Goal: Task Accomplishment & Management: Use online tool/utility

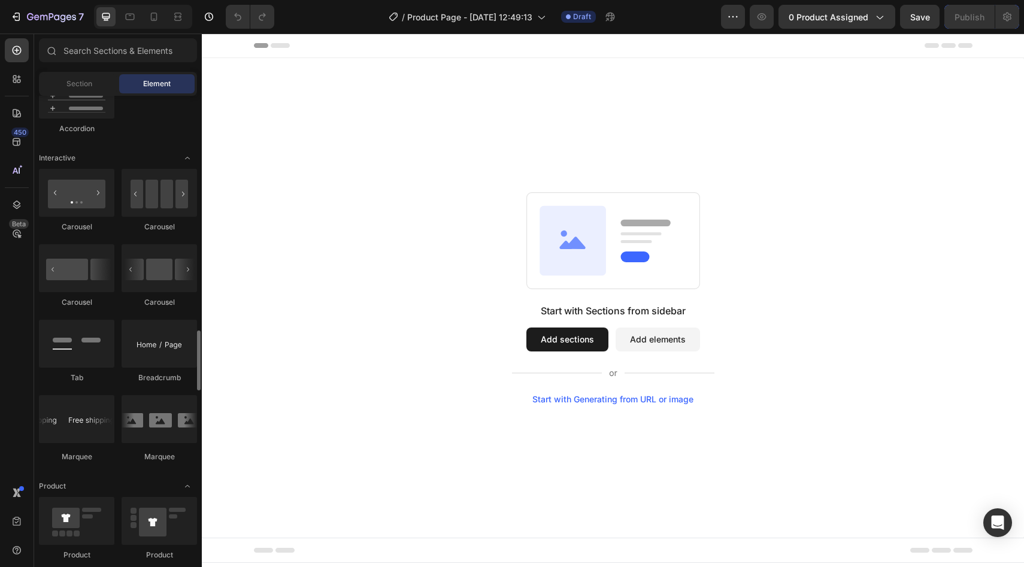
scroll to position [1227, 0]
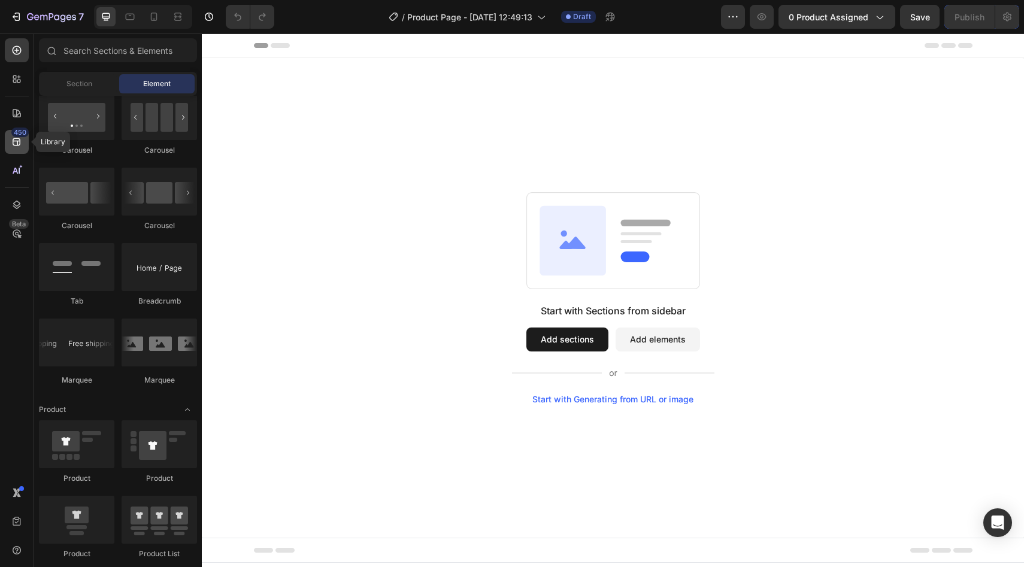
click at [20, 141] on icon at bounding box center [17, 142] width 8 height 8
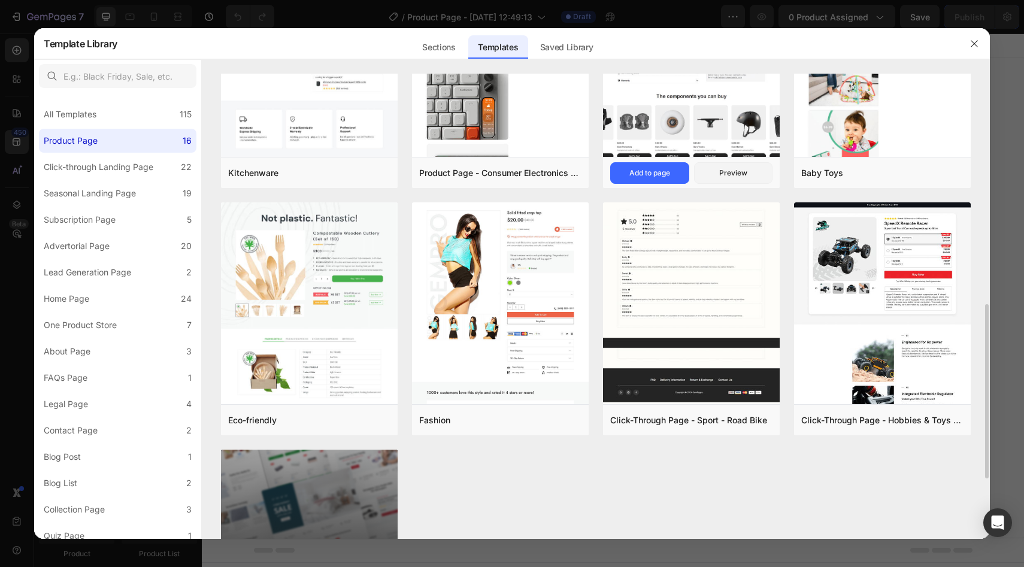
scroll to position [770, 0]
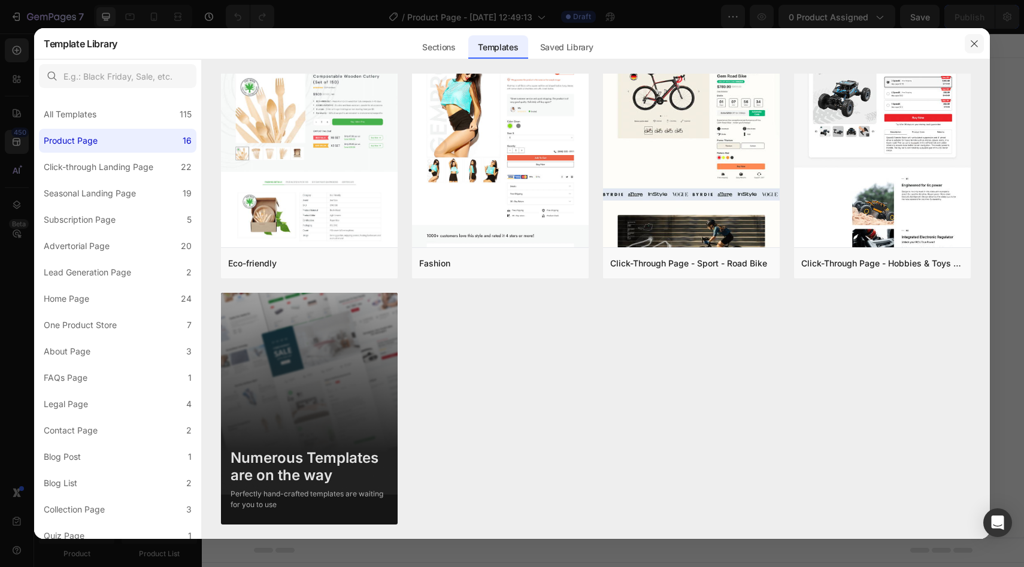
click at [978, 40] on icon "button" at bounding box center [975, 44] width 10 height 10
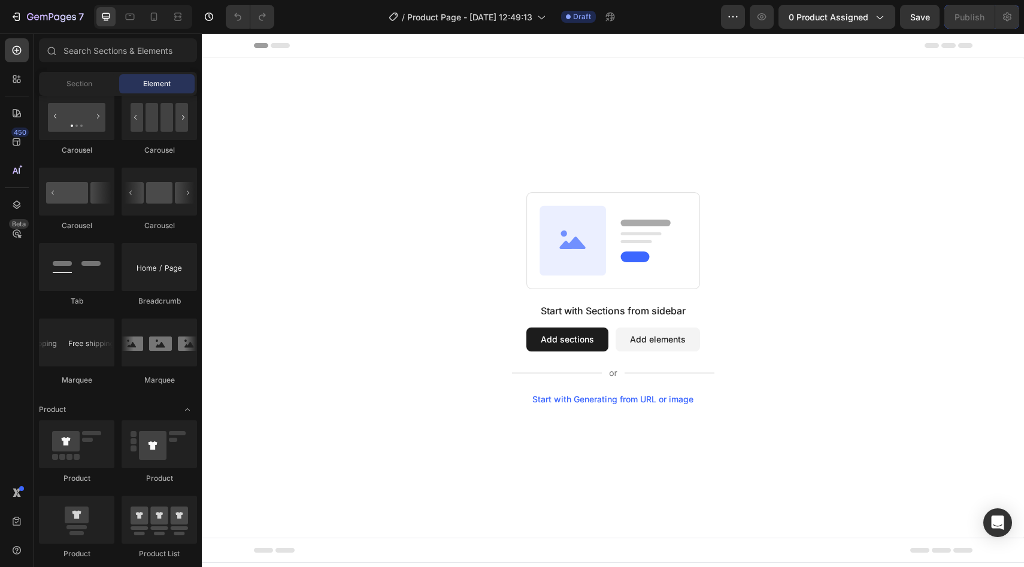
click at [592, 403] on div "Start with Generating from URL or image" at bounding box center [613, 400] width 161 height 10
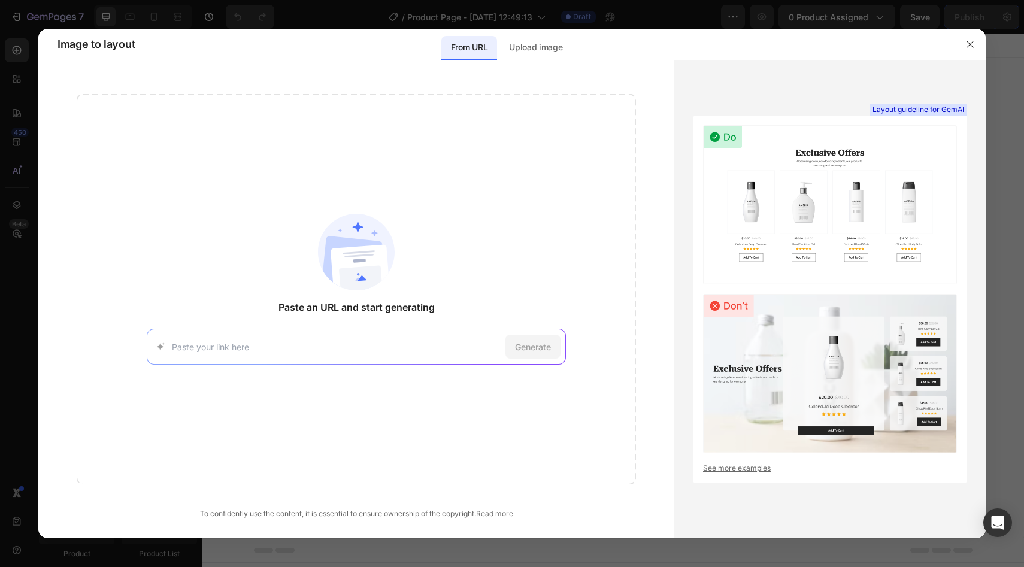
paste input "https://rhykin.com/products/groompro"
type input "https://rhykin.com/products/groompro"
click at [540, 348] on span "Generate" at bounding box center [533, 347] width 36 height 13
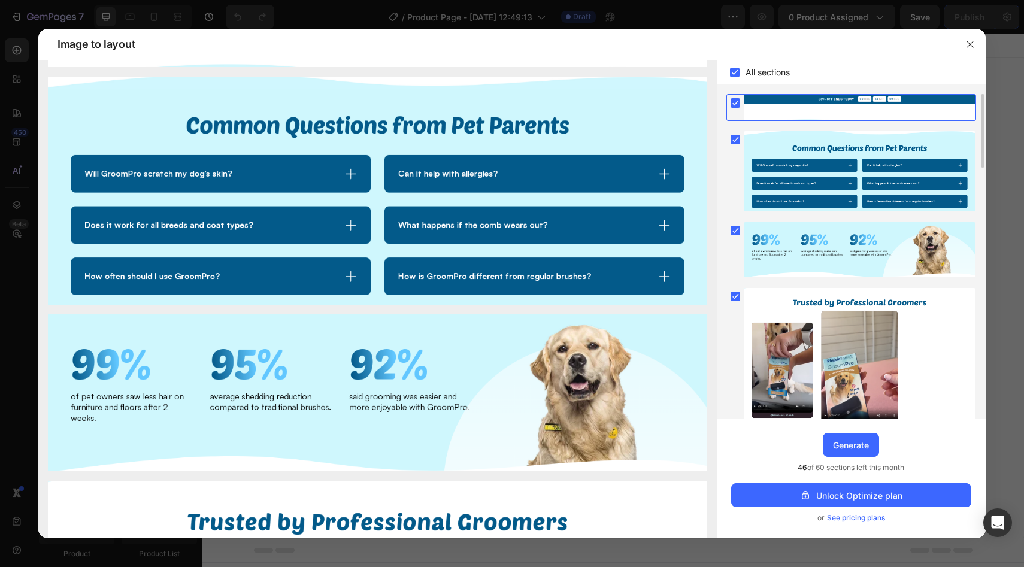
scroll to position [0, 0]
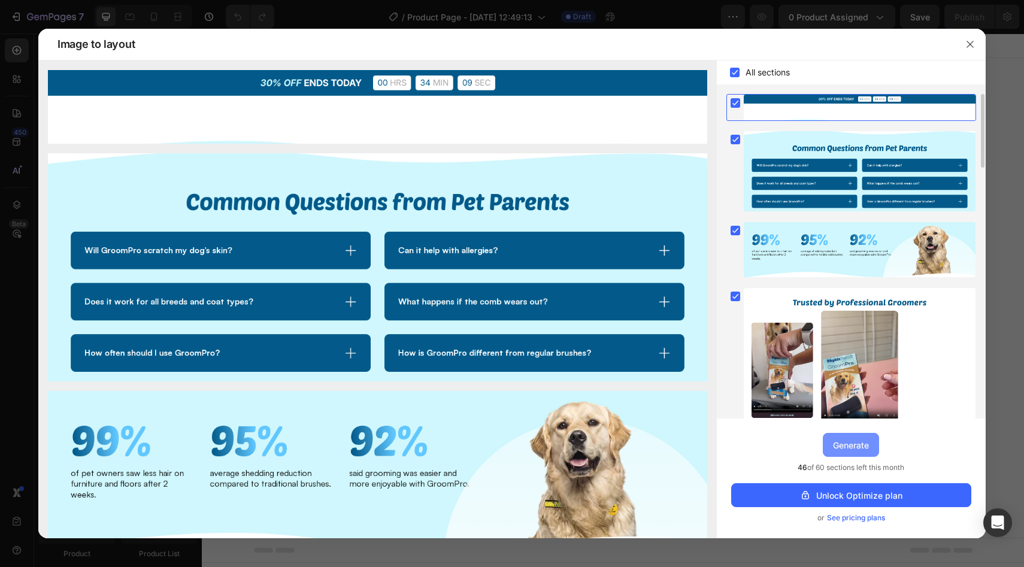
click at [854, 449] on div "Generate" at bounding box center [851, 445] width 36 height 13
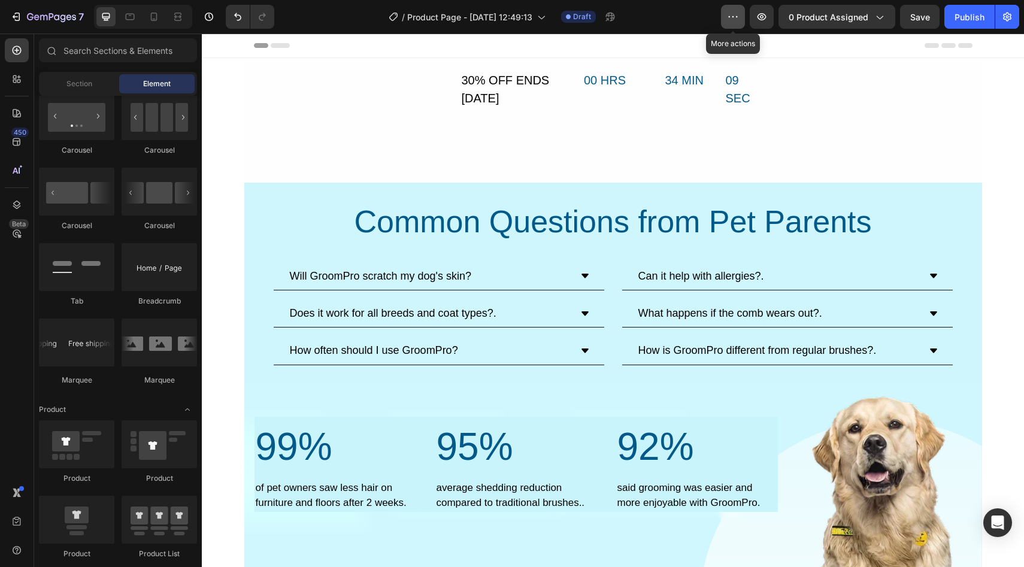
click at [731, 22] on icon "button" at bounding box center [733, 17] width 12 height 12
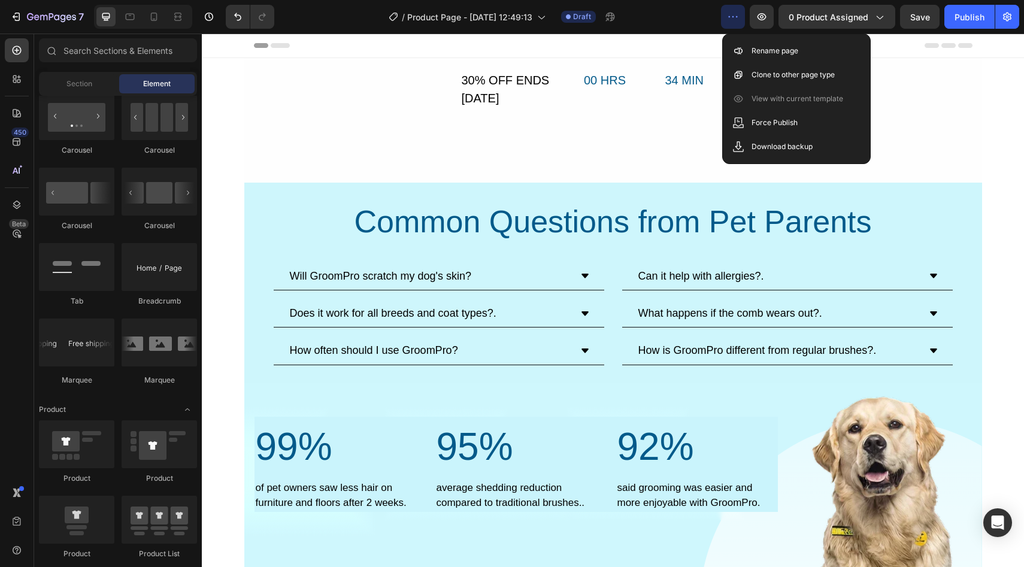
click at [739, 11] on icon "button" at bounding box center [733, 17] width 12 height 12
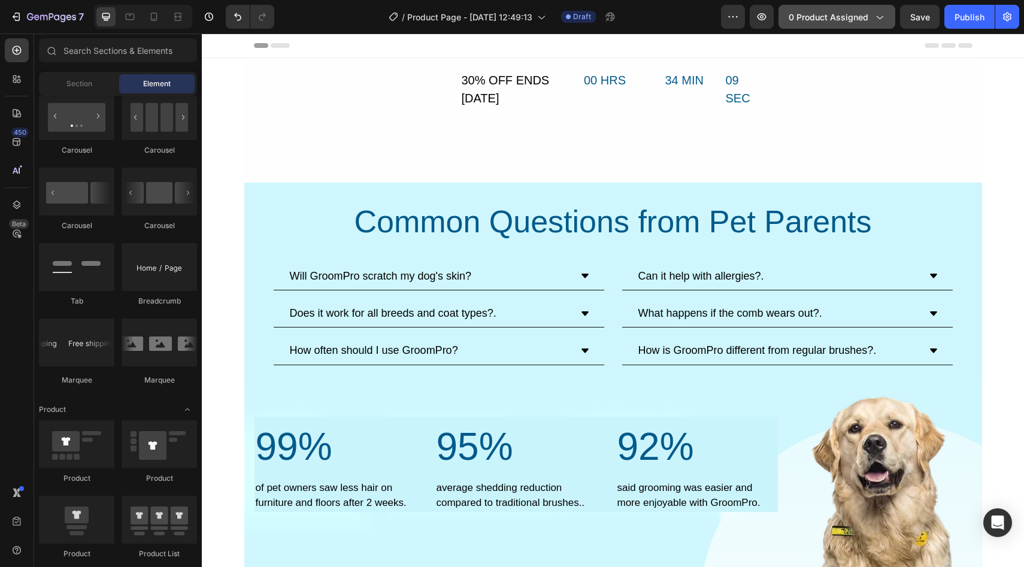
click at [882, 17] on icon "button" at bounding box center [879, 17] width 12 height 12
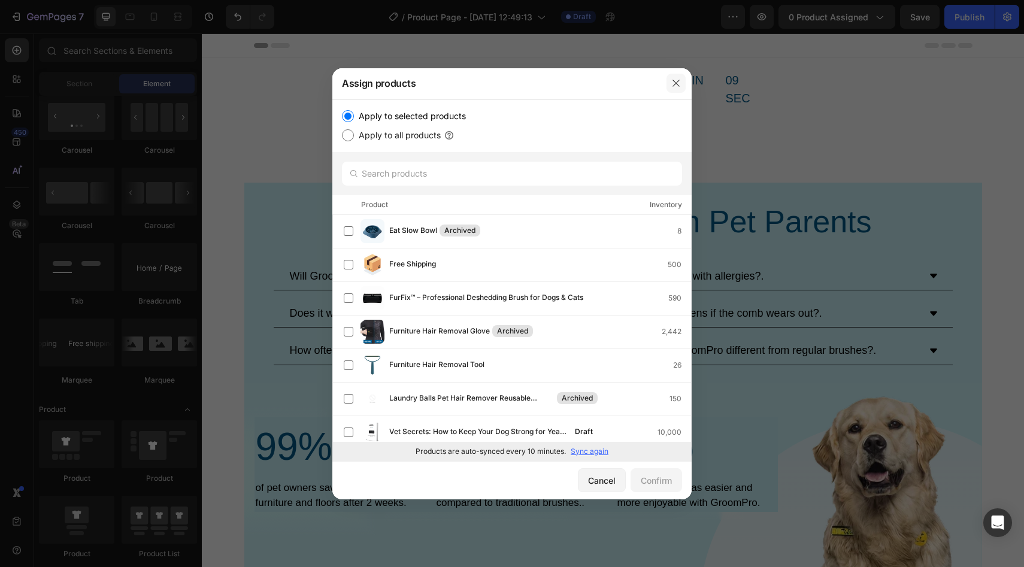
click at [679, 78] on icon "button" at bounding box center [677, 83] width 10 height 10
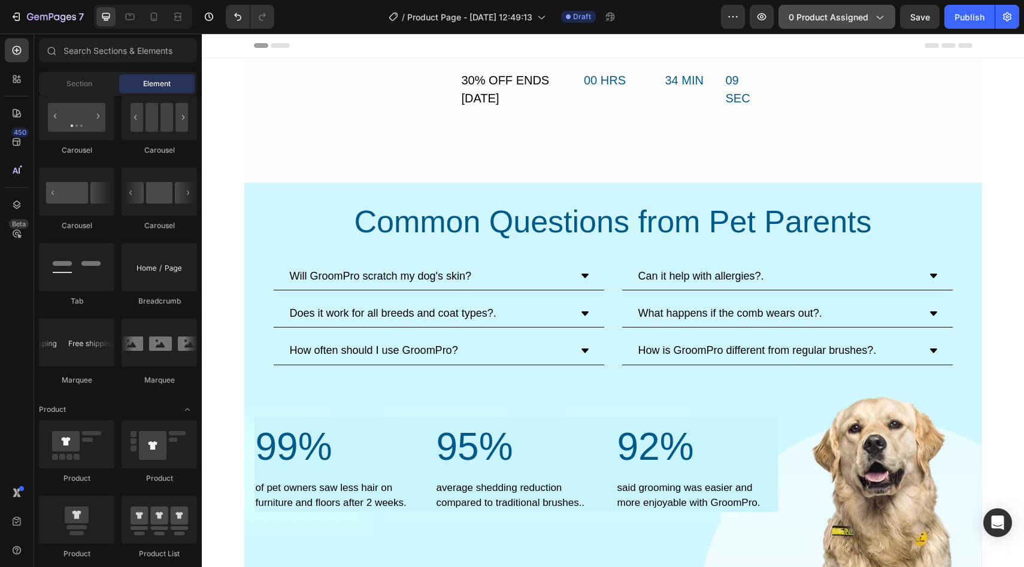
click at [884, 19] on icon "button" at bounding box center [879, 17] width 12 height 12
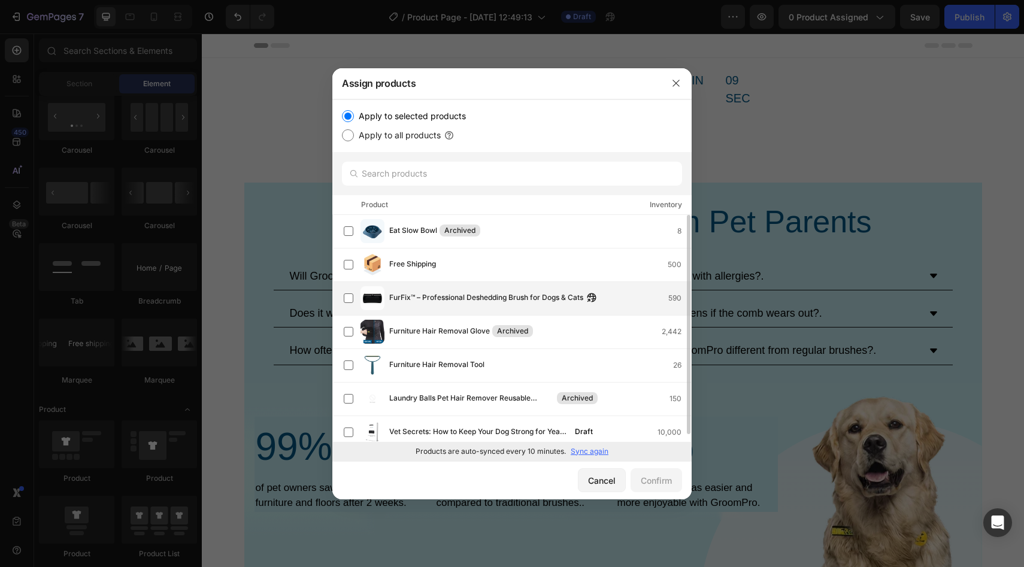
click at [438, 300] on span "FurFix™ – Professional Deshedding Brush for Dogs & Cats" at bounding box center [486, 298] width 194 height 13
click at [661, 486] on div "Confirm" at bounding box center [656, 480] width 31 height 13
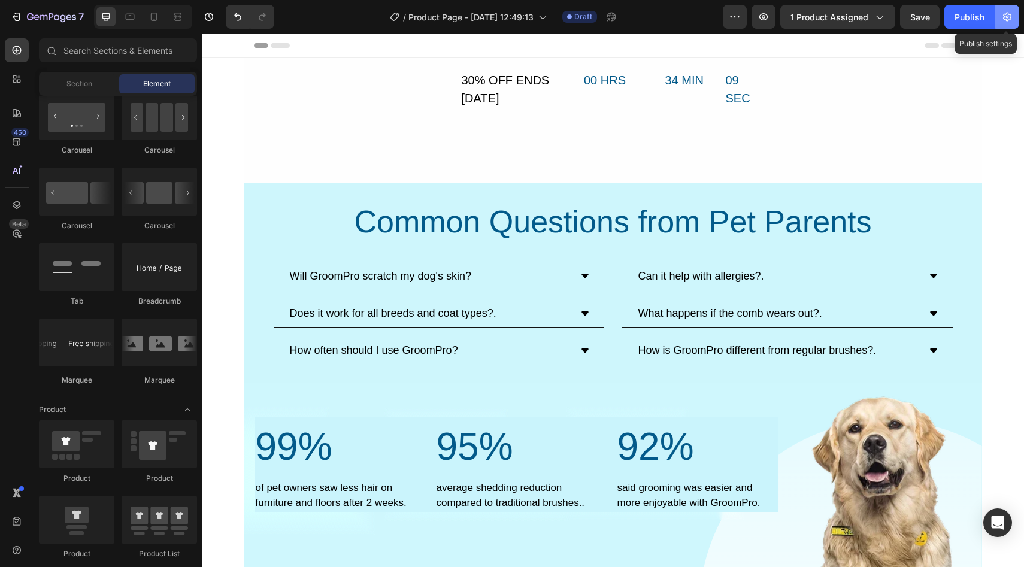
click at [1002, 19] on icon "button" at bounding box center [1008, 17] width 12 height 12
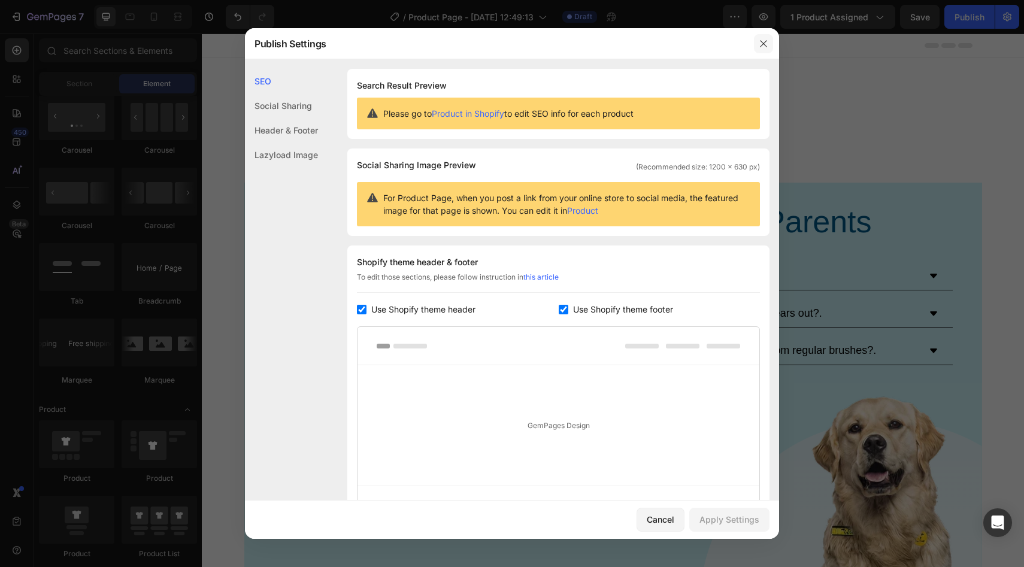
drag, startPoint x: 762, startPoint y: 42, endPoint x: 560, endPoint y: 9, distance: 204.6
click at [762, 42] on icon "button" at bounding box center [763, 43] width 7 height 7
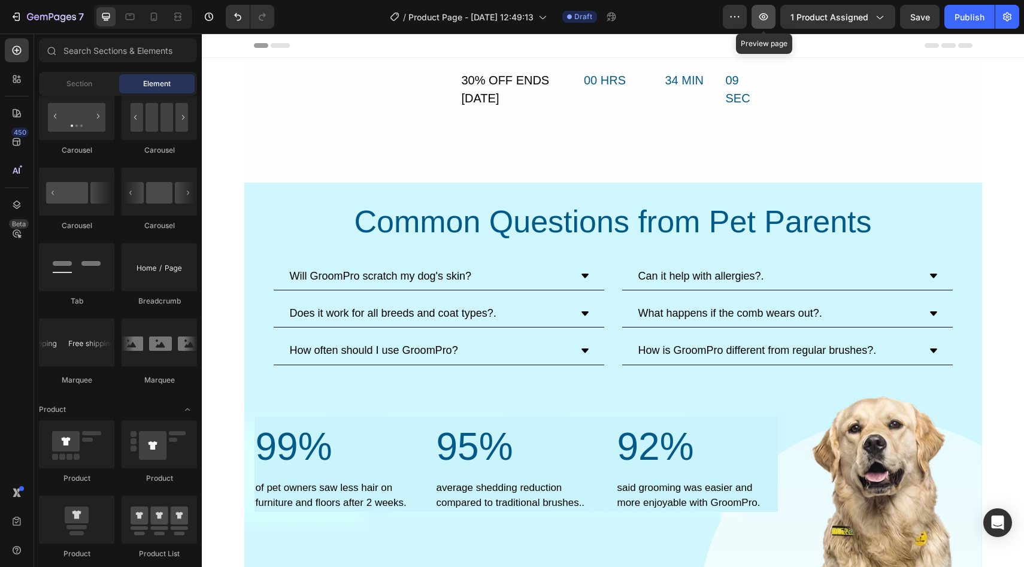
click at [764, 17] on icon "button" at bounding box center [764, 17] width 4 height 4
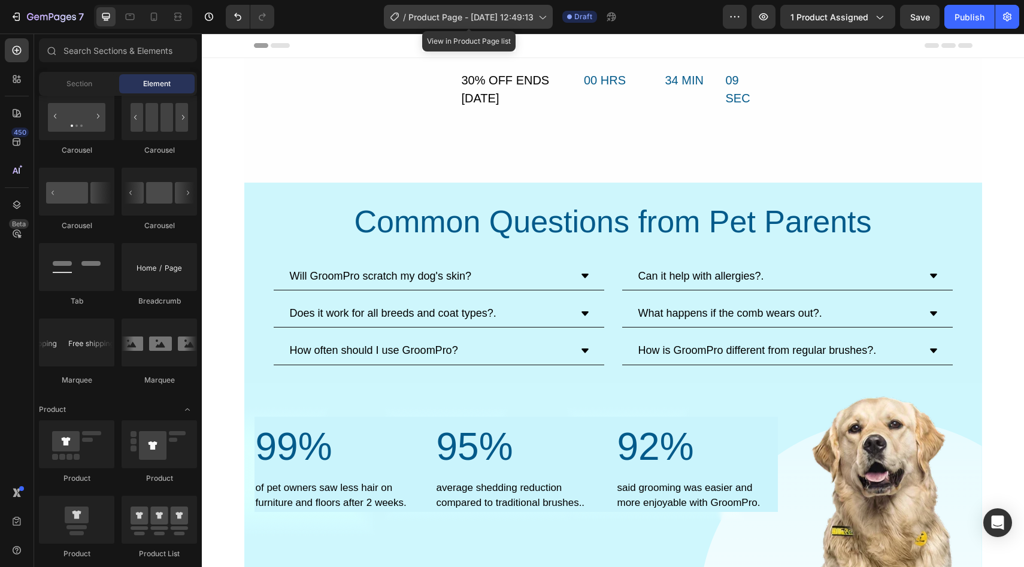
click at [544, 16] on icon at bounding box center [542, 17] width 12 height 12
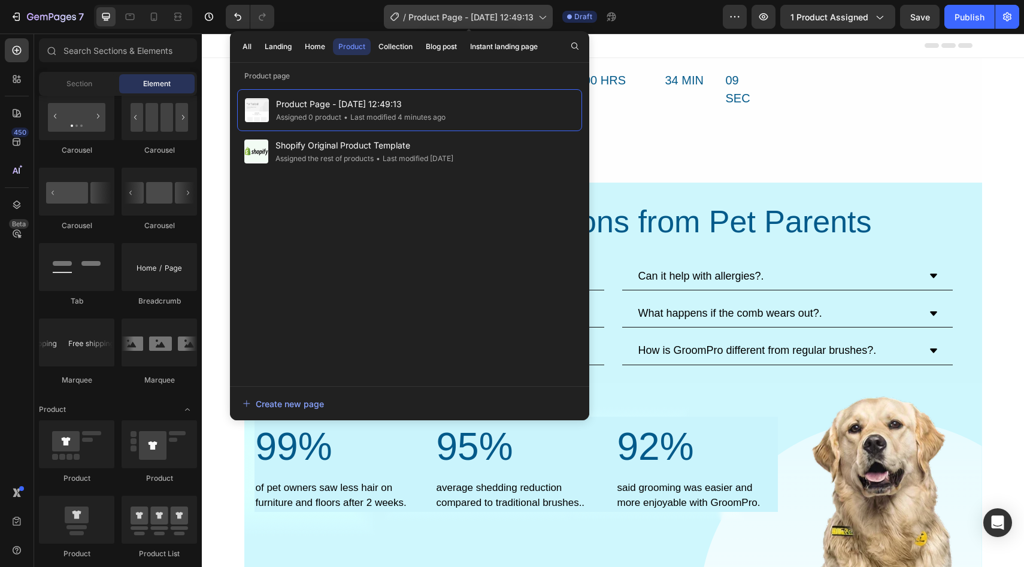
click at [544, 16] on icon at bounding box center [542, 17] width 12 height 12
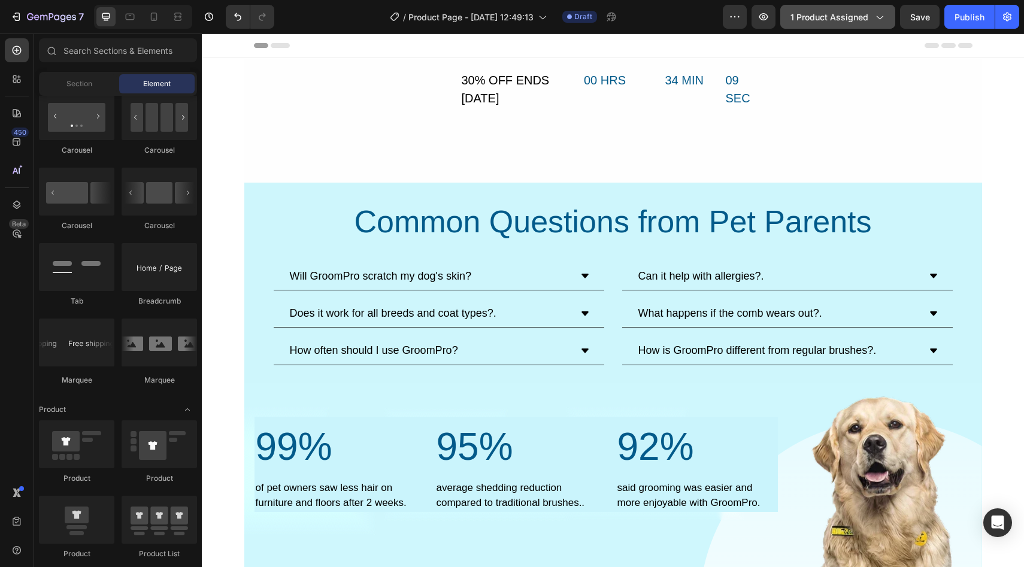
click at [882, 17] on icon "button" at bounding box center [880, 18] width 7 height 4
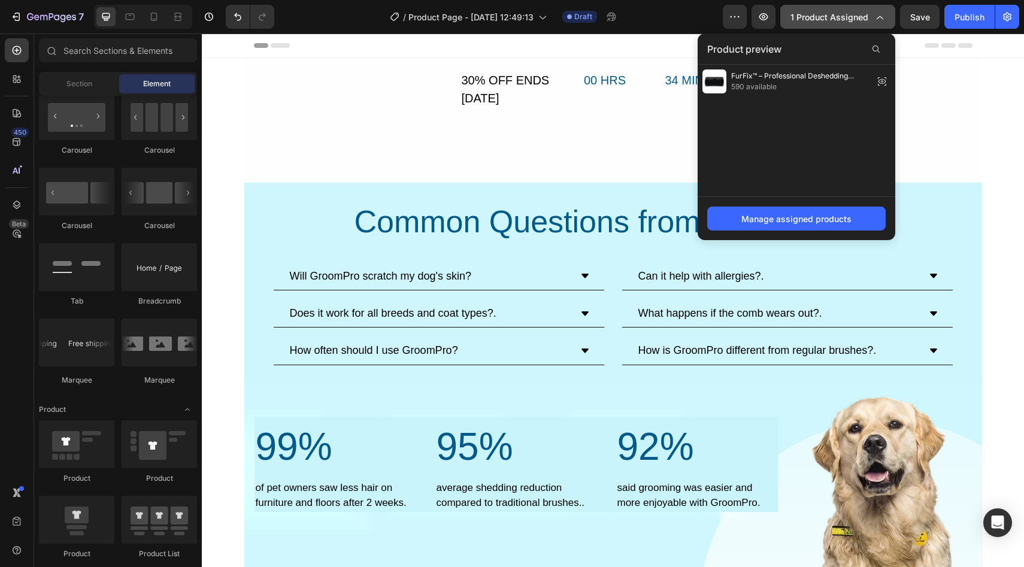
click at [869, 8] on button "1 product assigned" at bounding box center [838, 17] width 115 height 24
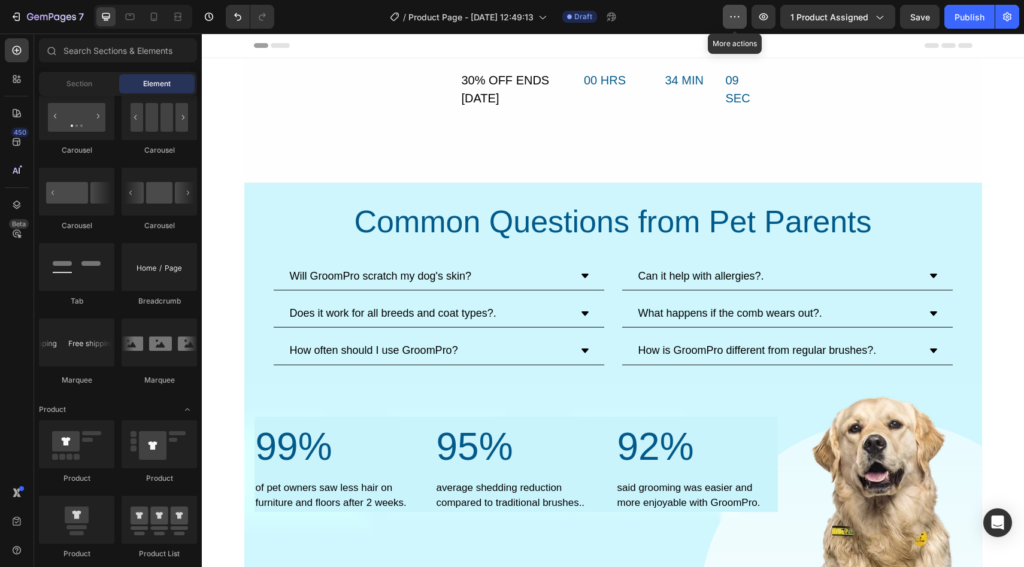
click at [742, 14] on button "button" at bounding box center [735, 17] width 24 height 24
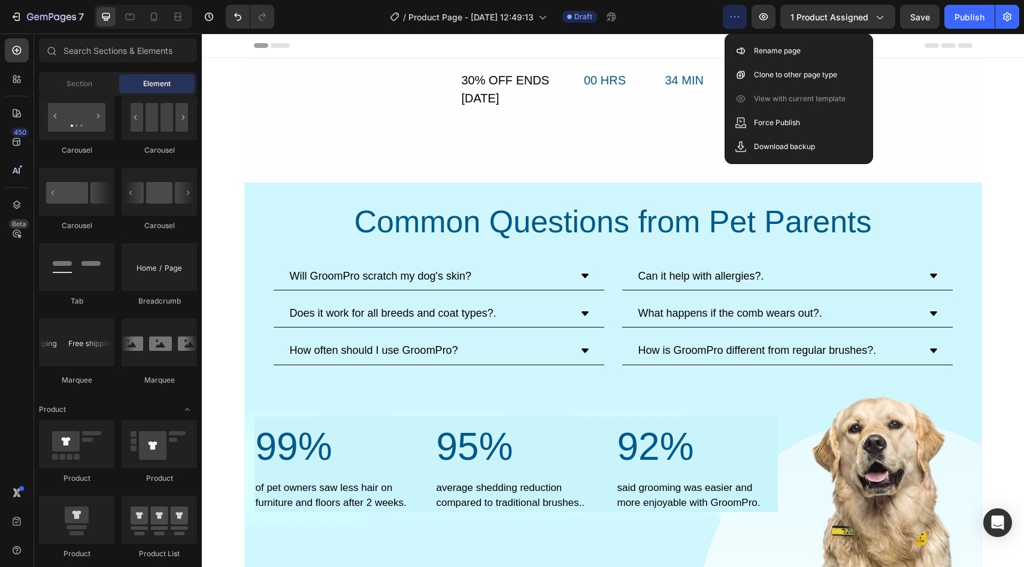
click at [740, 17] on icon "button" at bounding box center [739, 16] width 2 height 1
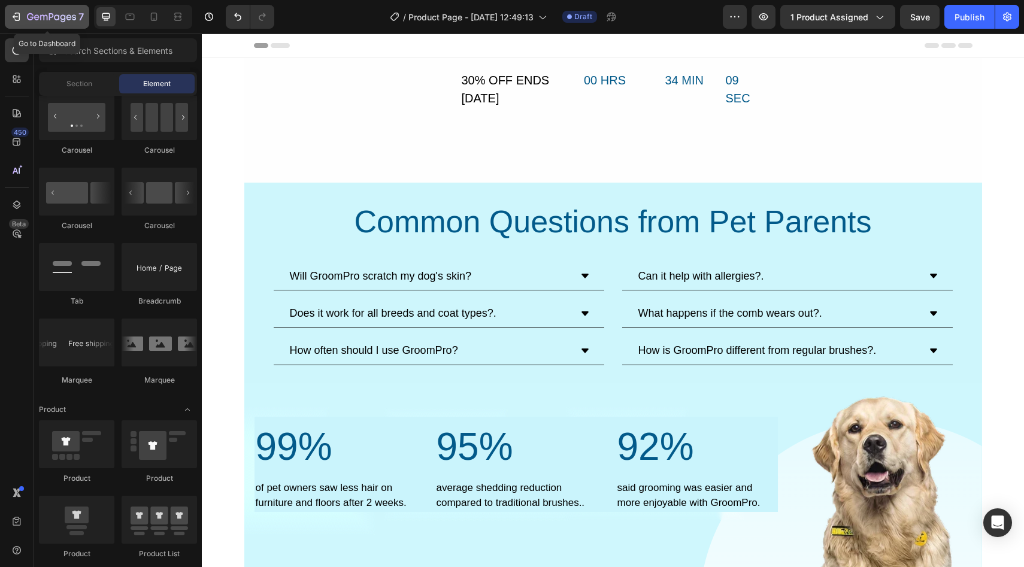
click at [49, 19] on icon "button" at bounding box center [51, 16] width 5 height 7
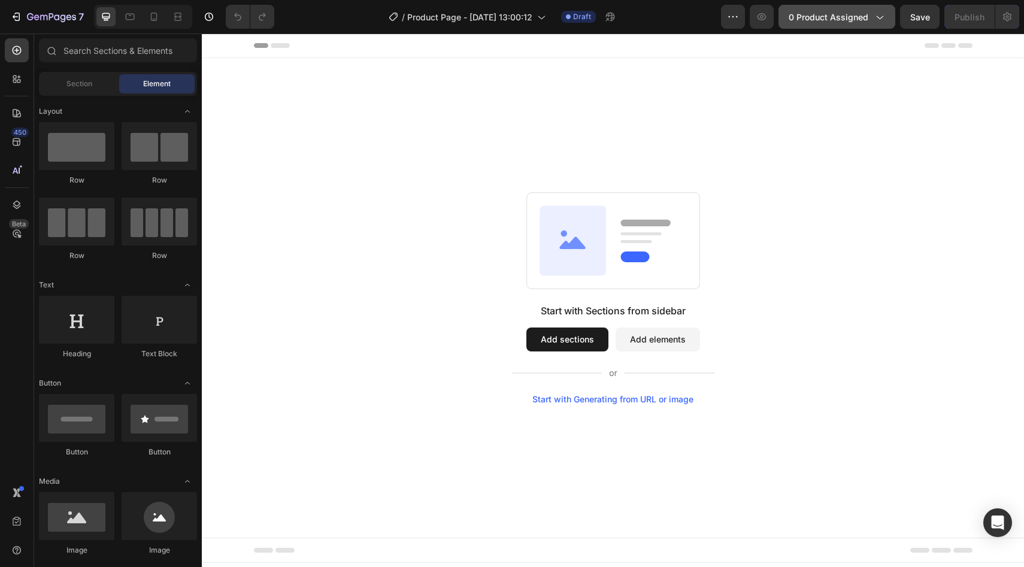
click at [827, 16] on span "0 product assigned" at bounding box center [829, 17] width 80 height 13
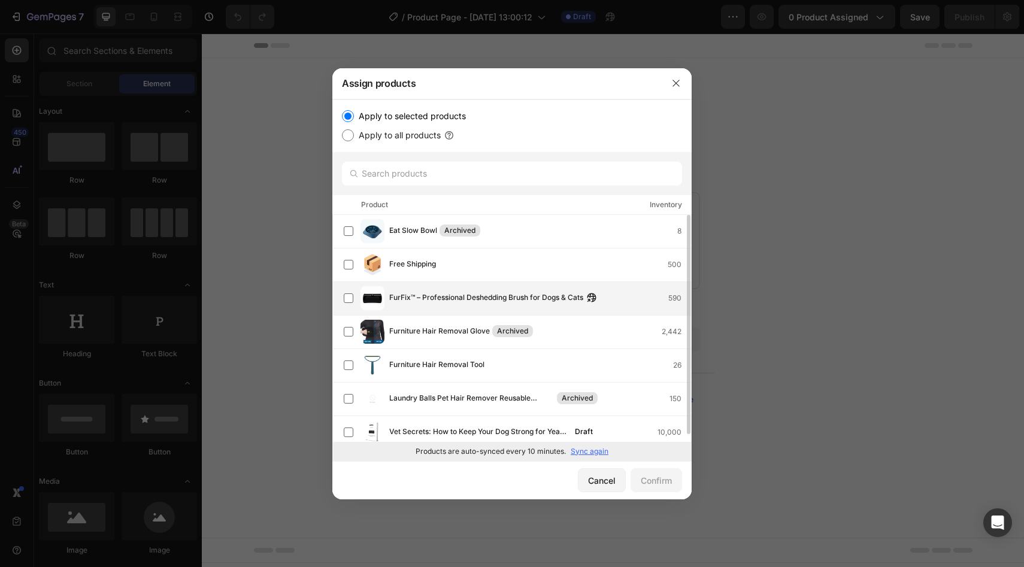
click at [424, 301] on span "FurFix™ – Professional Deshedding Brush for Dogs & Cats" at bounding box center [486, 298] width 194 height 13
click at [645, 481] on div "Confirm" at bounding box center [656, 480] width 31 height 13
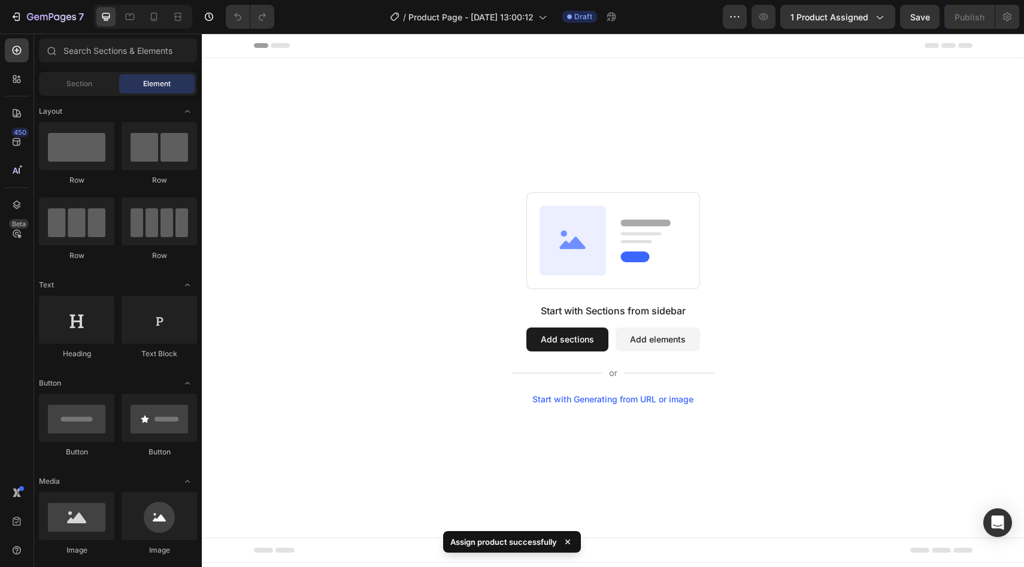
click at [551, 343] on button "Add sections" at bounding box center [568, 340] width 82 height 24
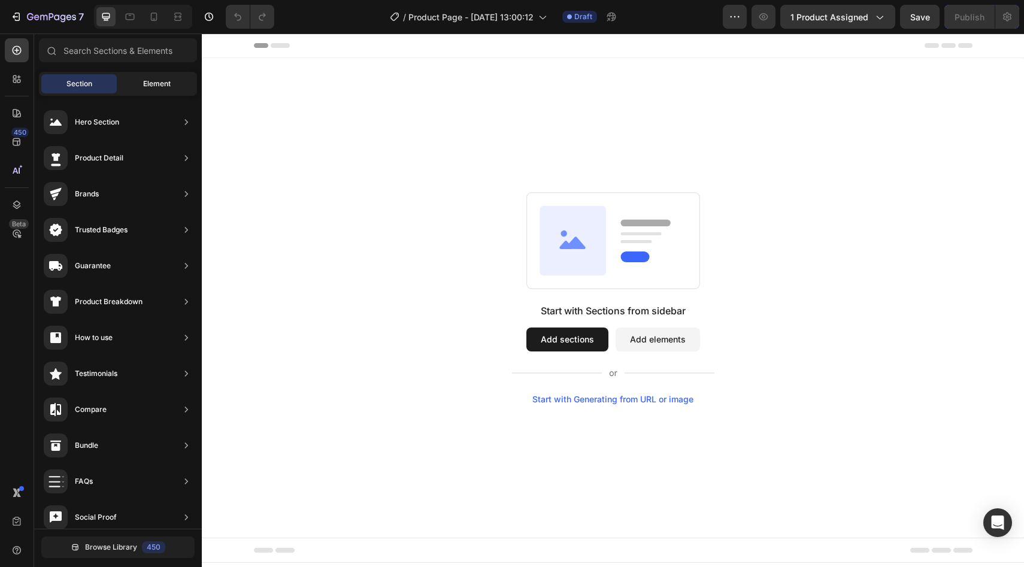
click at [153, 86] on span "Element" at bounding box center [157, 83] width 28 height 11
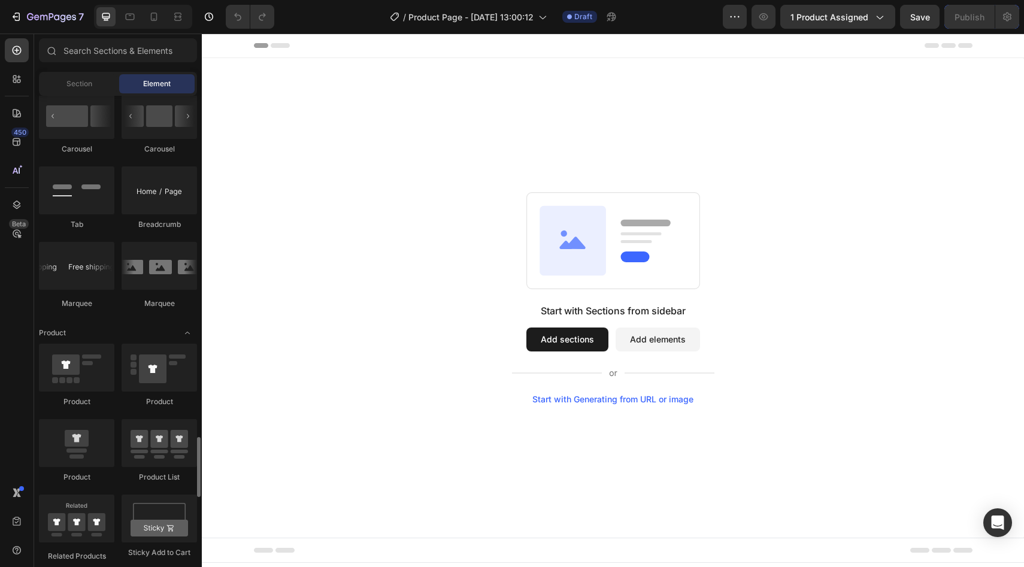
scroll to position [1457, 0]
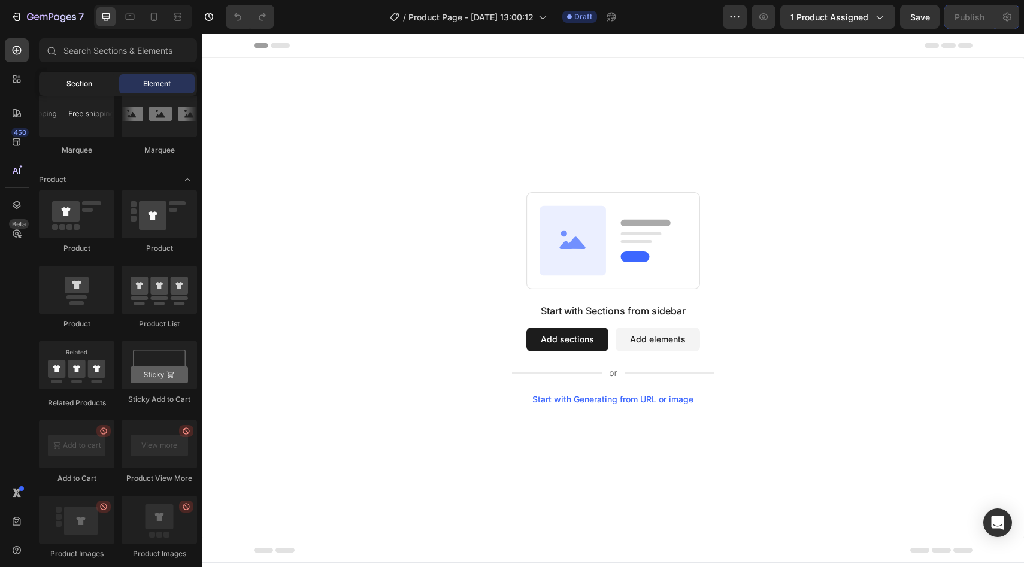
click at [72, 81] on span "Section" at bounding box center [79, 83] width 26 height 11
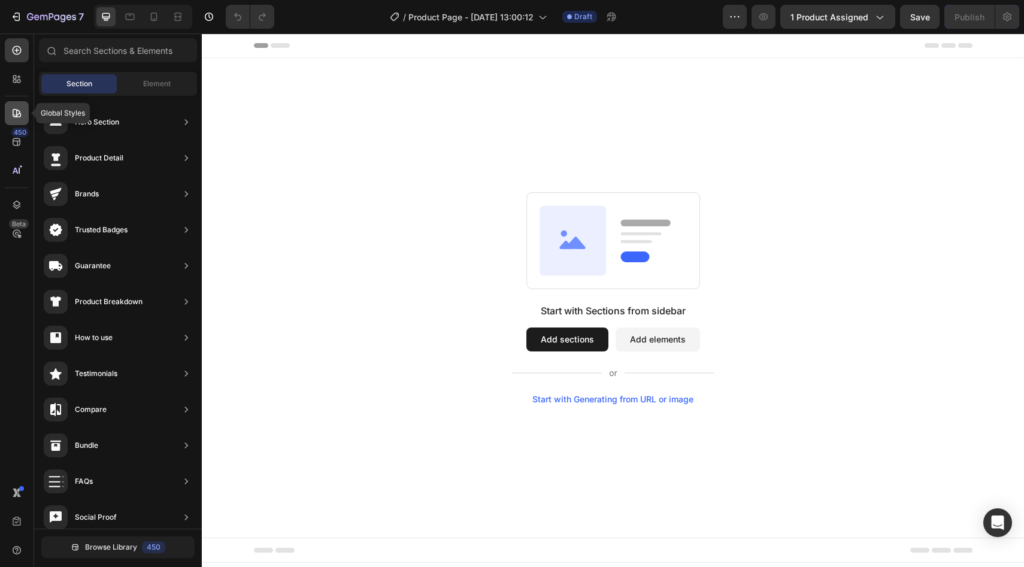
click at [20, 111] on icon at bounding box center [17, 113] width 12 height 12
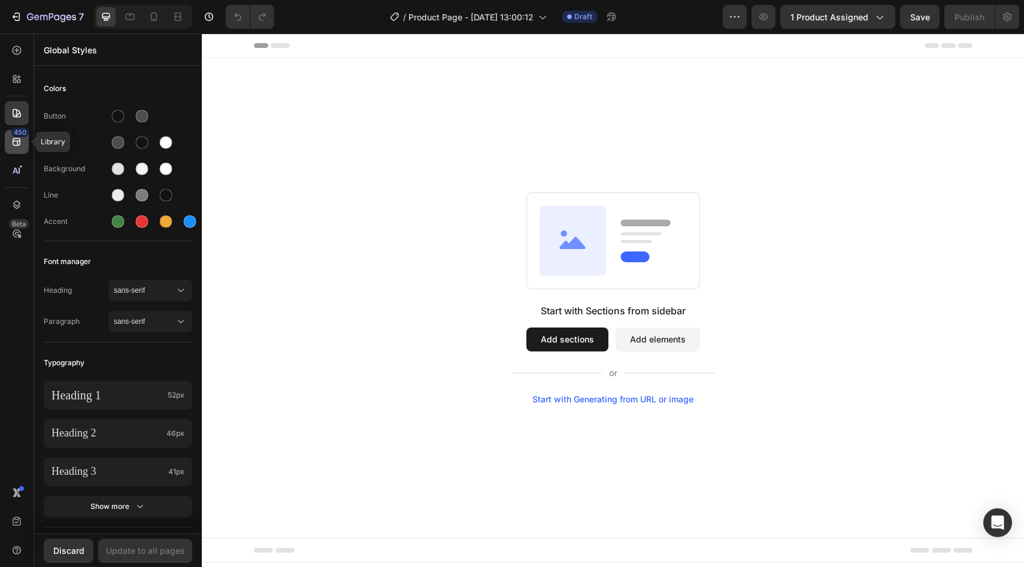
click at [17, 143] on icon at bounding box center [17, 142] width 12 height 12
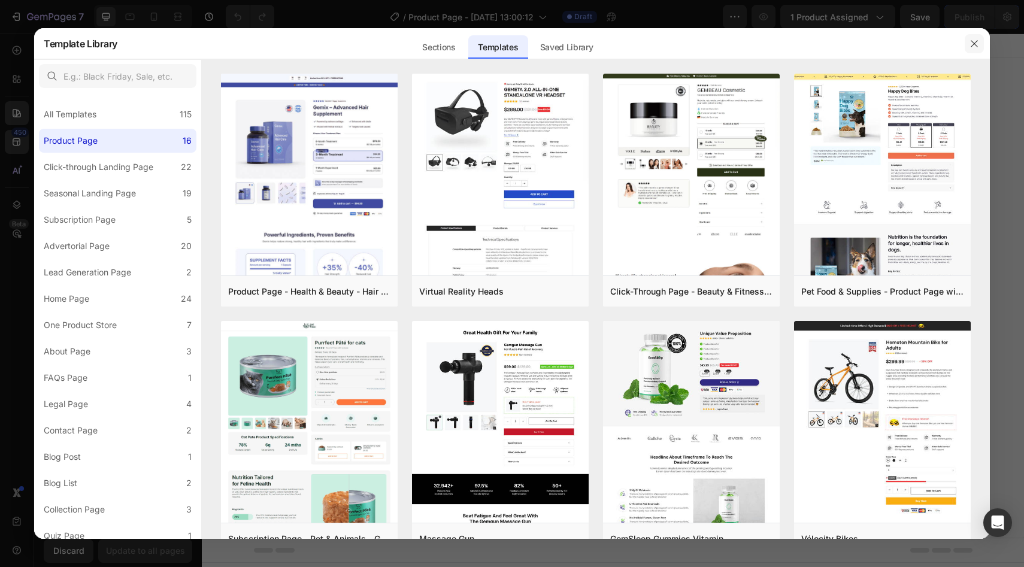
click at [972, 43] on icon "button" at bounding box center [975, 44] width 10 height 10
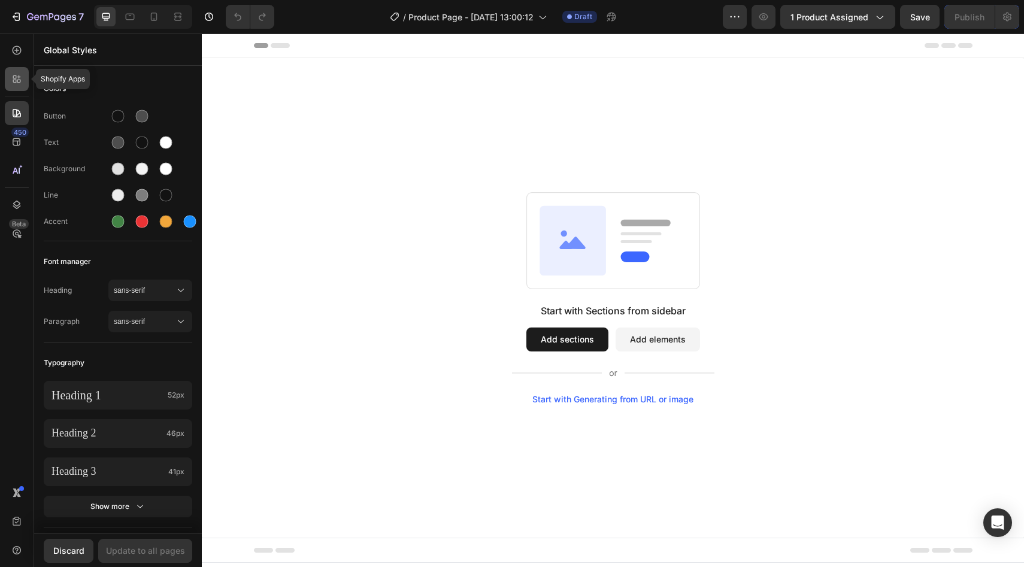
click at [17, 77] on icon at bounding box center [17, 79] width 12 height 12
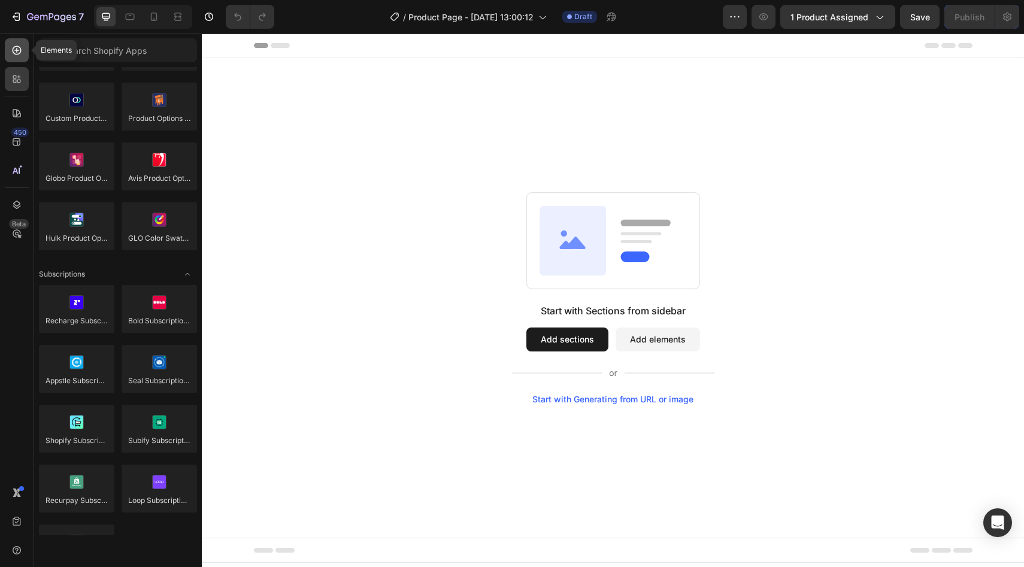
click at [13, 58] on div at bounding box center [17, 50] width 24 height 24
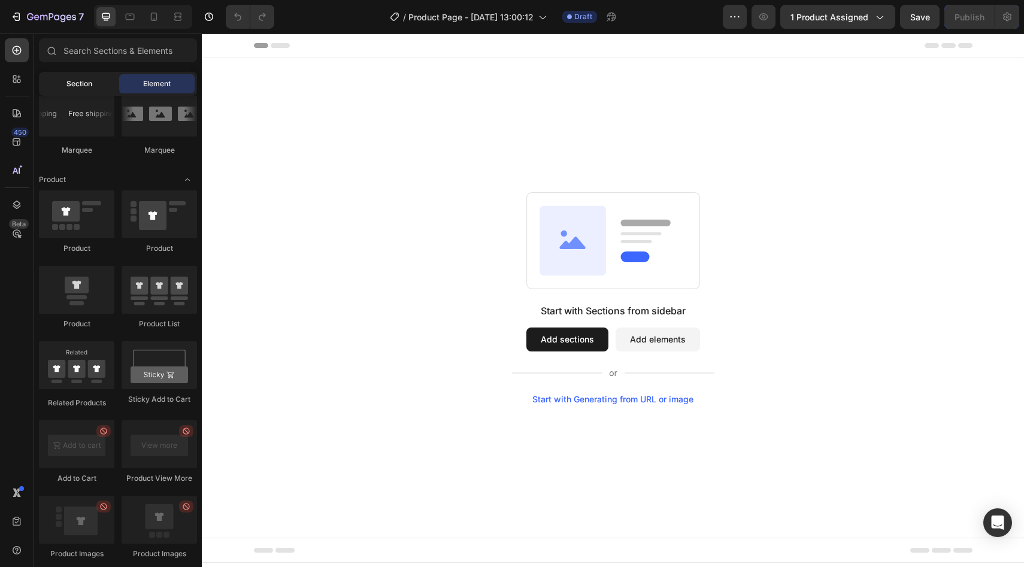
click at [68, 79] on span "Section" at bounding box center [79, 83] width 26 height 11
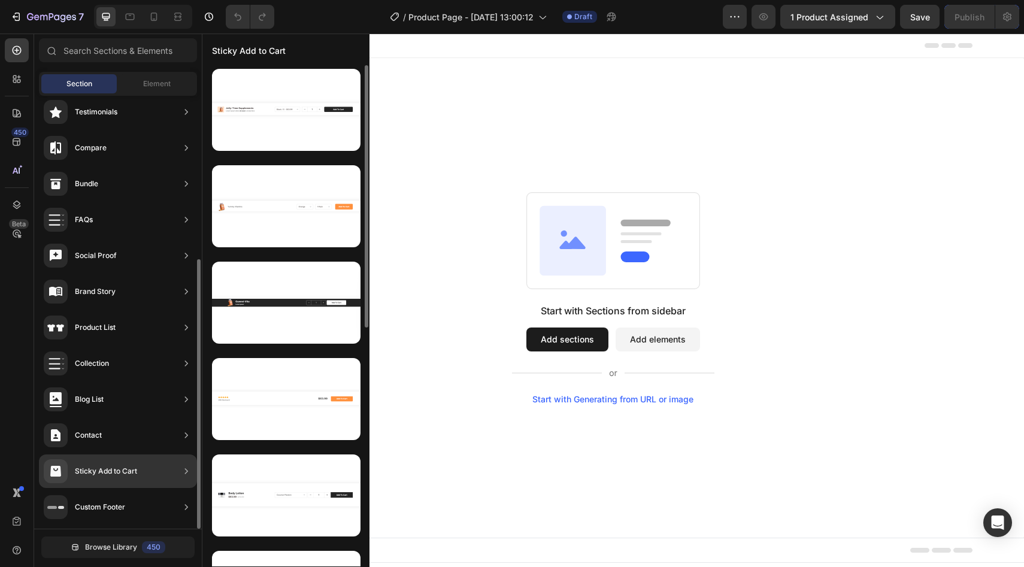
scroll to position [0, 0]
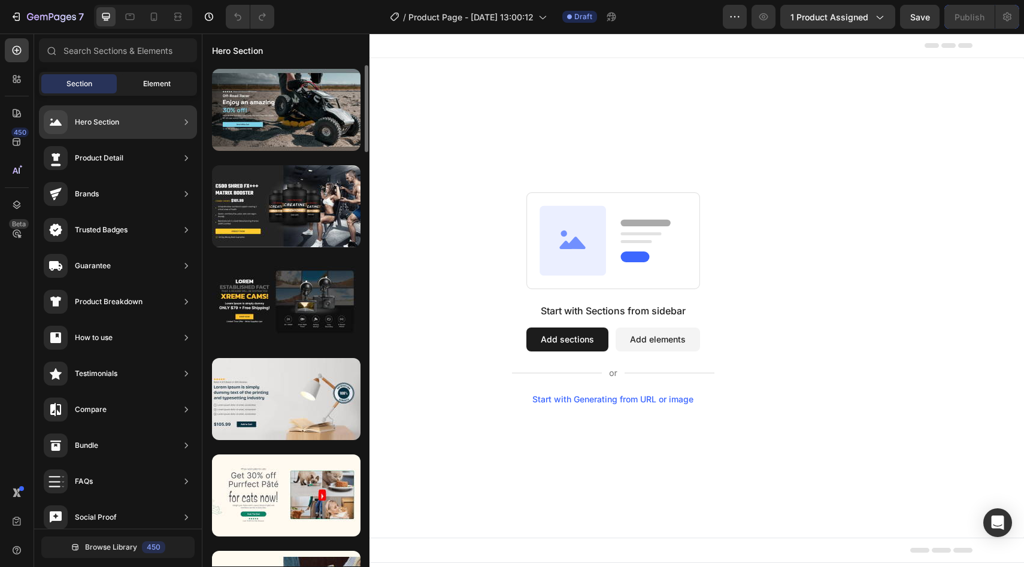
click at [142, 90] on div "Element" at bounding box center [156, 83] width 75 height 19
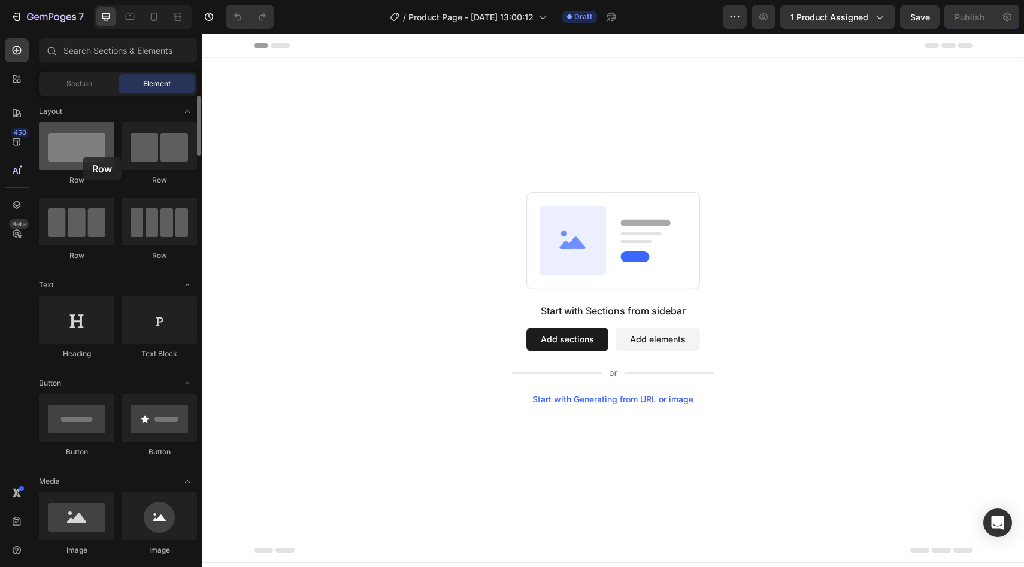
click at [83, 157] on div at bounding box center [76, 146] width 75 height 48
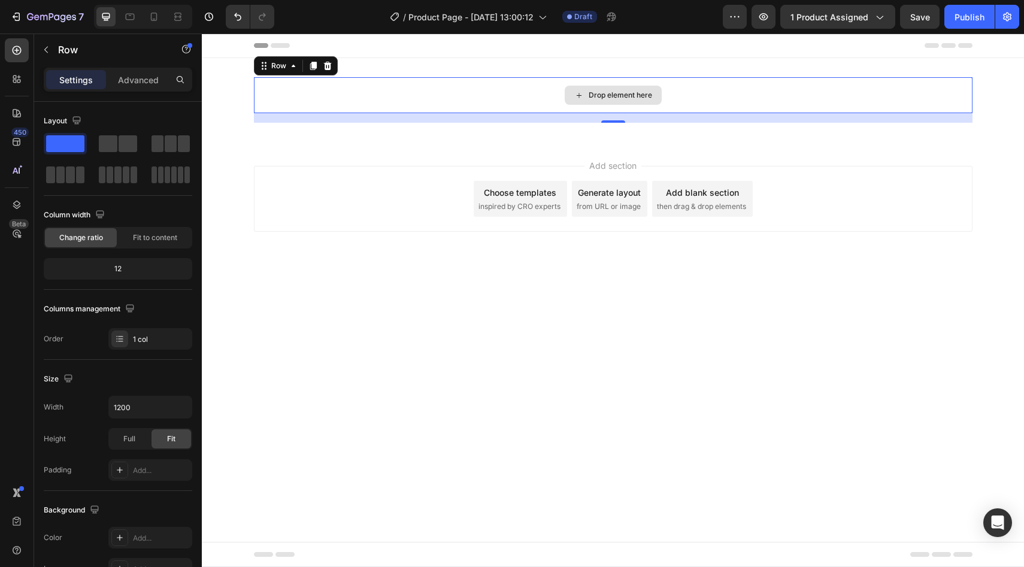
click at [594, 92] on div "Drop element here" at bounding box center [621, 95] width 64 height 10
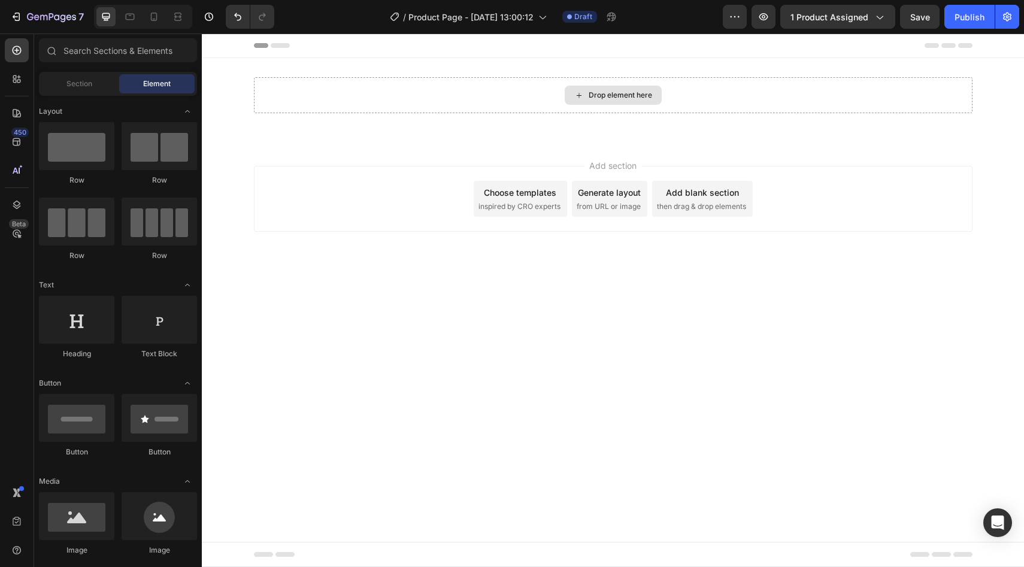
click at [594, 92] on div "Drop element here" at bounding box center [621, 95] width 64 height 10
click at [572, 96] on div "Drop element here" at bounding box center [613, 95] width 97 height 19
click at [452, 96] on div "Drop element here" at bounding box center [613, 95] width 719 height 36
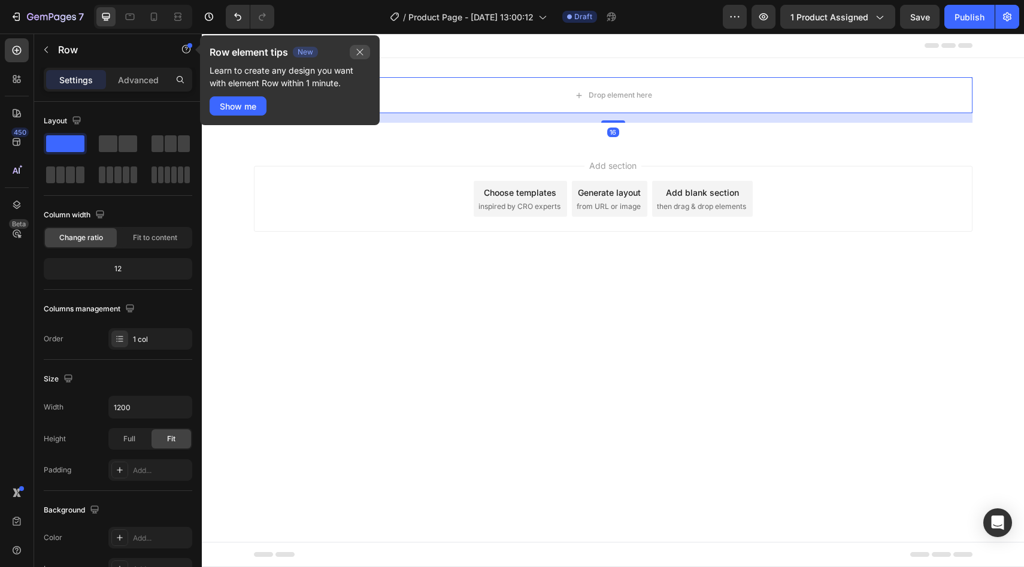
click at [360, 53] on icon "button" at bounding box center [360, 52] width 10 height 10
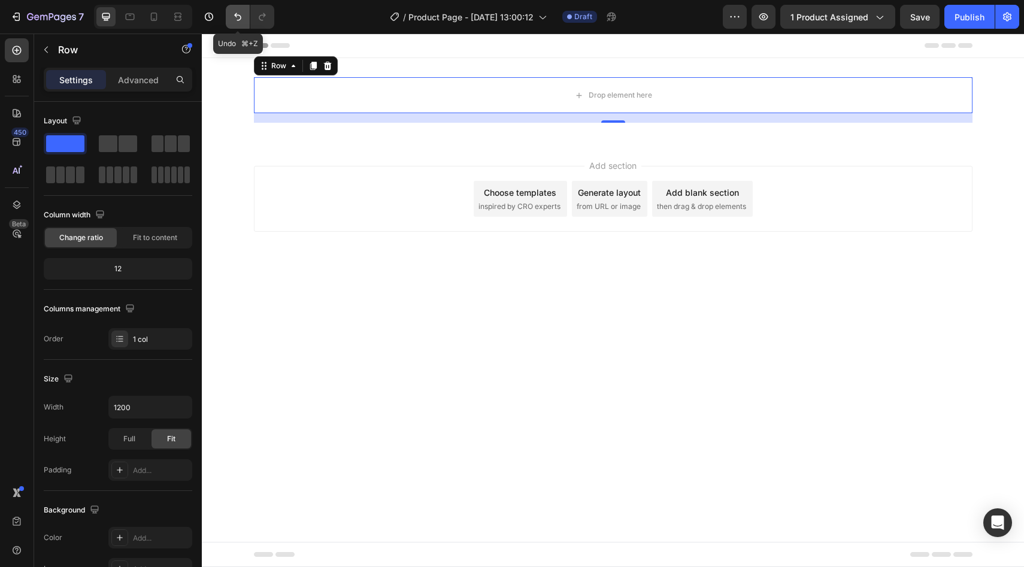
click at [243, 20] on icon "Undo/Redo" at bounding box center [238, 17] width 12 height 12
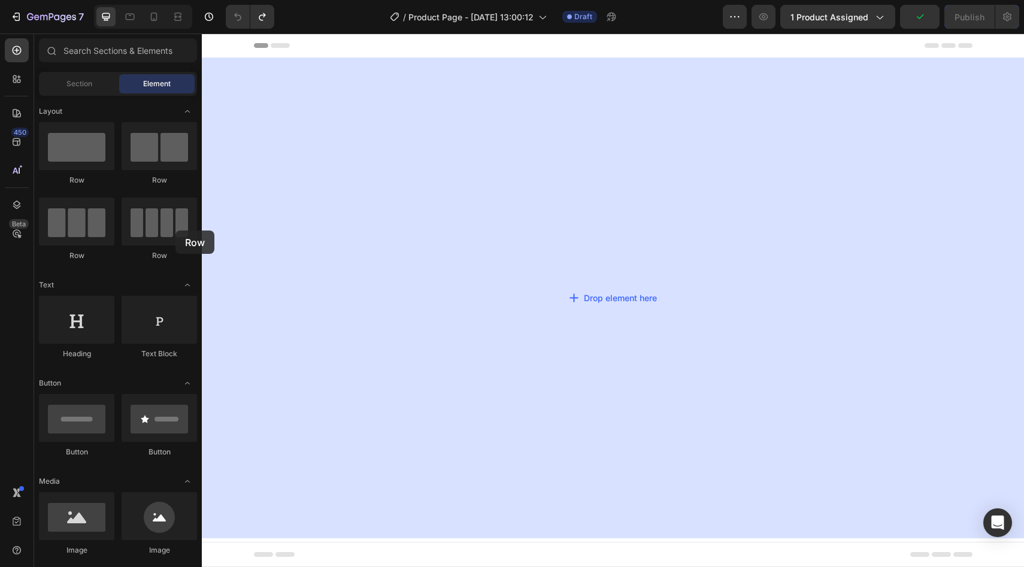
drag, startPoint x: 357, startPoint y: 262, endPoint x: 428, endPoint y: 225, distance: 80.7
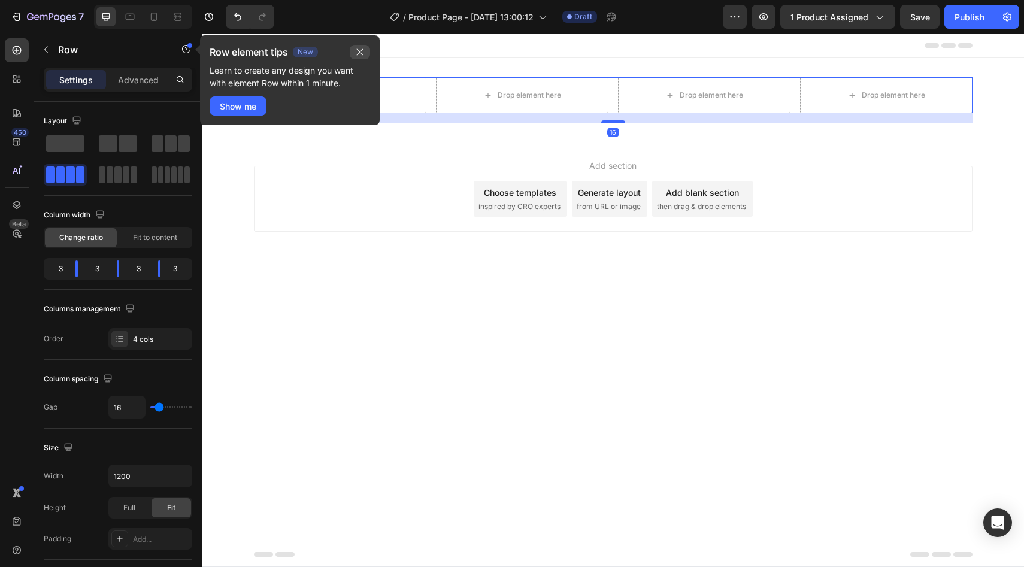
click at [364, 50] on icon "button" at bounding box center [360, 52] width 10 height 10
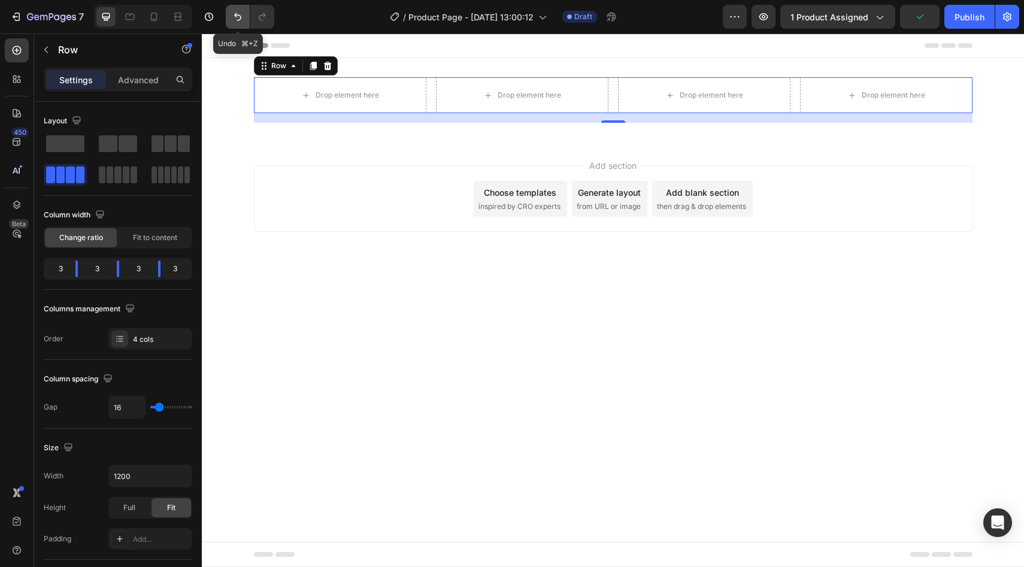
click at [234, 14] on icon "Undo/Redo" at bounding box center [238, 17] width 12 height 12
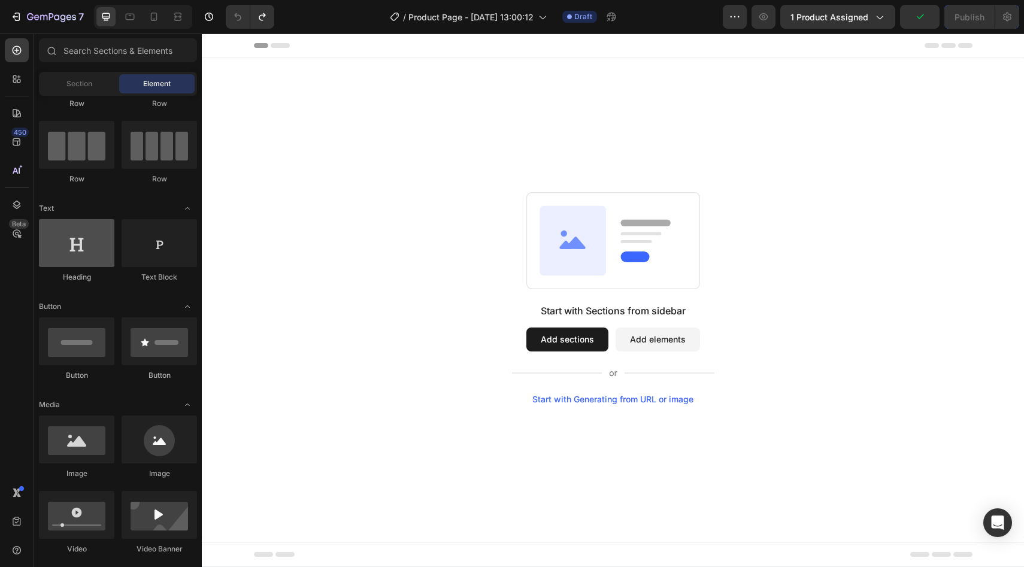
scroll to position [153, 0]
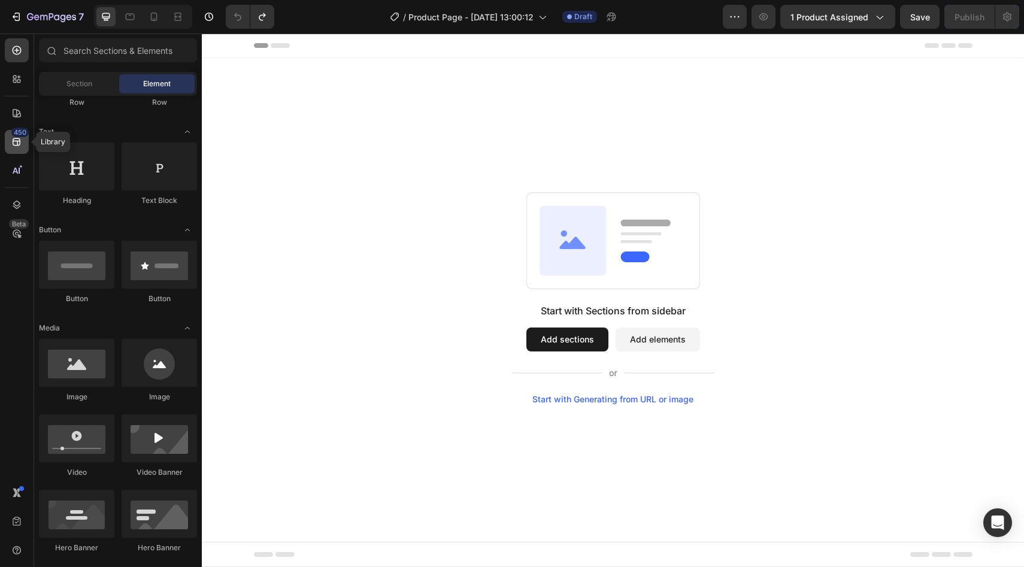
click at [14, 142] on icon at bounding box center [17, 142] width 12 height 12
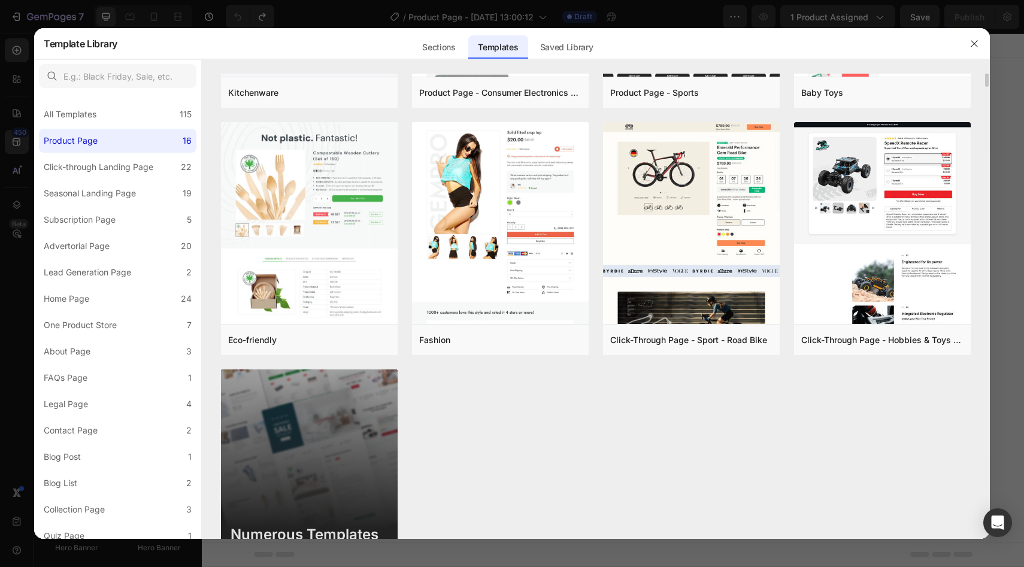
scroll to position [387, 0]
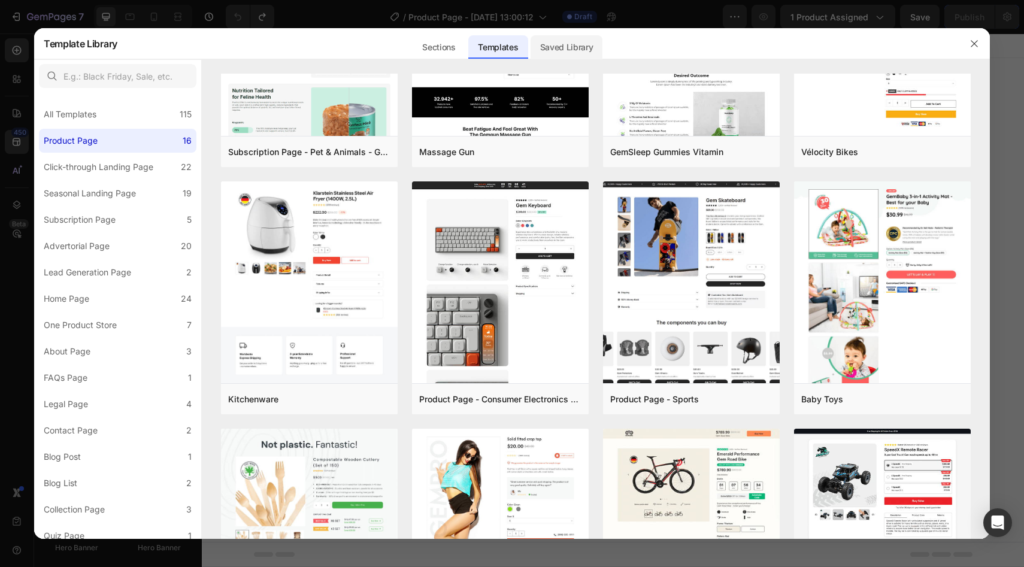
click at [558, 53] on div "Saved Library" at bounding box center [567, 47] width 72 height 24
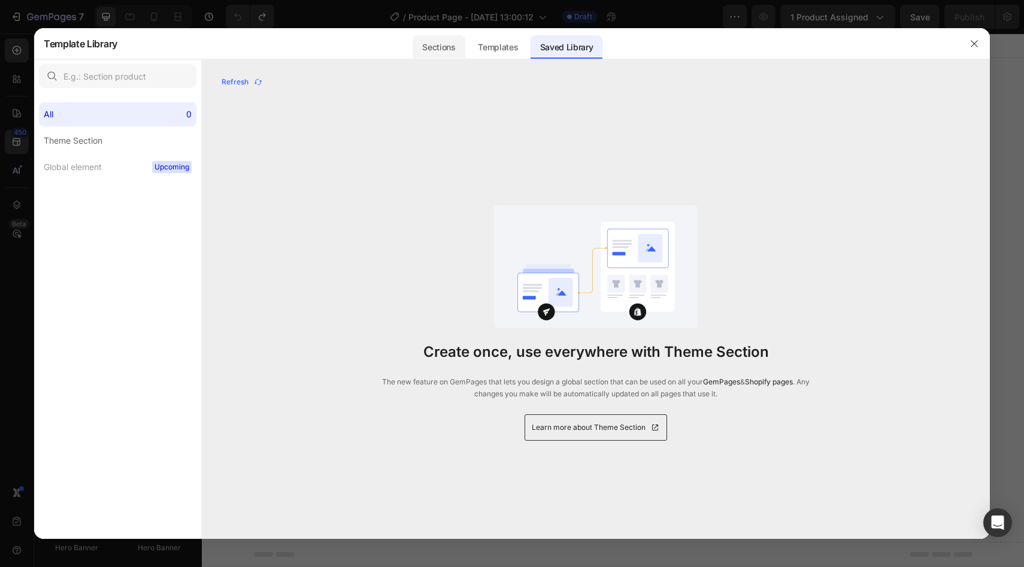
click at [512, 49] on div "Templates" at bounding box center [497, 47] width 59 height 24
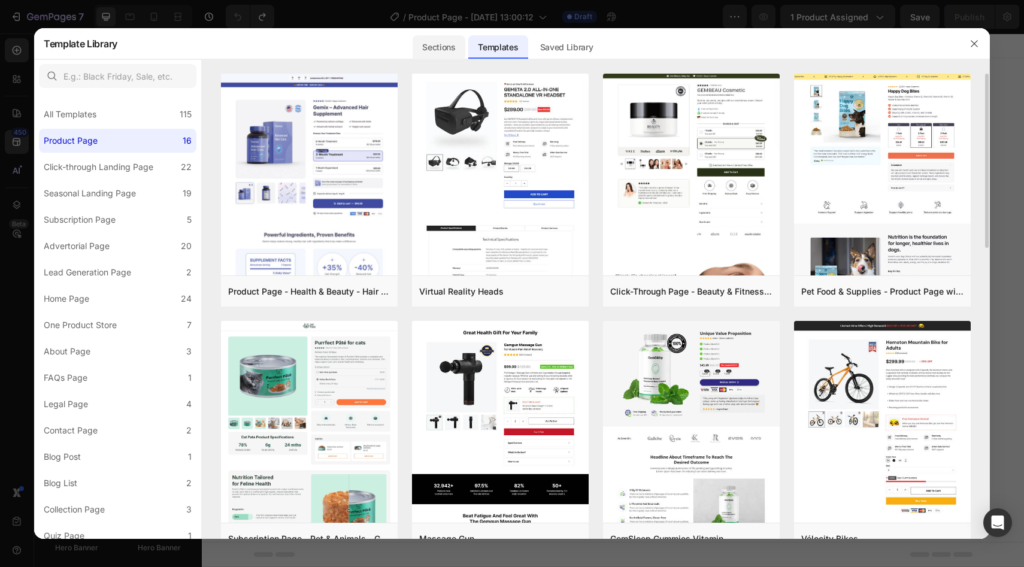
click at [450, 48] on div "Sections" at bounding box center [439, 47] width 52 height 24
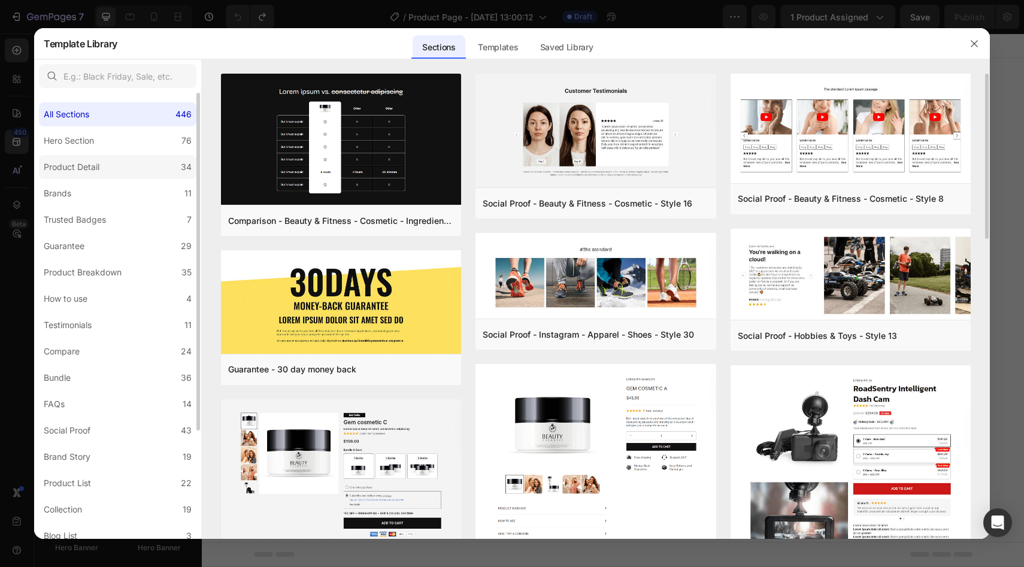
click at [118, 162] on label "Product Detail 34" at bounding box center [118, 167] width 158 height 24
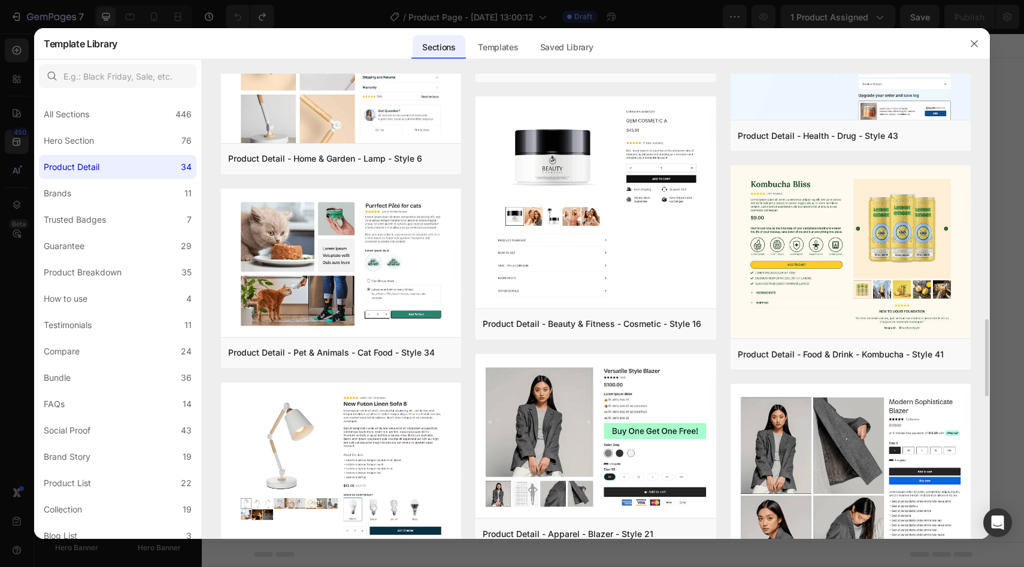
scroll to position [1776, 0]
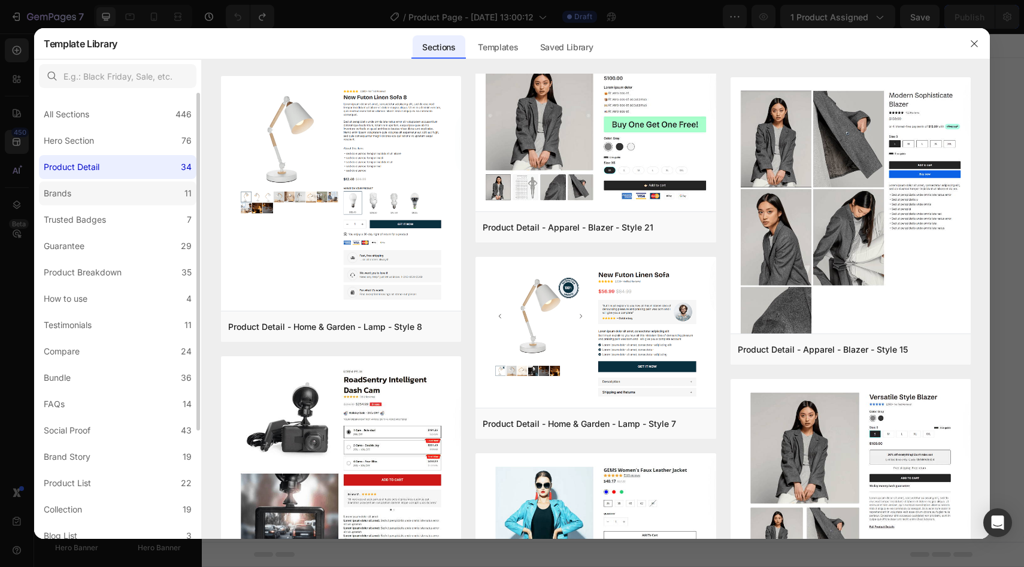
click at [88, 200] on label "Brands 11" at bounding box center [118, 194] width 158 height 24
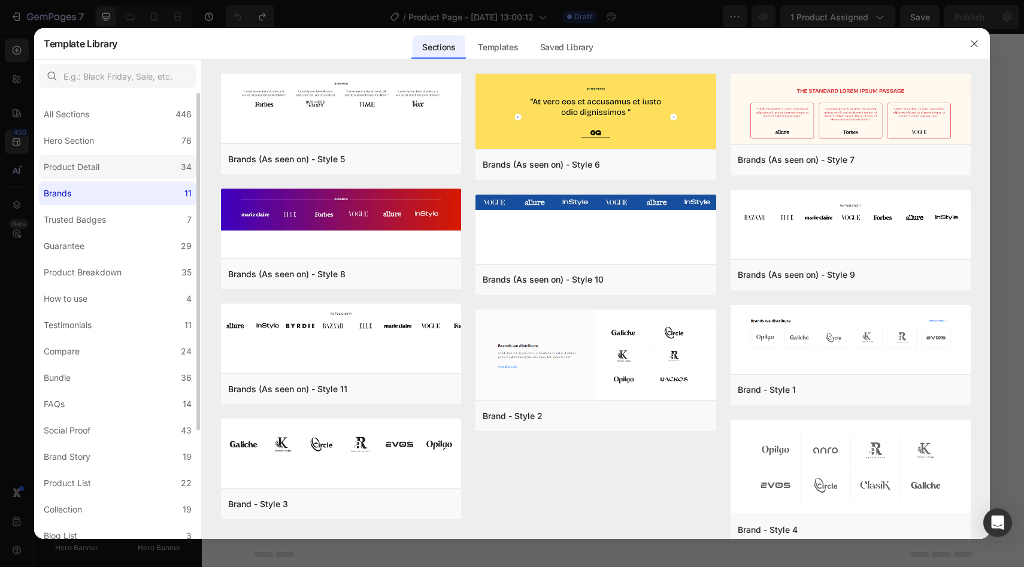
click at [92, 174] on div "Product Detail" at bounding box center [72, 167] width 56 height 14
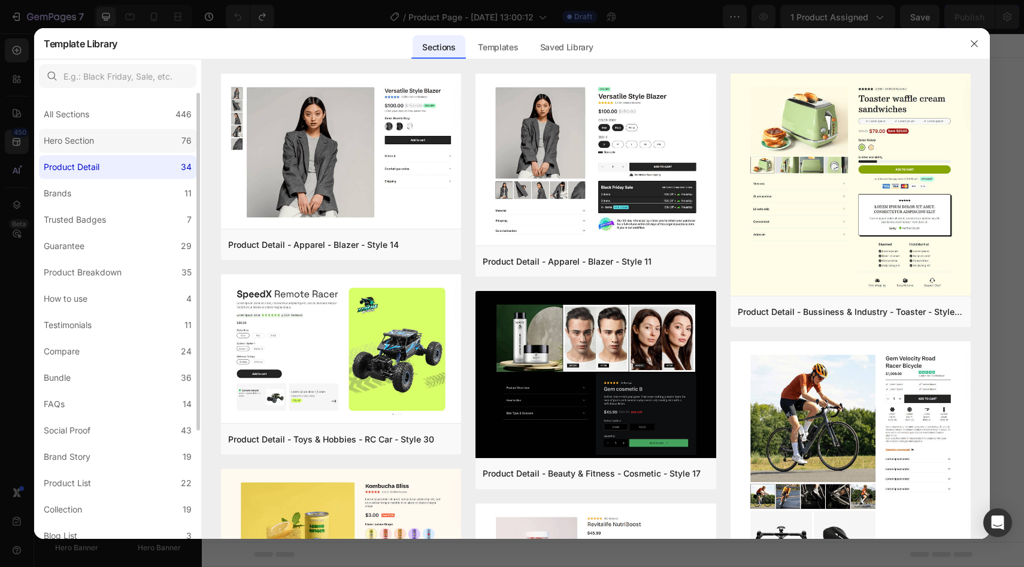
click at [90, 142] on div "Hero Section" at bounding box center [69, 141] width 50 height 14
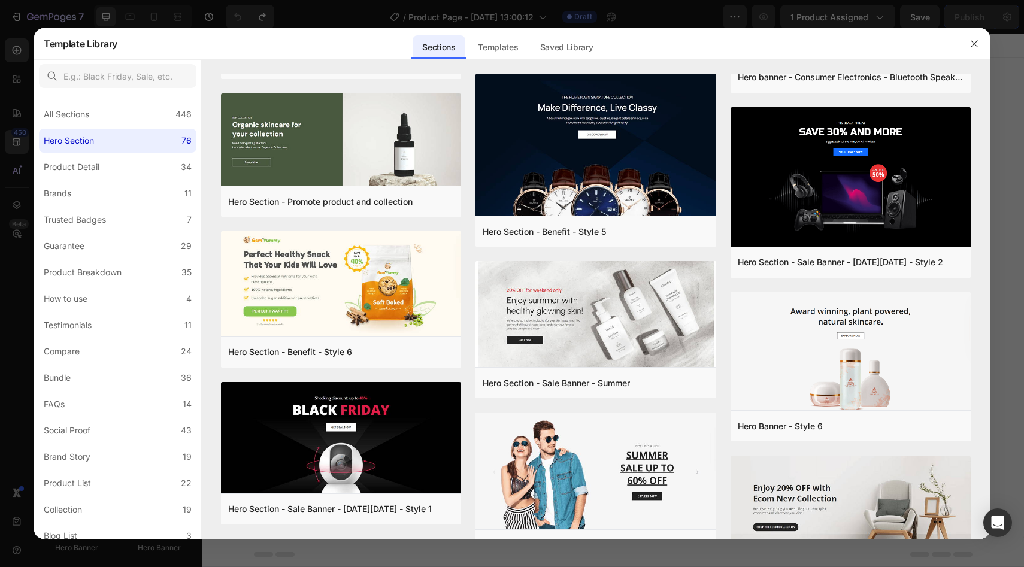
scroll to position [2306, 0]
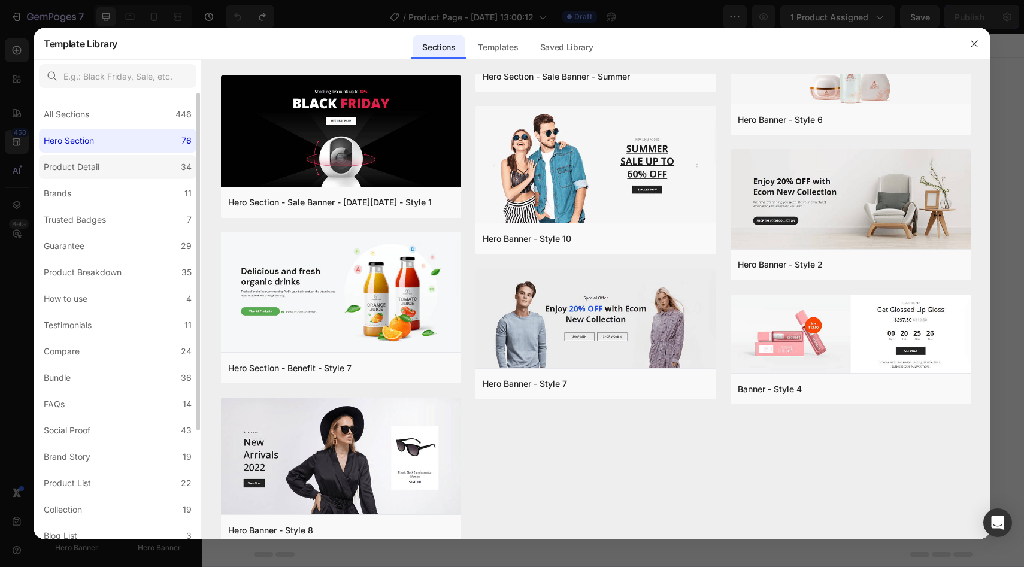
click at [114, 163] on label "Product Detail 34" at bounding box center [118, 167] width 158 height 24
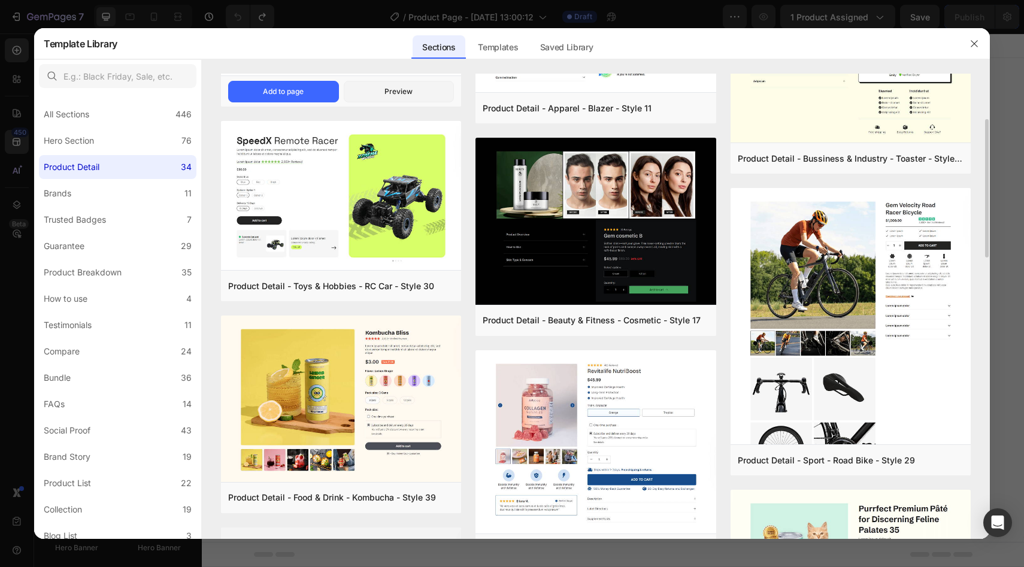
scroll to position [0, 0]
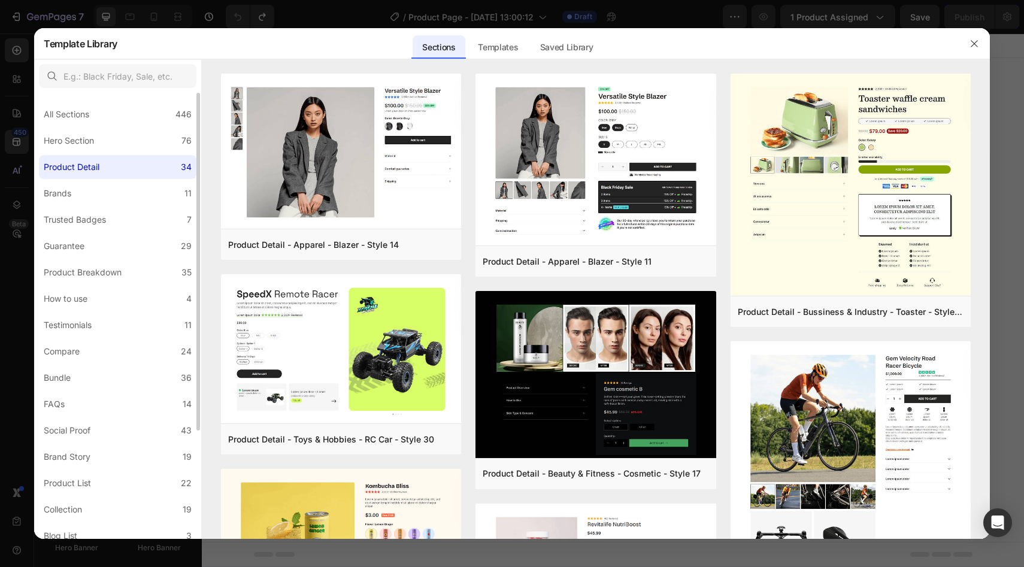
click at [140, 168] on label "Product Detail 34" at bounding box center [118, 167] width 158 height 24
click at [123, 146] on label "Hero Section 76" at bounding box center [118, 141] width 158 height 24
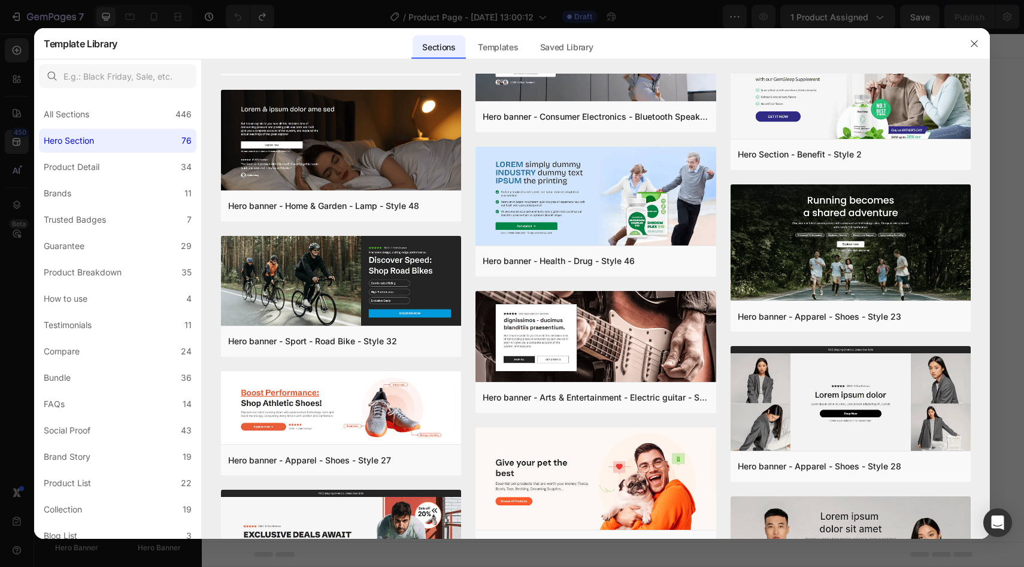
scroll to position [1449, 0]
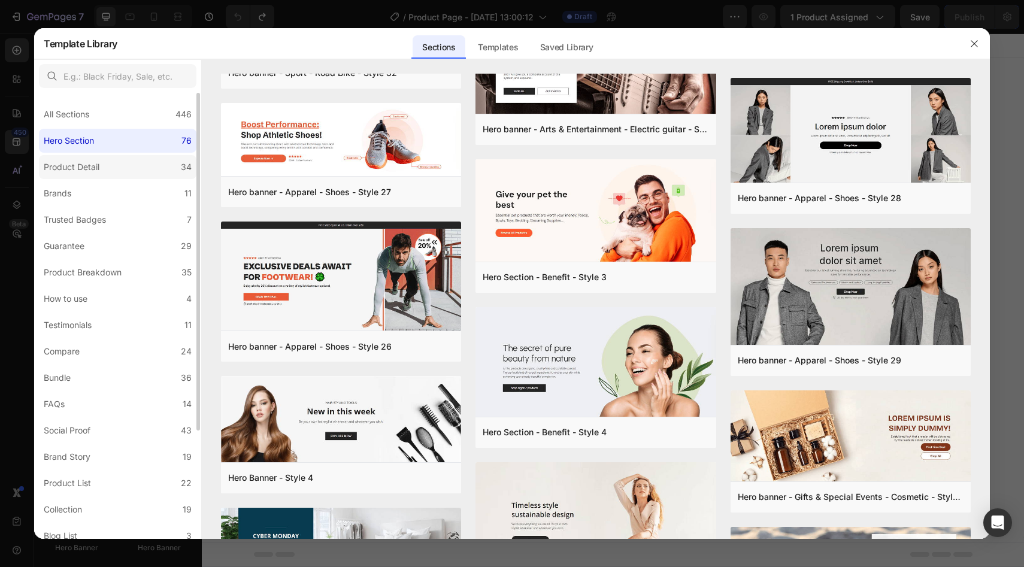
click at [112, 164] on label "Product Detail 34" at bounding box center [118, 167] width 158 height 24
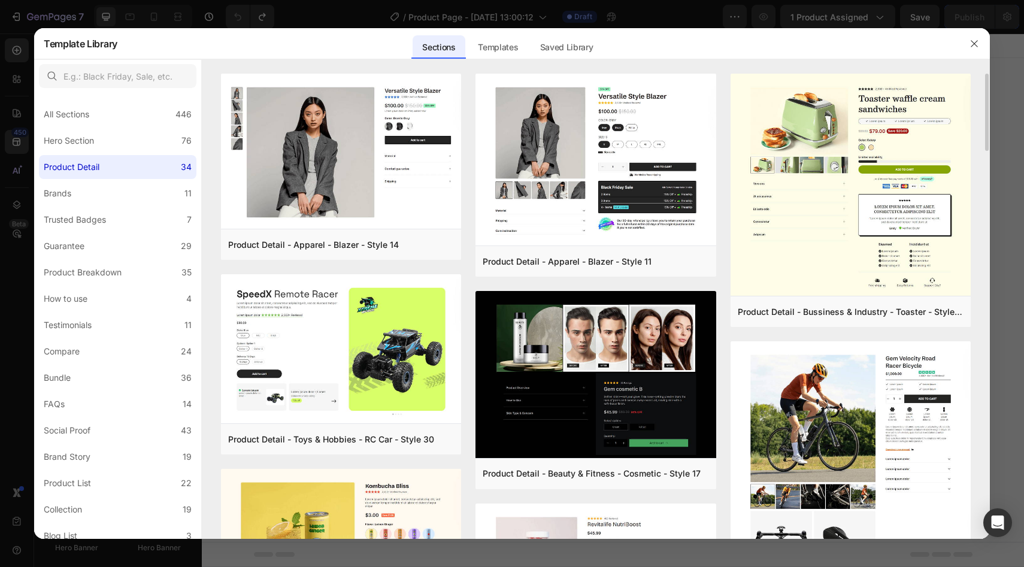
scroll to position [77, 0]
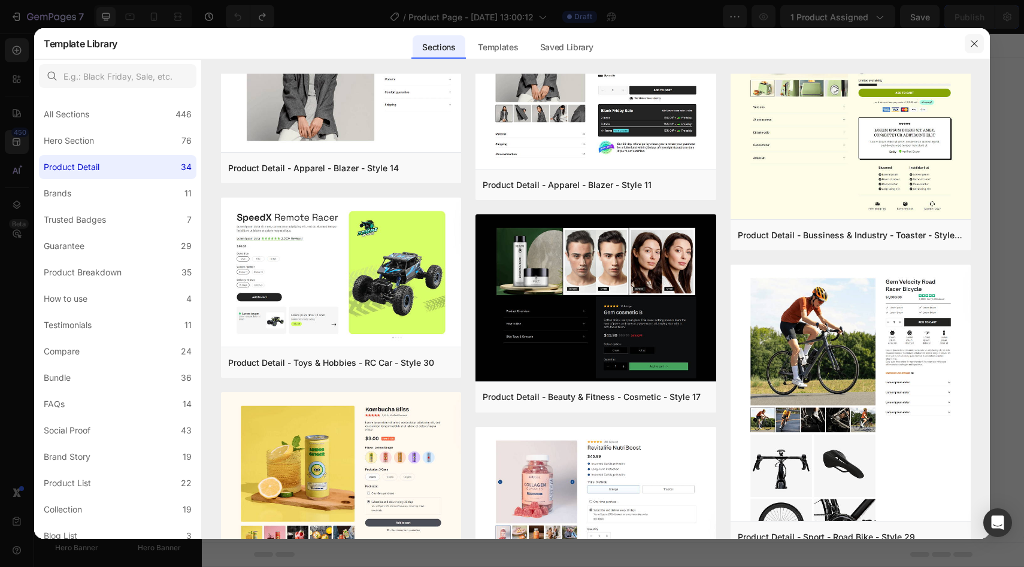
click at [975, 44] on icon "button" at bounding box center [975, 44] width 10 height 10
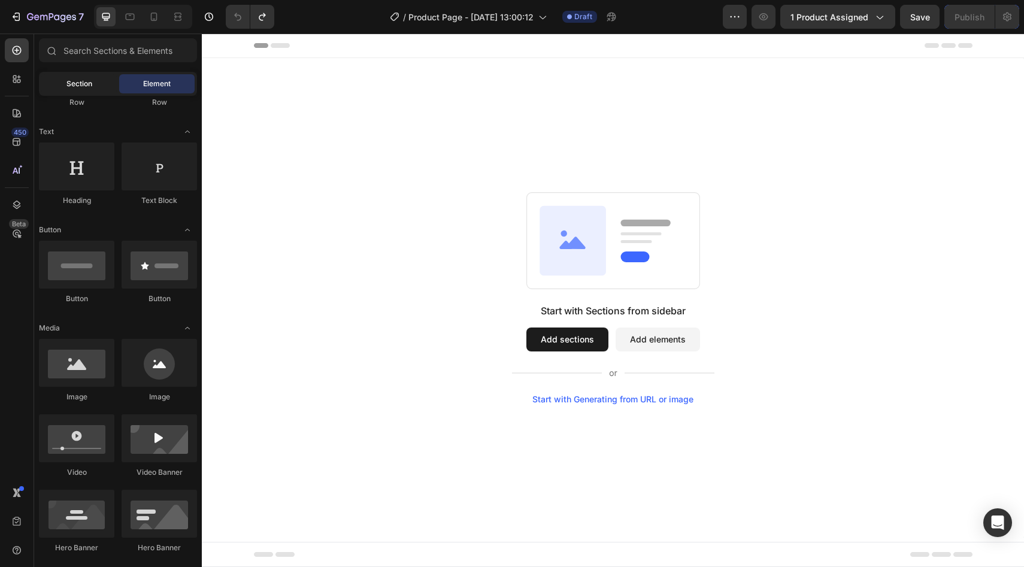
click at [93, 89] on div "Section" at bounding box center [78, 83] width 75 height 19
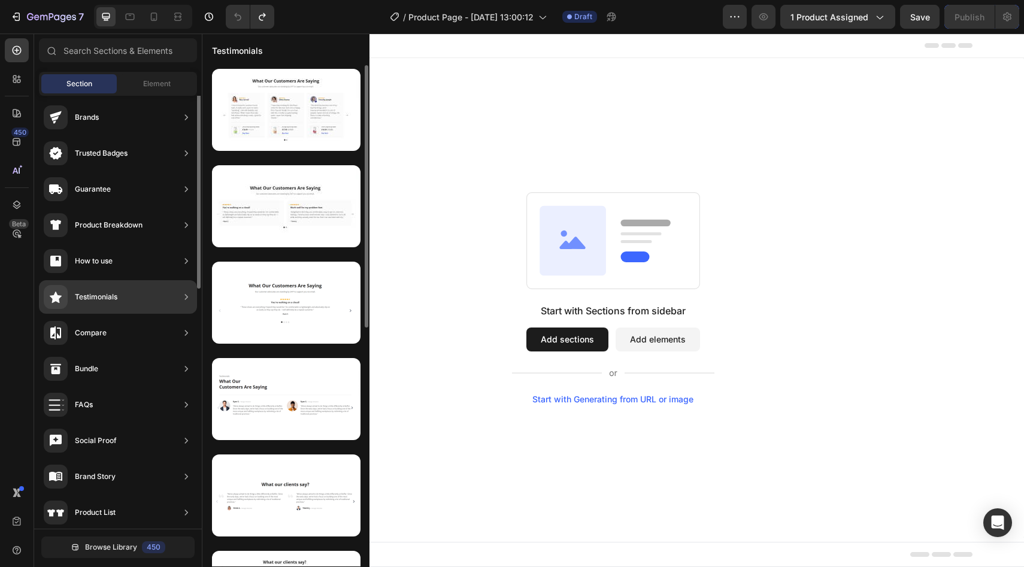
scroll to position [0, 0]
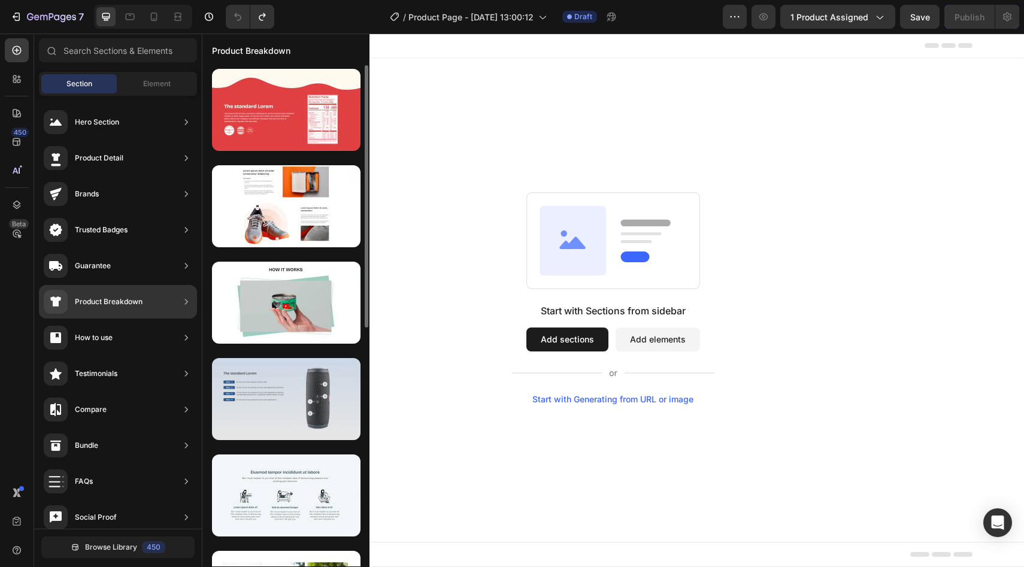
click at [267, 390] on div at bounding box center [286, 399] width 149 height 82
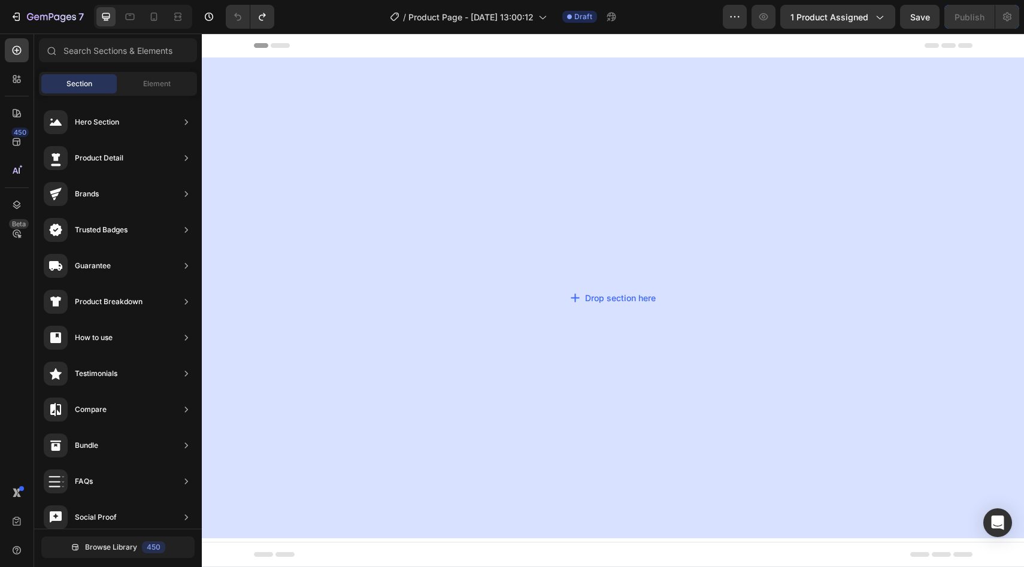
drag, startPoint x: 471, startPoint y: 422, endPoint x: 516, endPoint y: 372, distance: 67.1
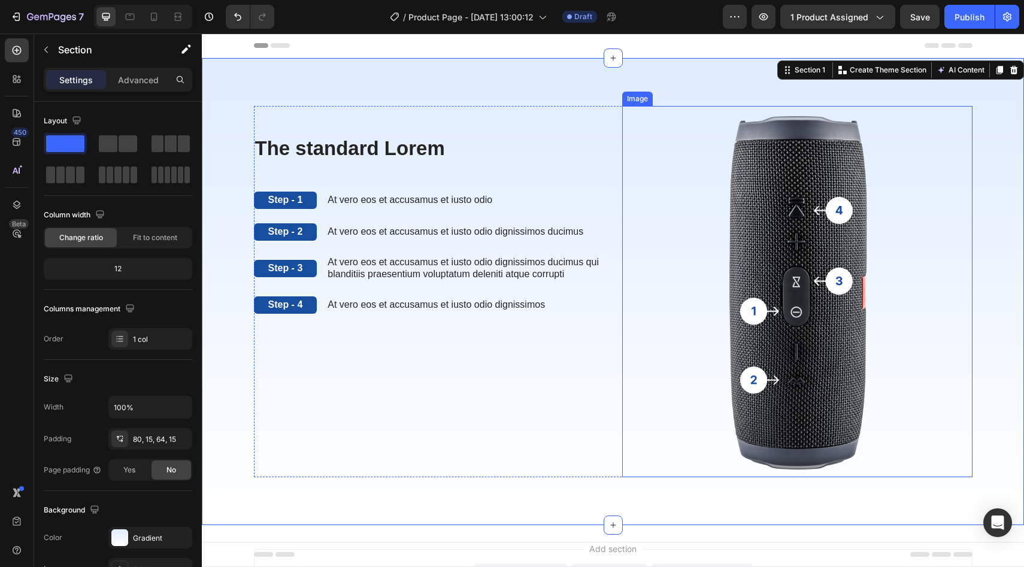
click at [836, 214] on img at bounding box center [797, 291] width 350 height 371
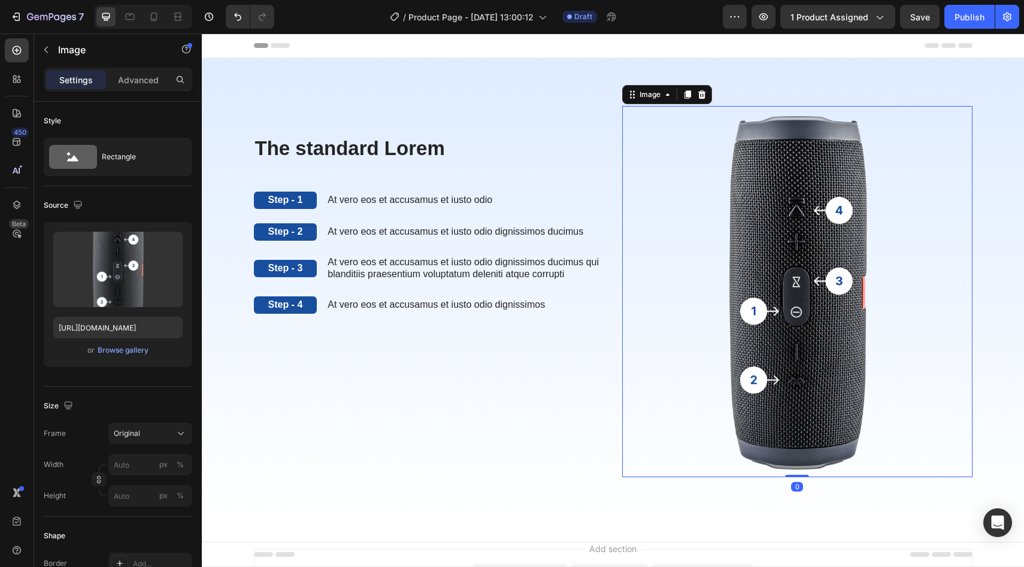
click at [835, 211] on img at bounding box center [797, 291] width 350 height 371
click at [833, 207] on img at bounding box center [797, 291] width 350 height 371
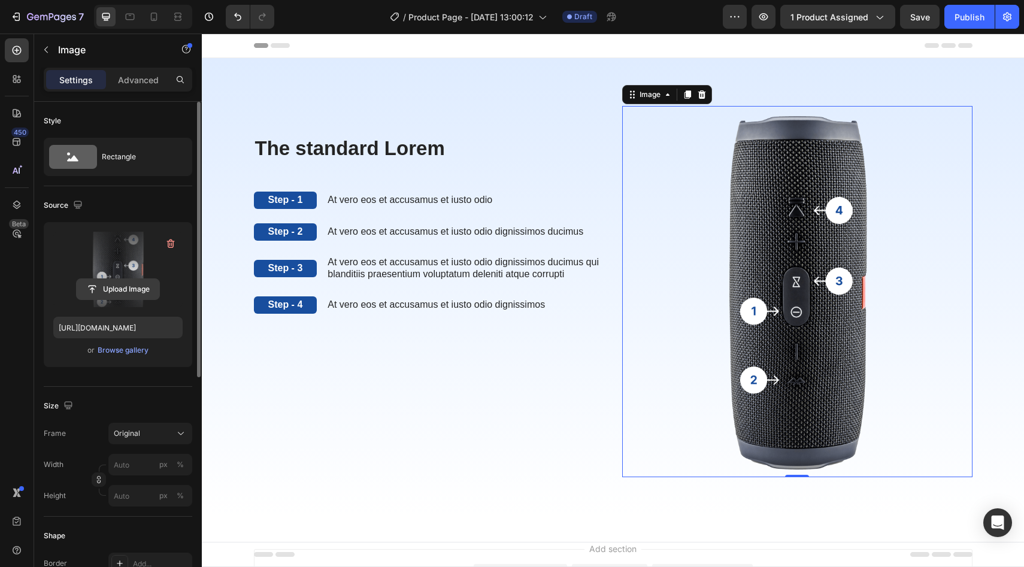
click at [118, 280] on input "file" at bounding box center [118, 289] width 83 height 20
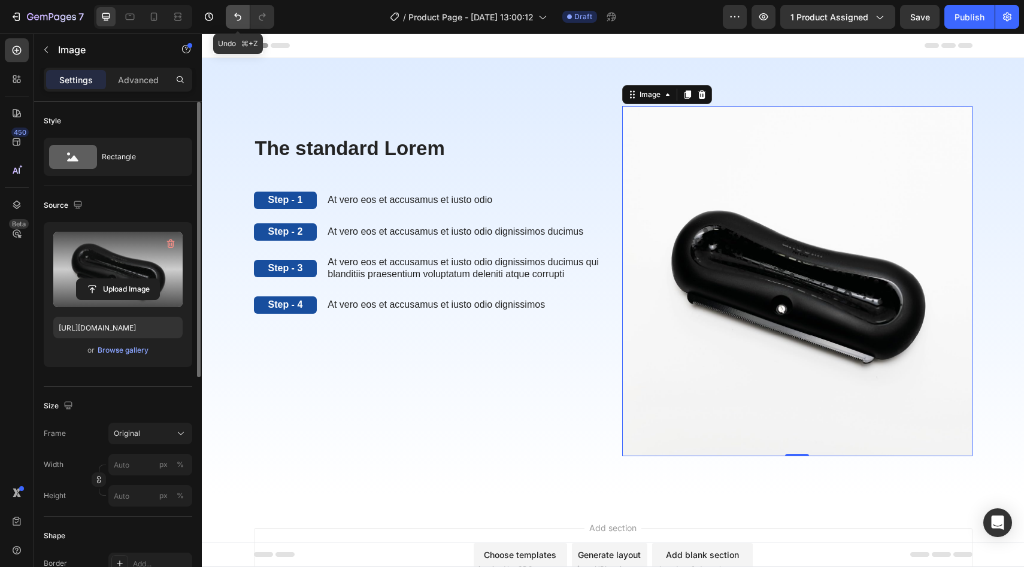
click at [235, 17] on icon "Undo/Redo" at bounding box center [238, 17] width 12 height 12
click at [241, 16] on icon "Undo/Redo" at bounding box center [238, 17] width 12 height 12
type input "https://cdn.shopify.com/s/files/1/2005/9307/files/gempages_432750572815254551-a…"
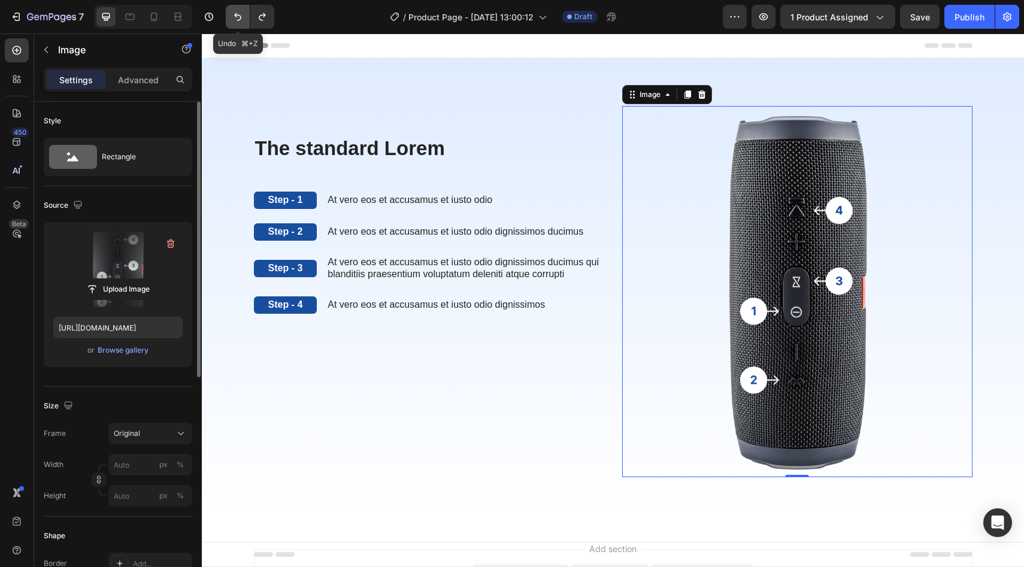
click at [241, 13] on icon "Undo/Redo" at bounding box center [238, 17] width 12 height 12
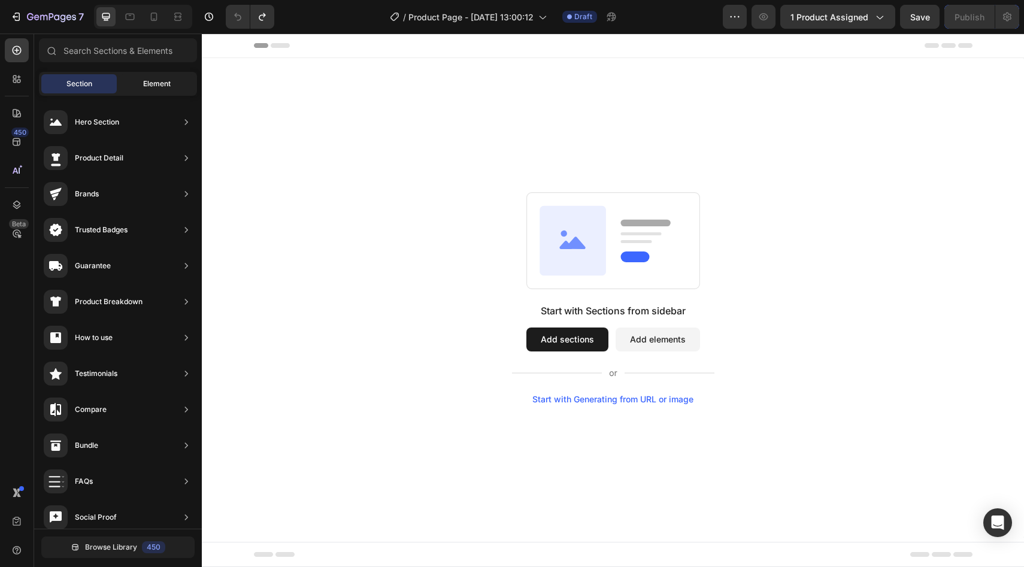
click at [141, 84] on div "Element" at bounding box center [156, 83] width 75 height 19
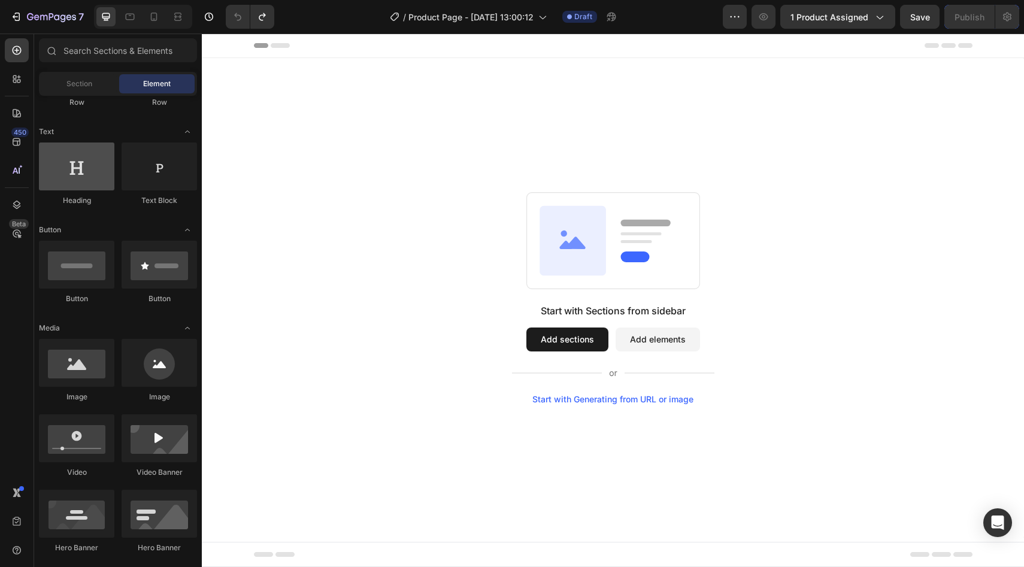
click at [74, 162] on div at bounding box center [76, 167] width 75 height 48
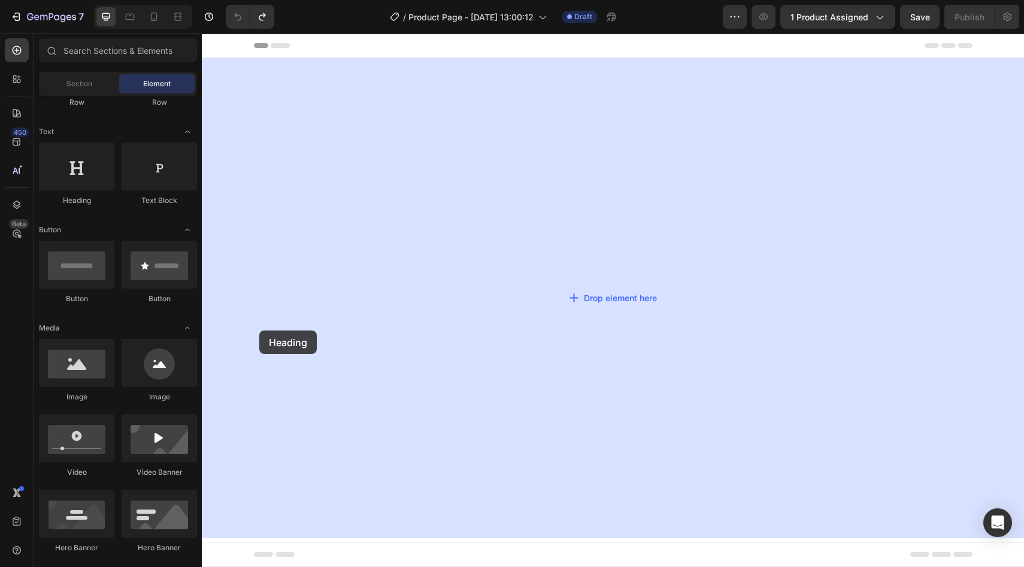
drag, startPoint x: 273, startPoint y: 204, endPoint x: 378, endPoint y: 491, distance: 306.1
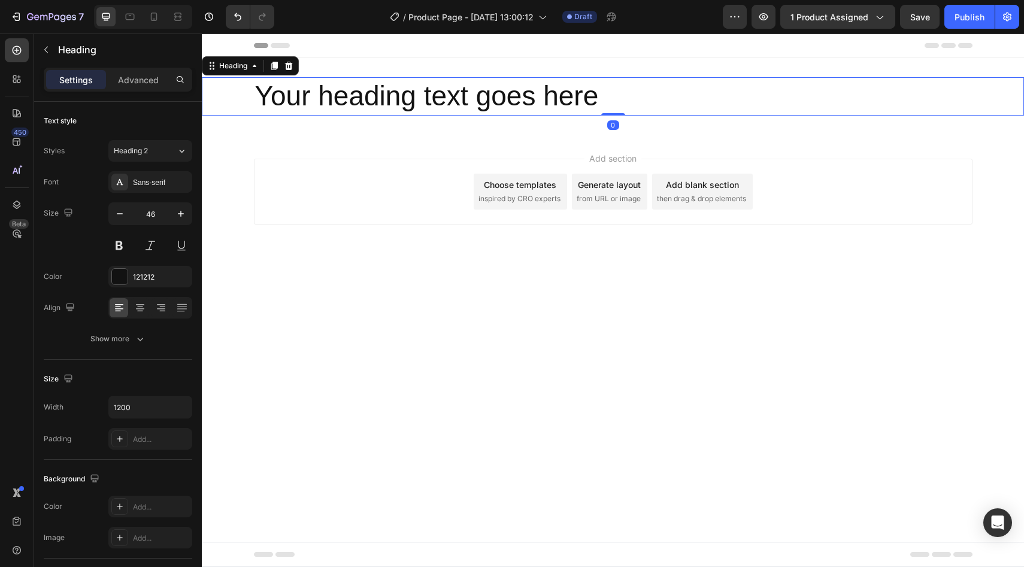
click at [464, 105] on h2 "Your heading text goes here" at bounding box center [613, 96] width 719 height 38
click at [473, 97] on p "Your heading text goes here" at bounding box center [613, 96] width 716 height 36
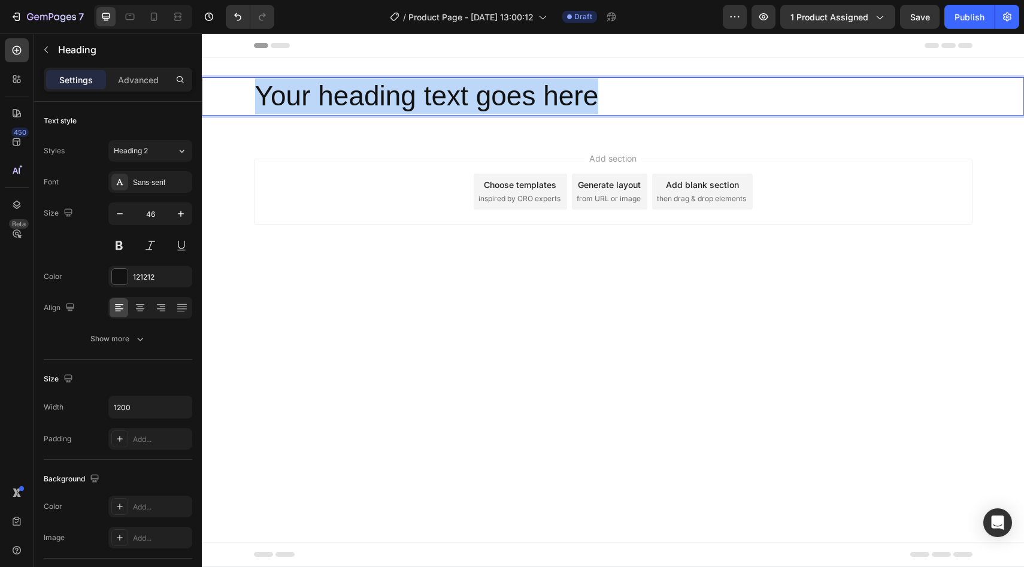
click at [473, 97] on p "Your heading text goes here" at bounding box center [613, 96] width 716 height 36
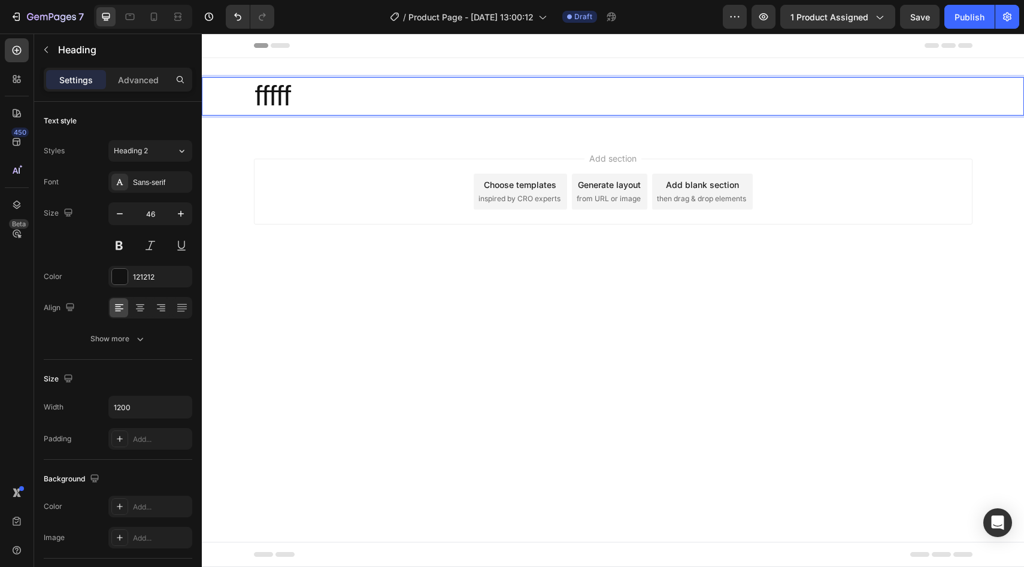
click at [350, 241] on div "Add section Choose templates inspired by CRO experts Generate layout from URL o…" at bounding box center [613, 208] width 823 height 147
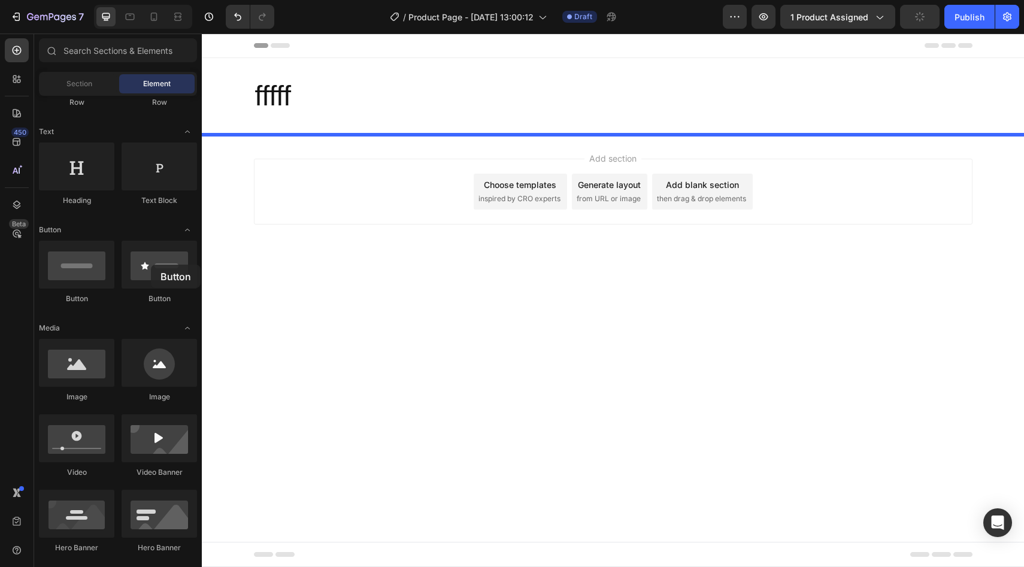
drag, startPoint x: 349, startPoint y: 298, endPoint x: 439, endPoint y: 354, distance: 105.7
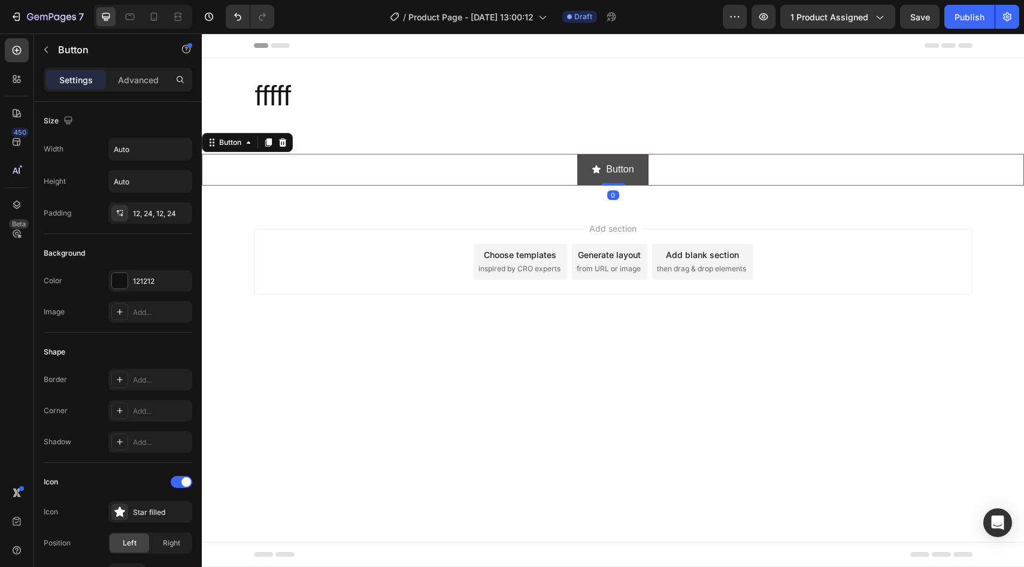
click at [601, 167] on icon "<p>Button</p>" at bounding box center [597, 170] width 10 height 10
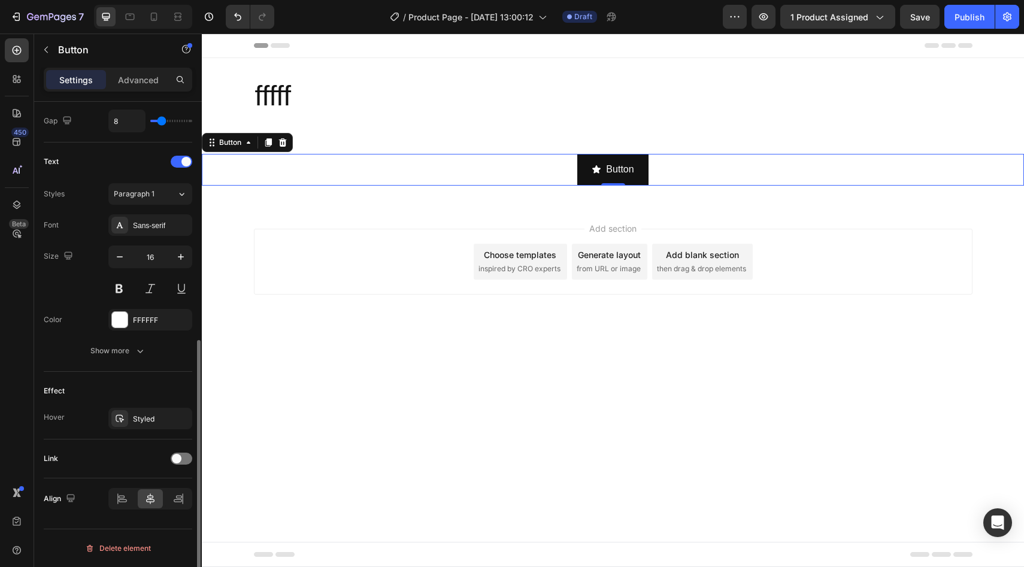
scroll to position [377, 0]
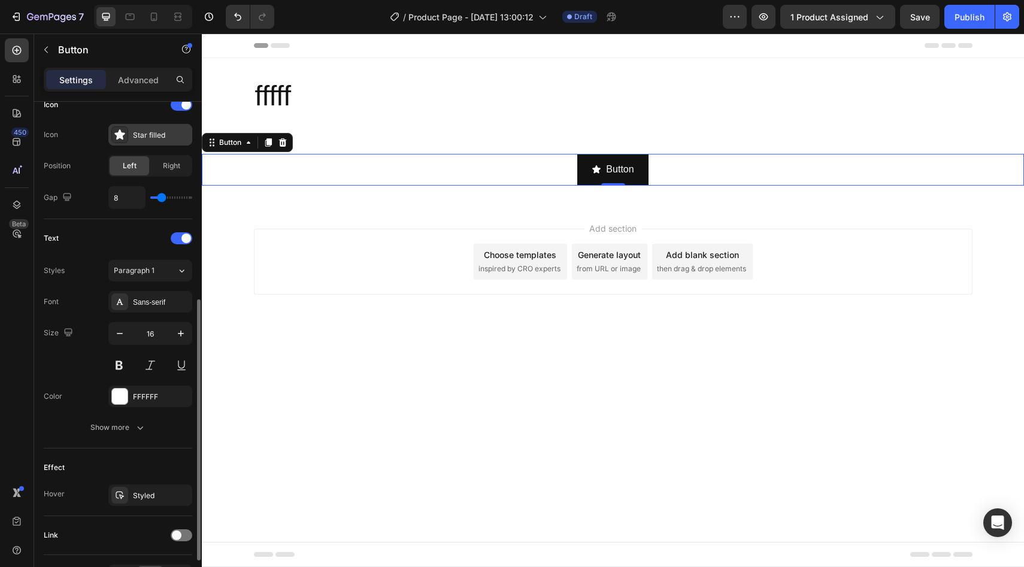
click at [125, 131] on icon at bounding box center [120, 135] width 12 height 12
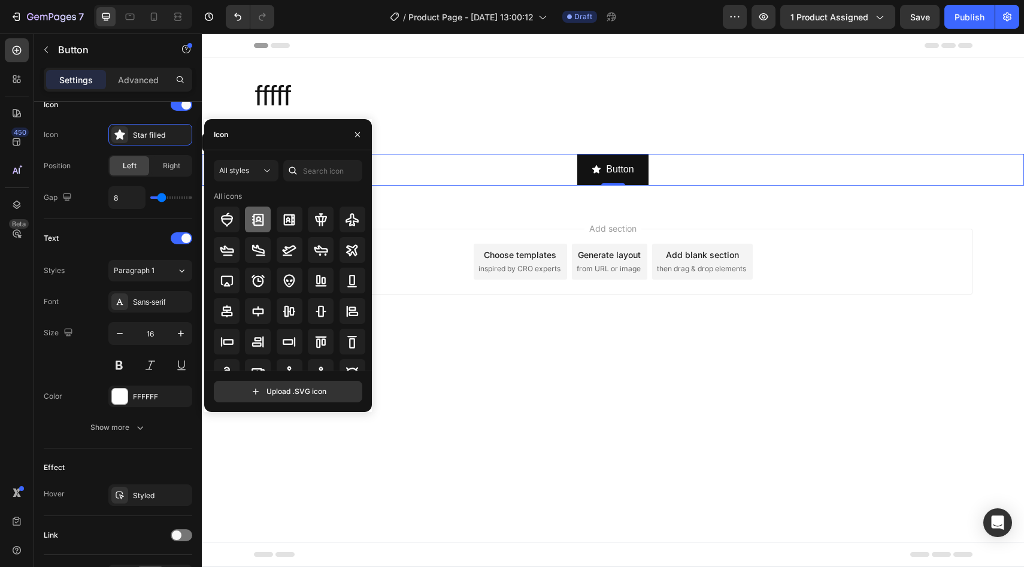
click at [253, 222] on icon at bounding box center [258, 219] width 12 height 12
click at [255, 286] on icon at bounding box center [258, 281] width 14 height 14
click at [491, 383] on body "Header fffff Heading Section 1 Button Button 0 Section 2 Root Start with Sectio…" at bounding box center [613, 301] width 823 height 534
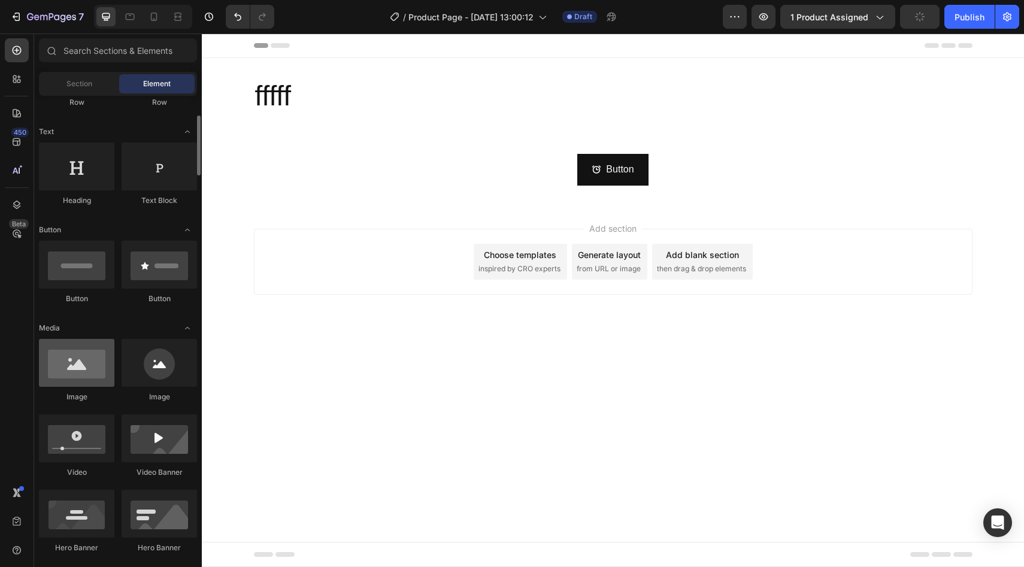
scroll to position [307, 0]
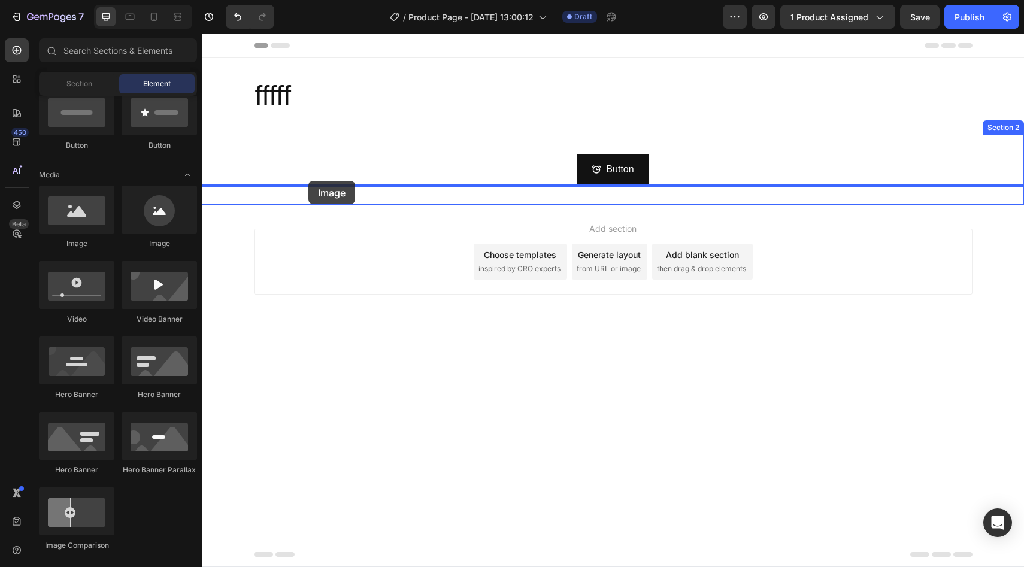
drag, startPoint x: 289, startPoint y: 237, endPoint x: 325, endPoint y: 177, distance: 70.4
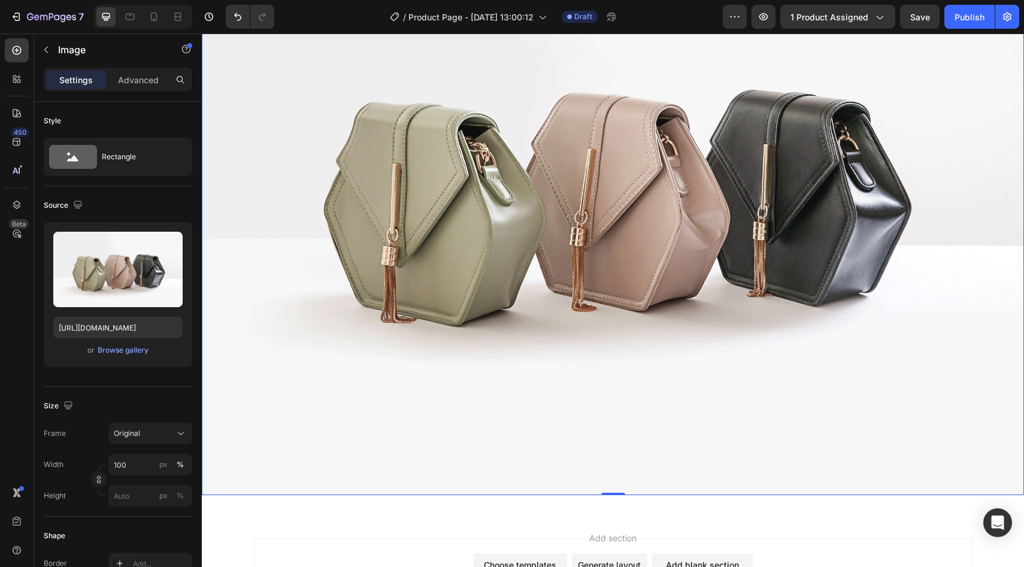
click at [538, 282] on img at bounding box center [613, 187] width 823 height 617
click at [234, 17] on icon "Undo/Redo" at bounding box center [238, 17] width 12 height 12
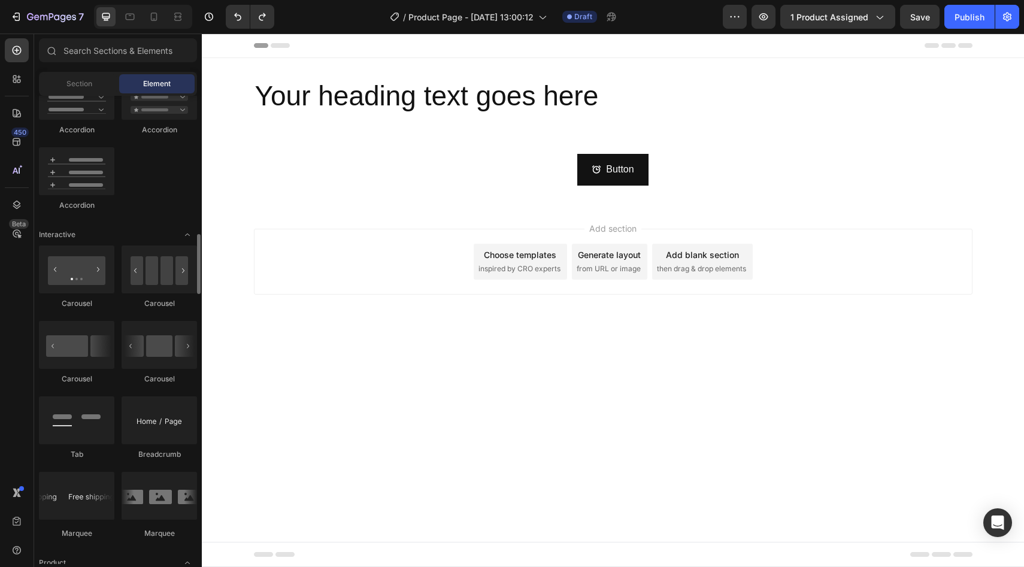
scroll to position [767, 0]
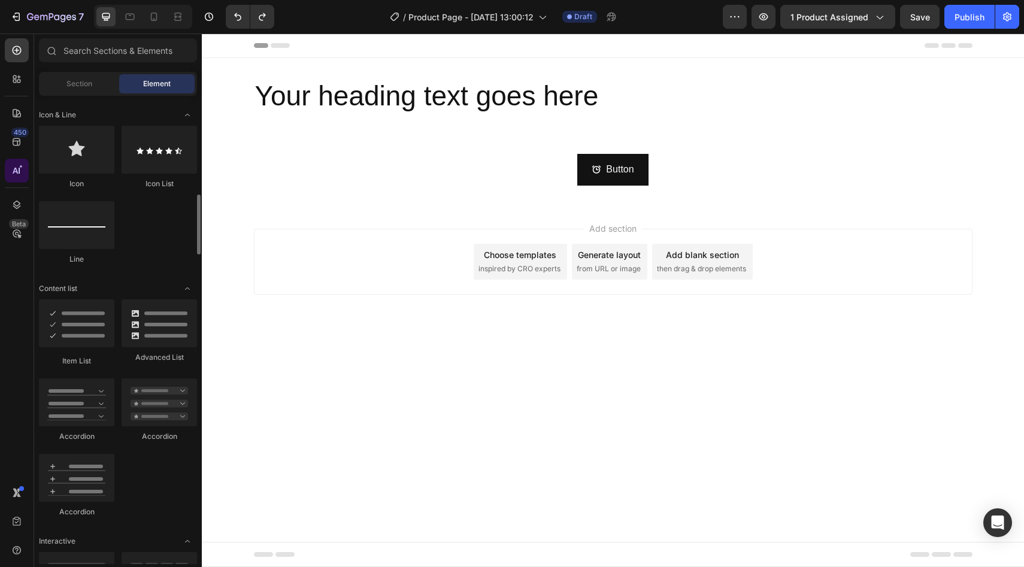
click at [13, 174] on icon at bounding box center [17, 171] width 12 height 12
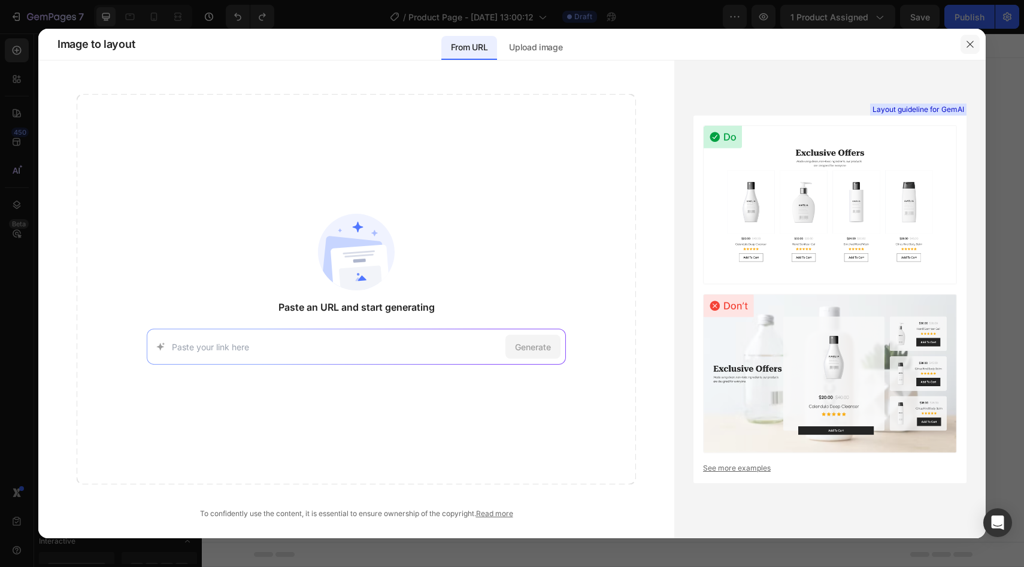
click at [972, 40] on icon "button" at bounding box center [971, 45] width 10 height 10
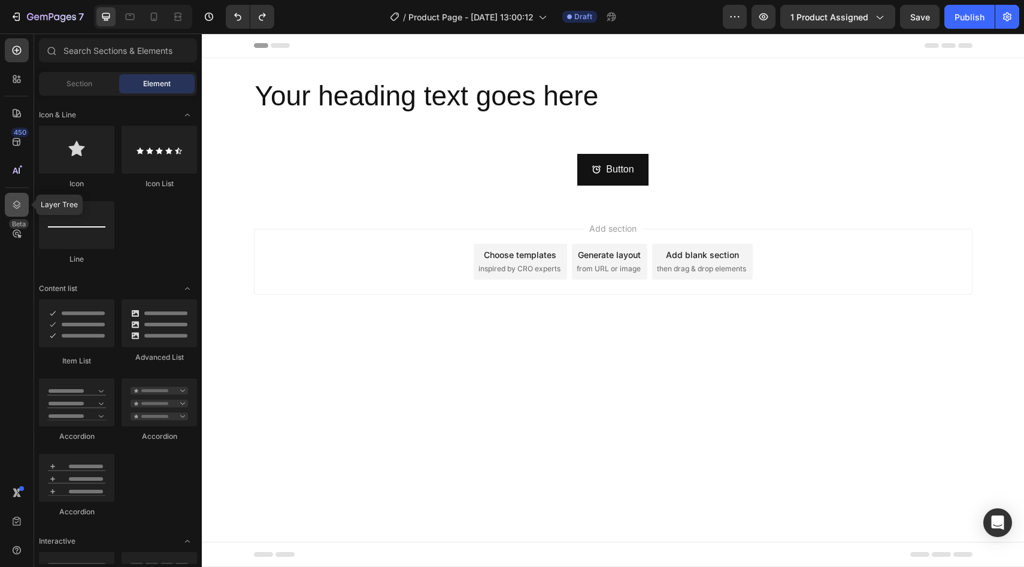
click at [18, 207] on icon at bounding box center [17, 205] width 8 height 8
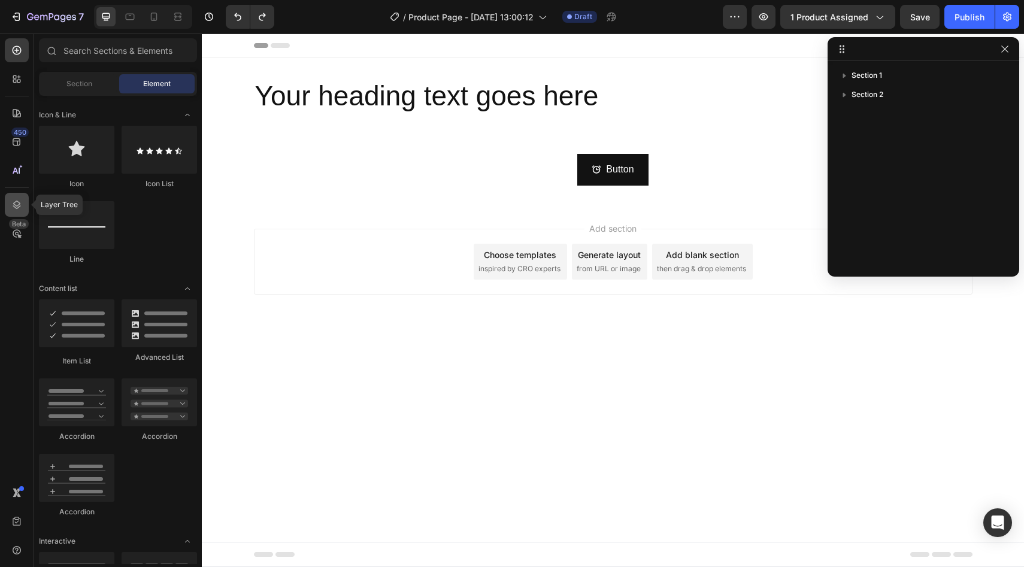
click at [18, 207] on icon at bounding box center [17, 205] width 8 height 8
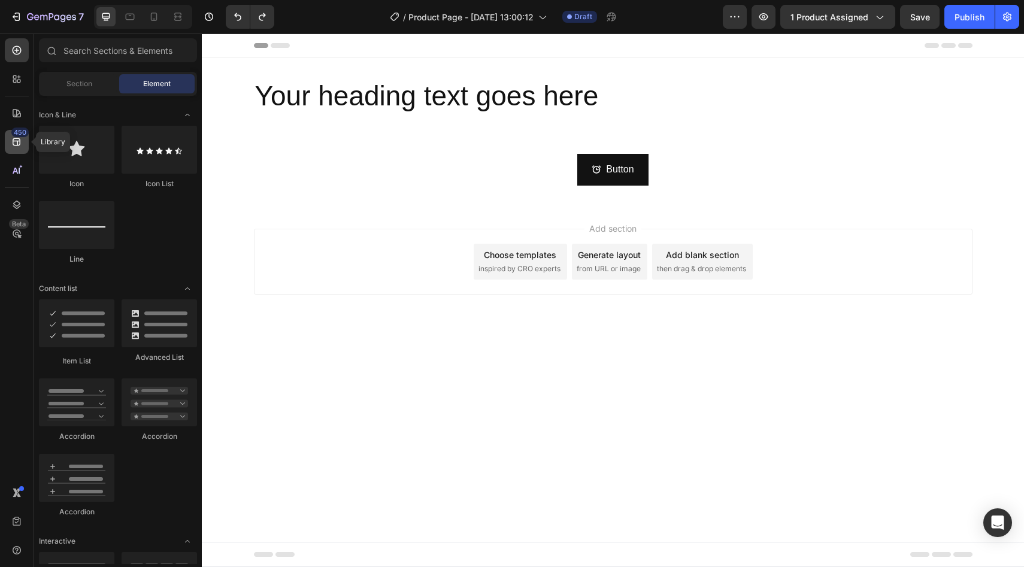
click at [22, 140] on icon at bounding box center [17, 142] width 12 height 12
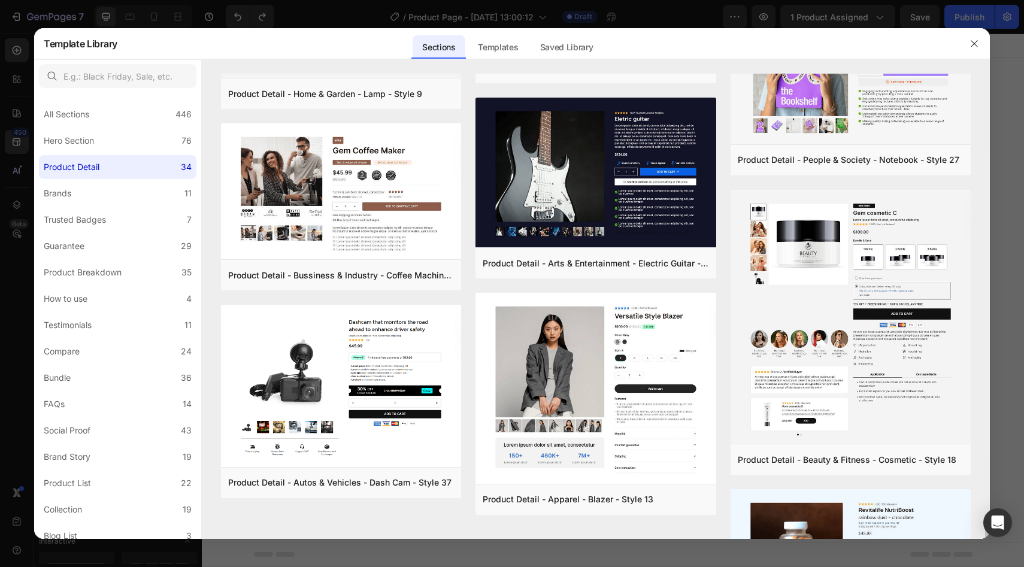
scroll to position [997, 0]
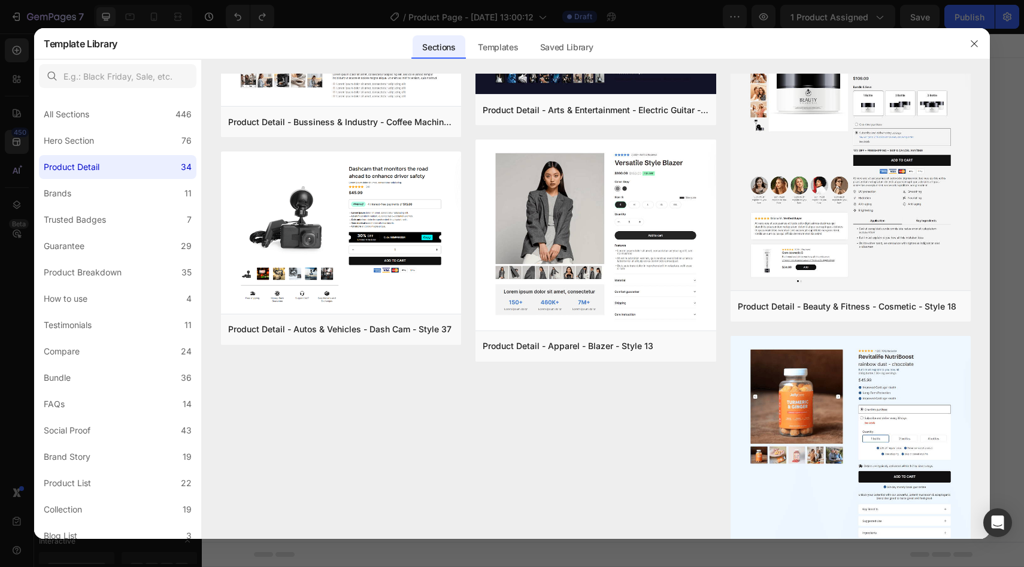
click at [974, 37] on button "button" at bounding box center [974, 43] width 19 height 19
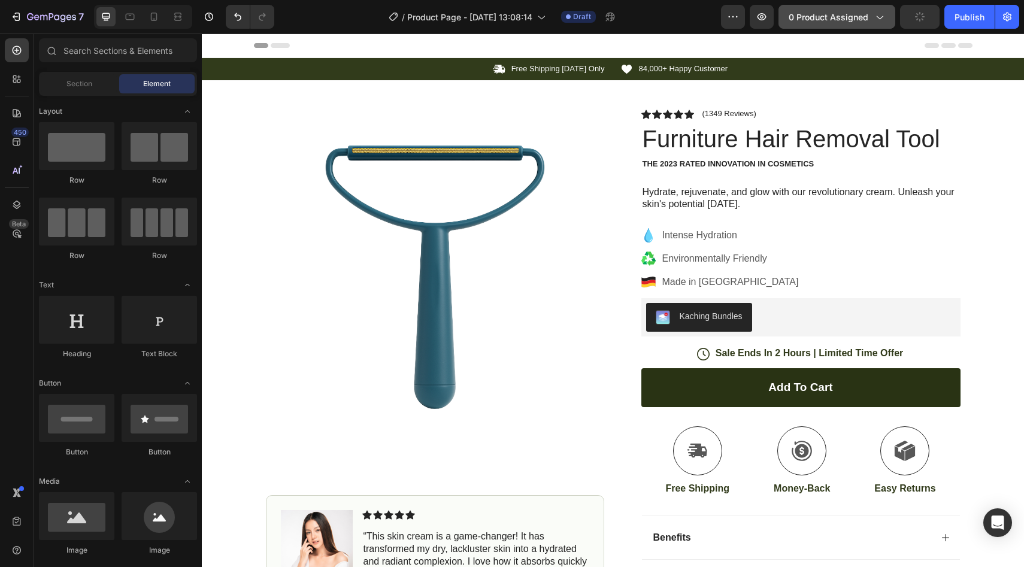
click at [870, 18] on div "0 product assigned" at bounding box center [837, 17] width 96 height 13
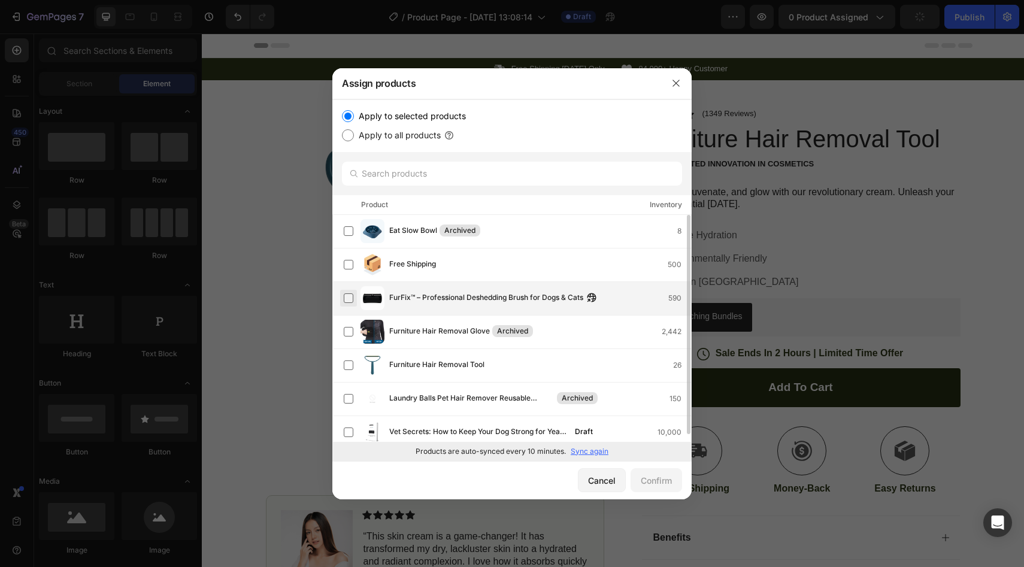
click at [347, 299] on label at bounding box center [349, 299] width 10 height 10
click at [664, 472] on button "Confirm" at bounding box center [657, 480] width 52 height 24
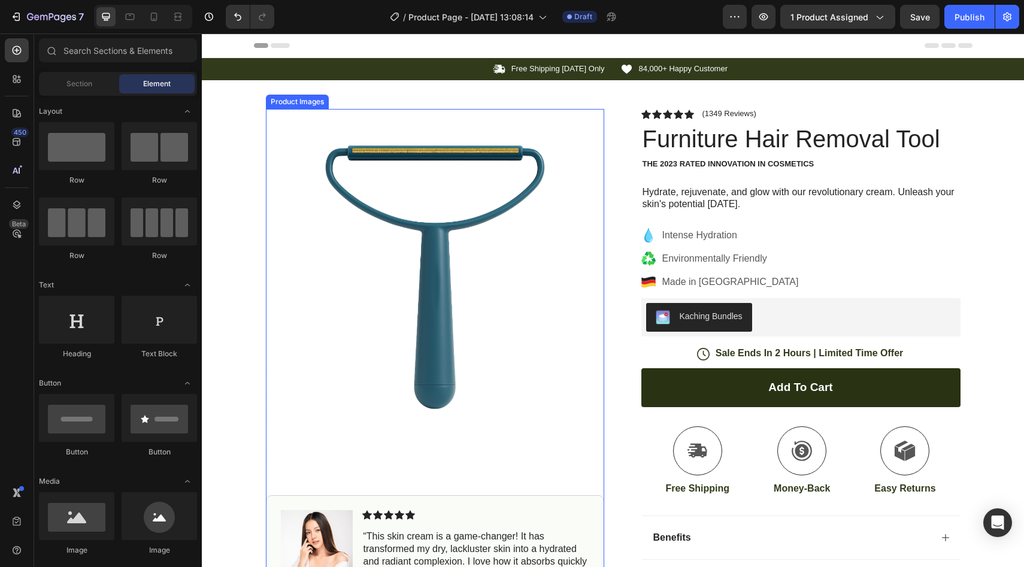
click at [424, 229] on img at bounding box center [435, 278] width 338 height 338
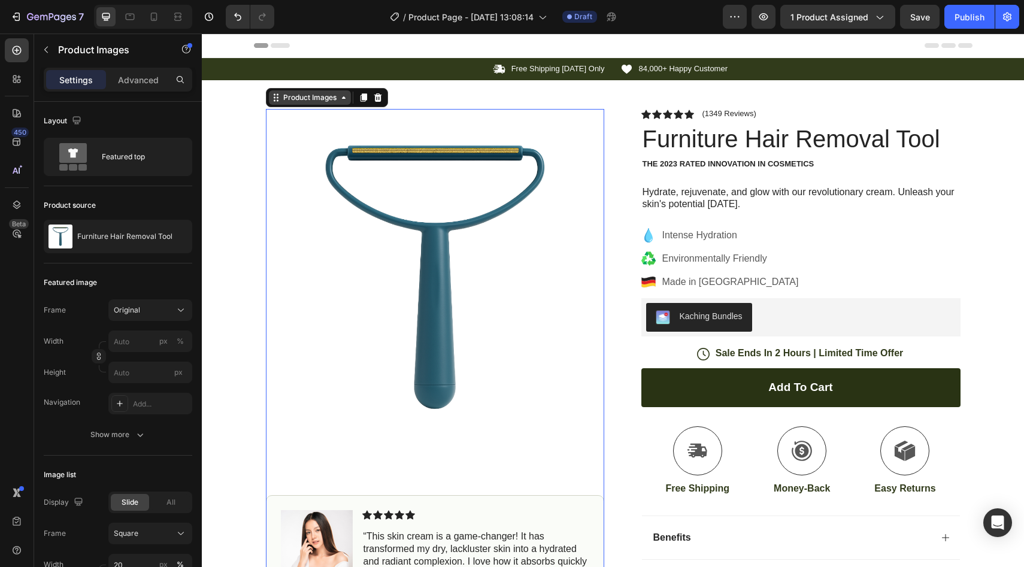
click at [339, 99] on icon at bounding box center [344, 98] width 10 height 10
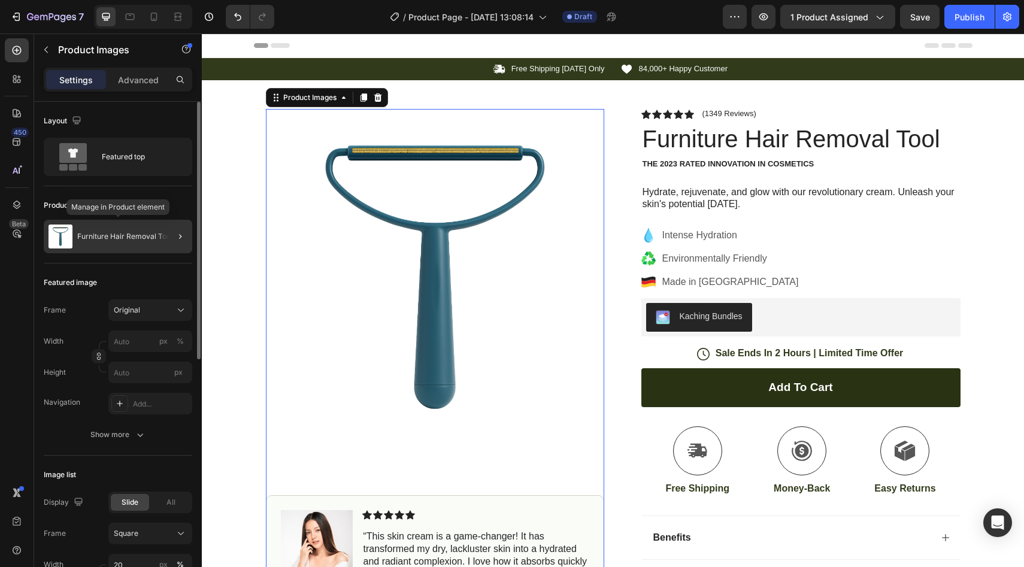
click at [135, 235] on p "Furniture Hair Removal Tool" at bounding box center [124, 236] width 95 height 8
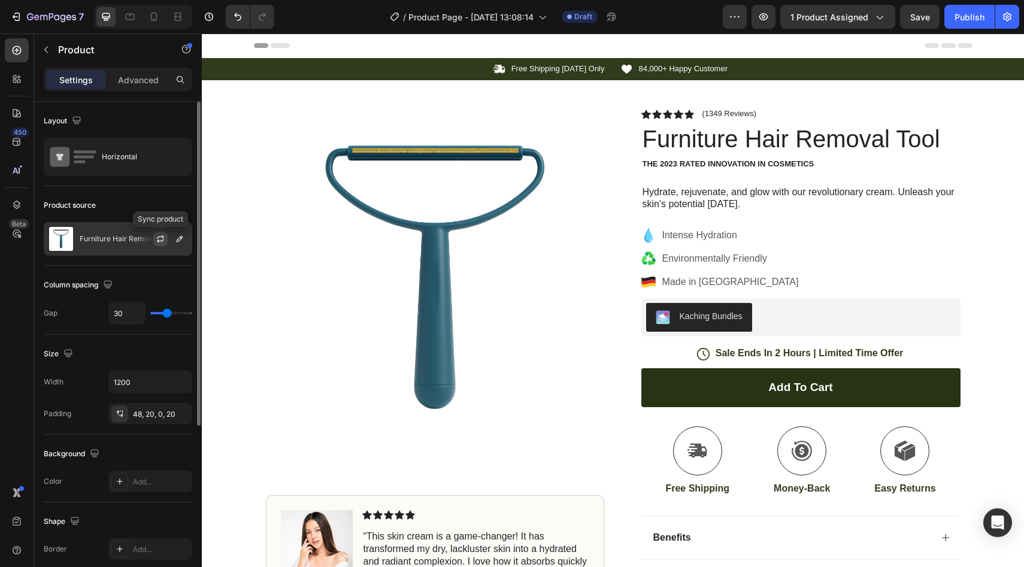
click at [164, 239] on icon "button" at bounding box center [160, 241] width 7 height 4
click at [165, 241] on button "button" at bounding box center [160, 239] width 14 height 14
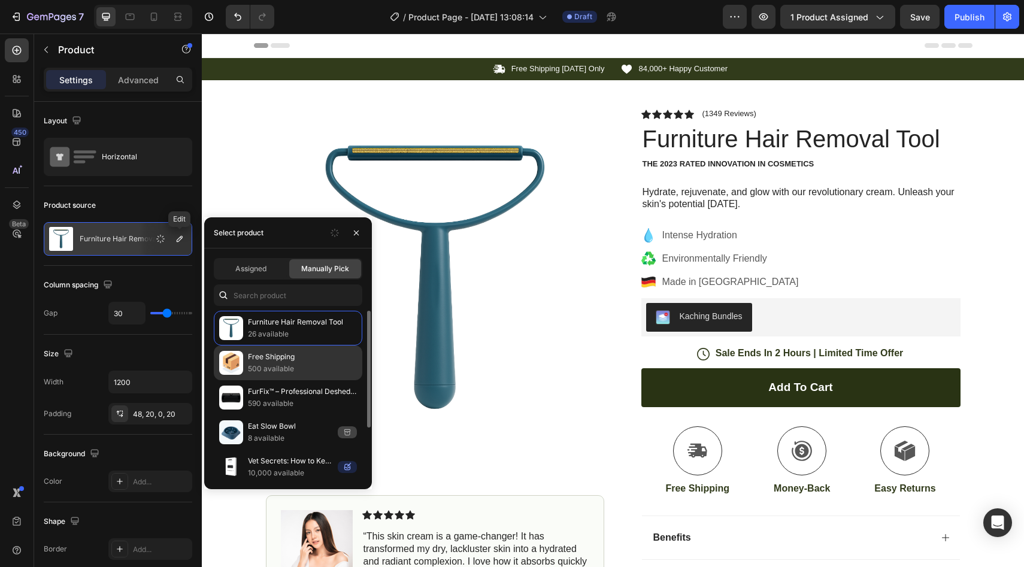
drag, startPoint x: 316, startPoint y: 338, endPoint x: 318, endPoint y: 346, distance: 7.9
click at [318, 344] on div "Furniture Hair Removal Tool 26 available" at bounding box center [288, 328] width 149 height 35
click at [314, 353] on div "Free Shipping 500 available" at bounding box center [288, 363] width 149 height 35
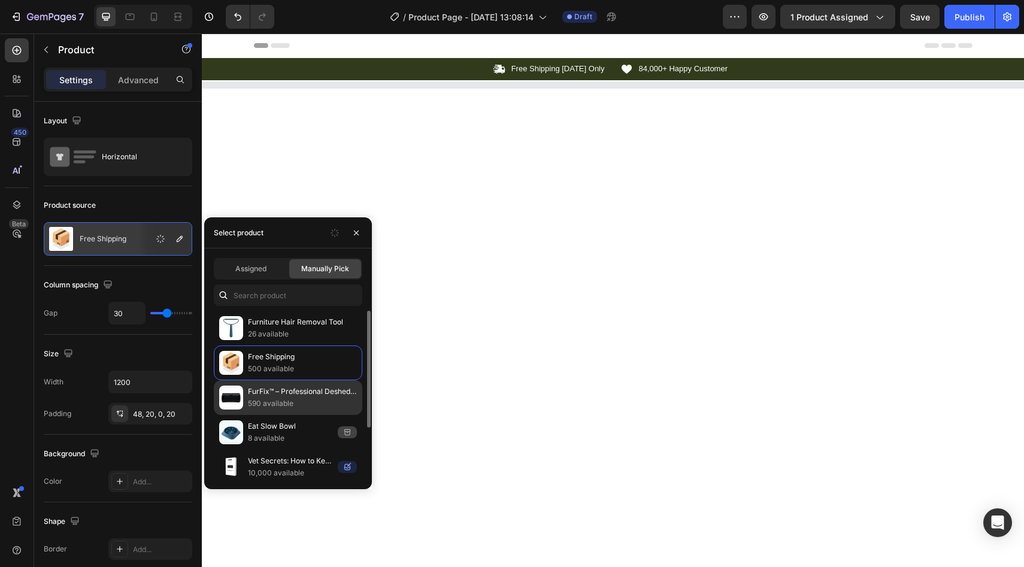
click at [298, 392] on p "FurFix™ – Professional Deshedding Brush for Dogs & Cats" at bounding box center [302, 392] width 109 height 12
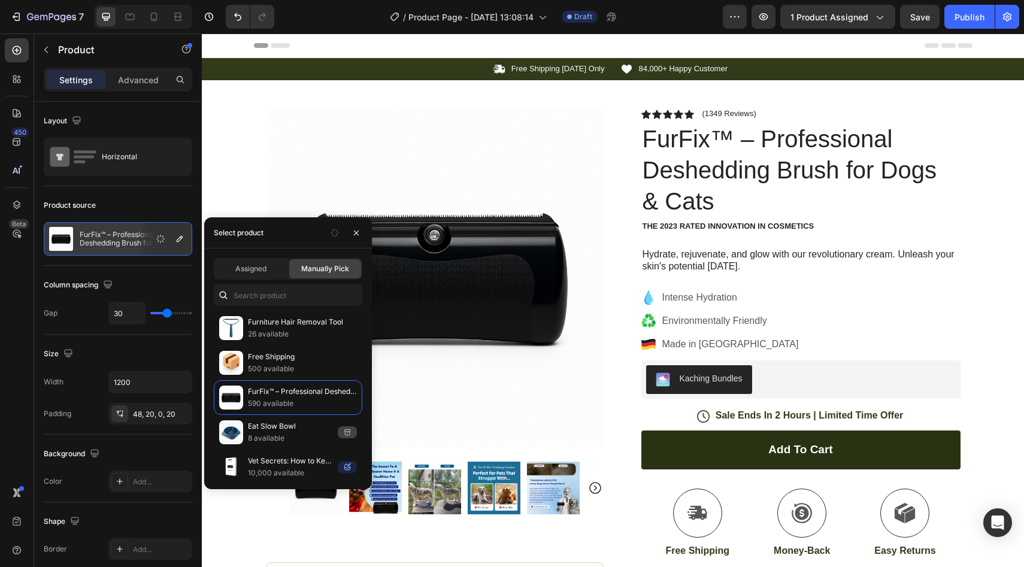
click at [491, 181] on img at bounding box center [435, 278] width 338 height 338
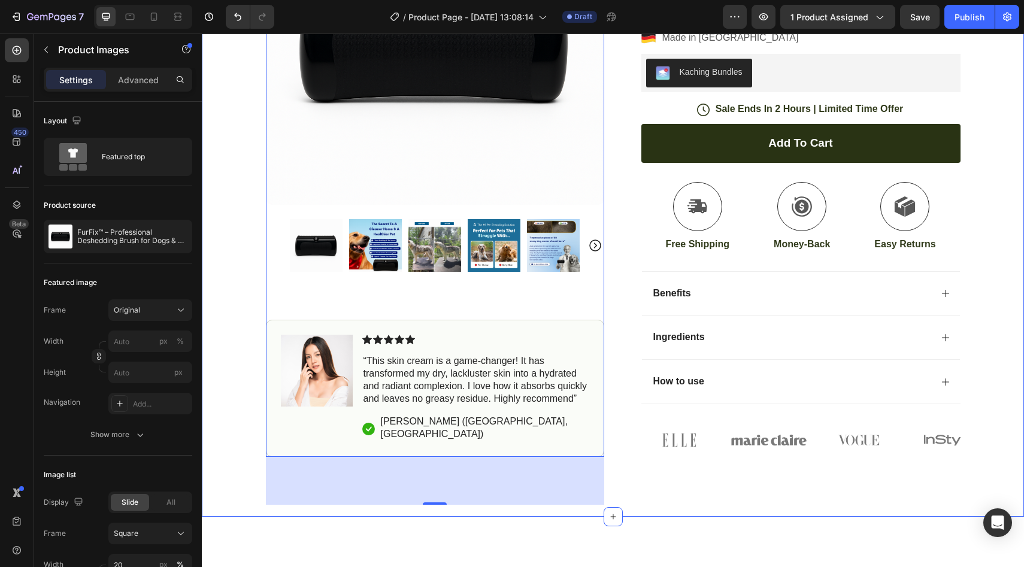
scroll to position [383, 0]
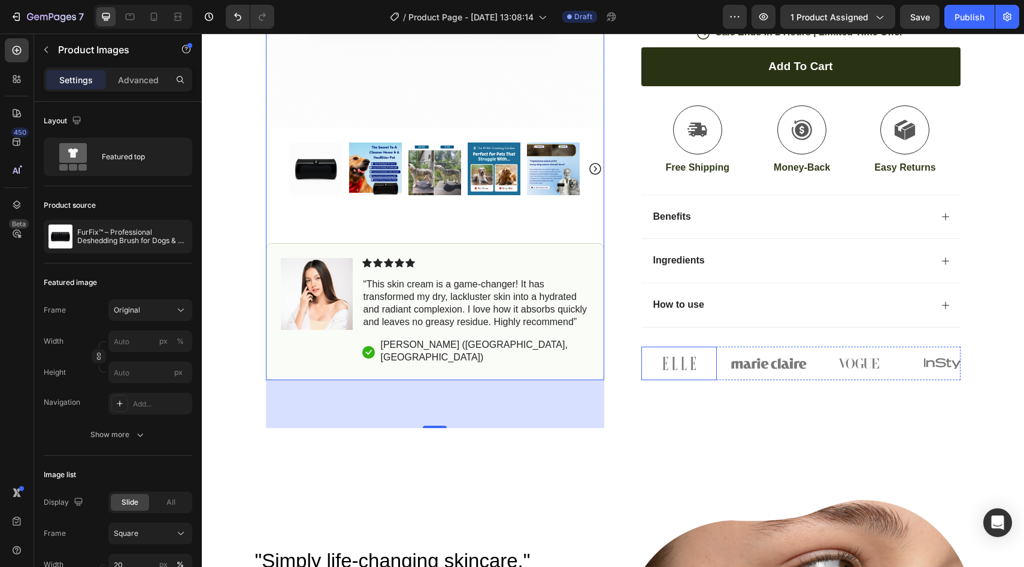
click at [673, 367] on img at bounding box center [679, 364] width 75 height 34
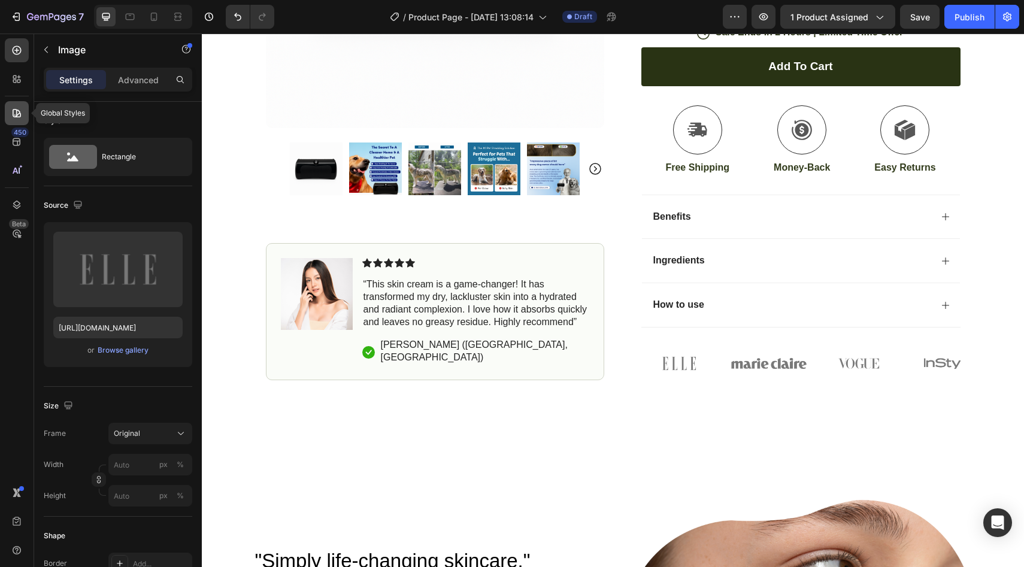
click at [18, 104] on div at bounding box center [17, 113] width 24 height 24
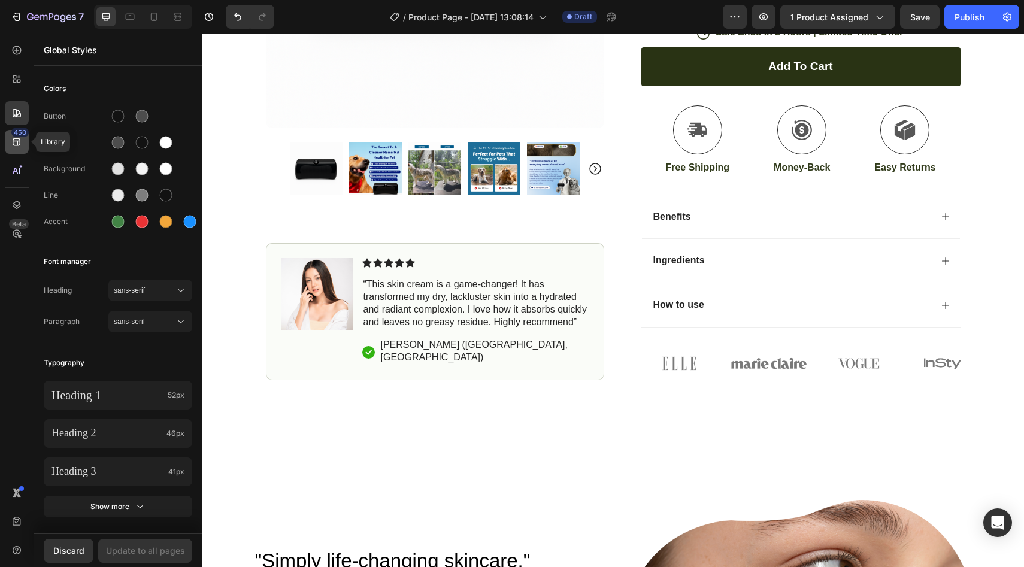
click at [22, 142] on icon at bounding box center [17, 142] width 12 height 12
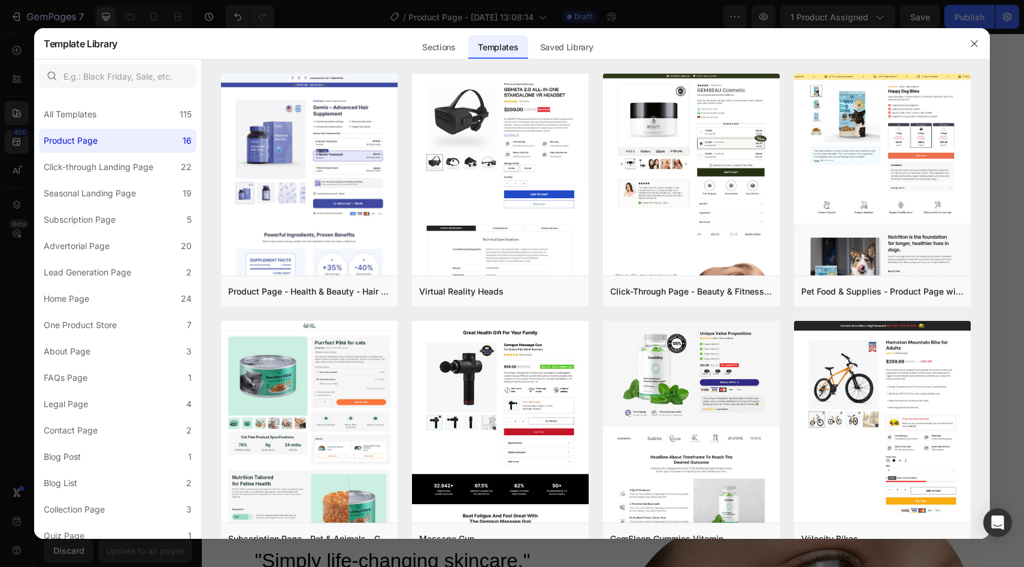
click at [28, 16] on div at bounding box center [512, 283] width 1024 height 567
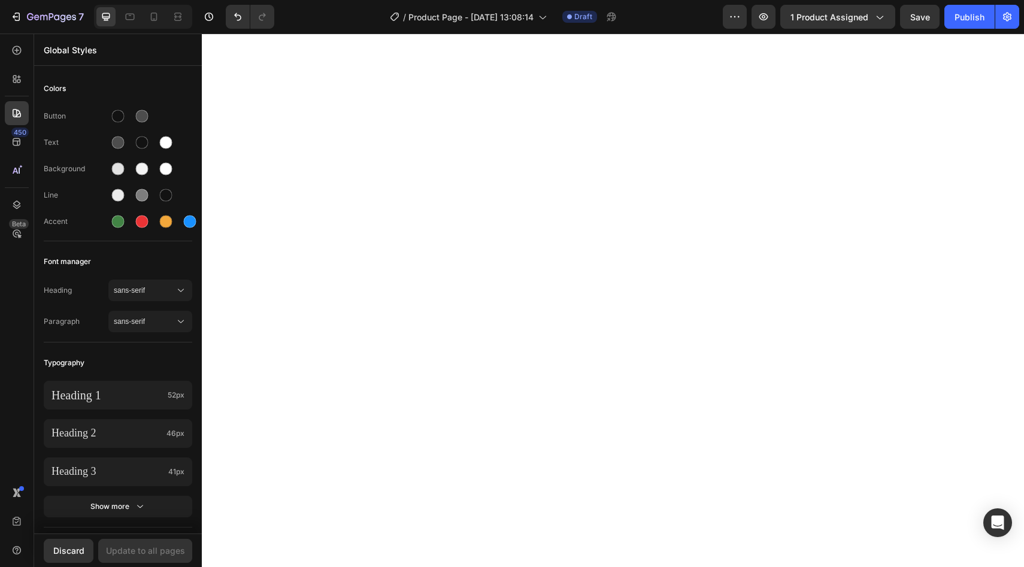
scroll to position [0, 0]
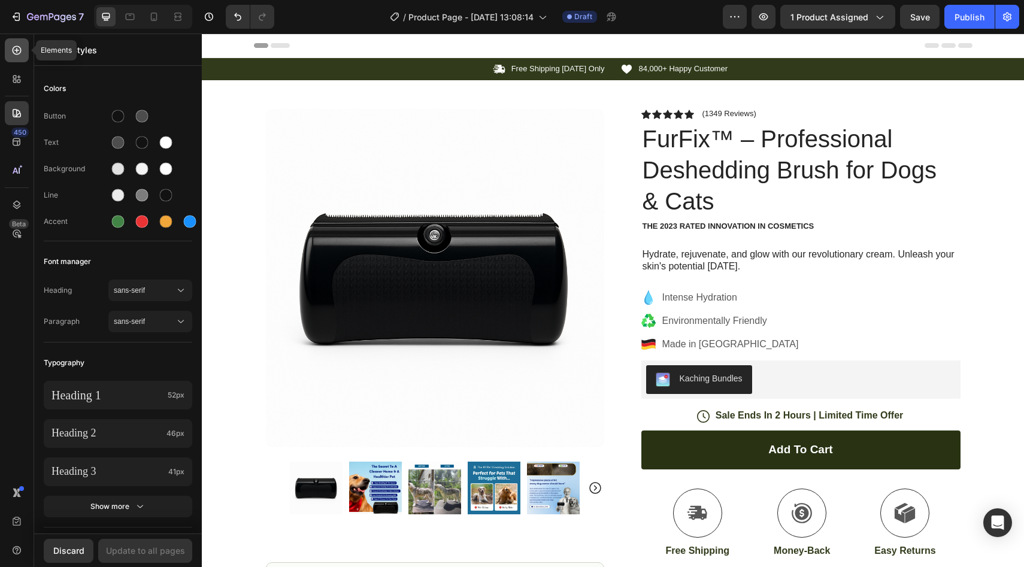
click at [15, 53] on icon at bounding box center [17, 50] width 12 height 12
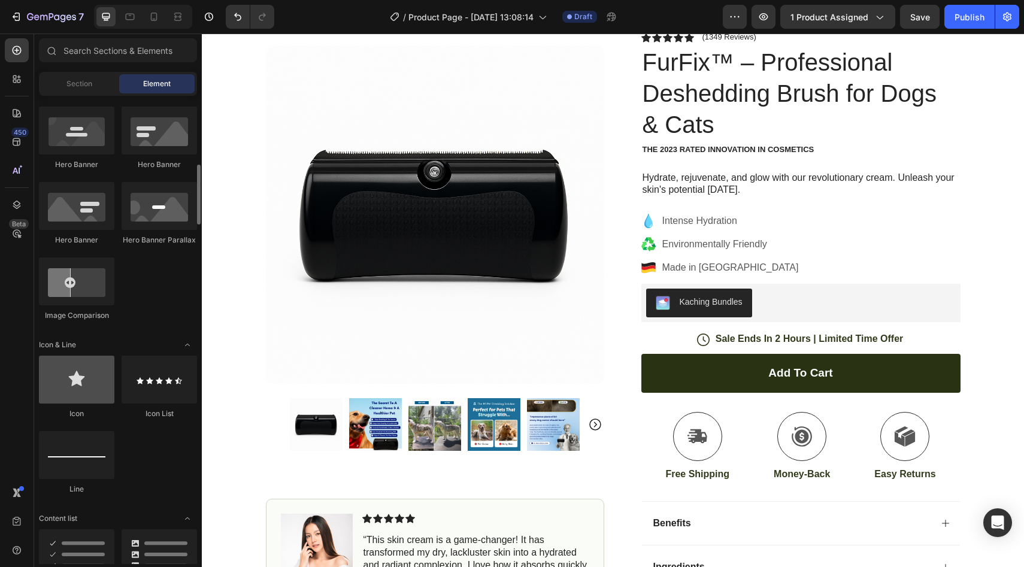
scroll to position [613, 0]
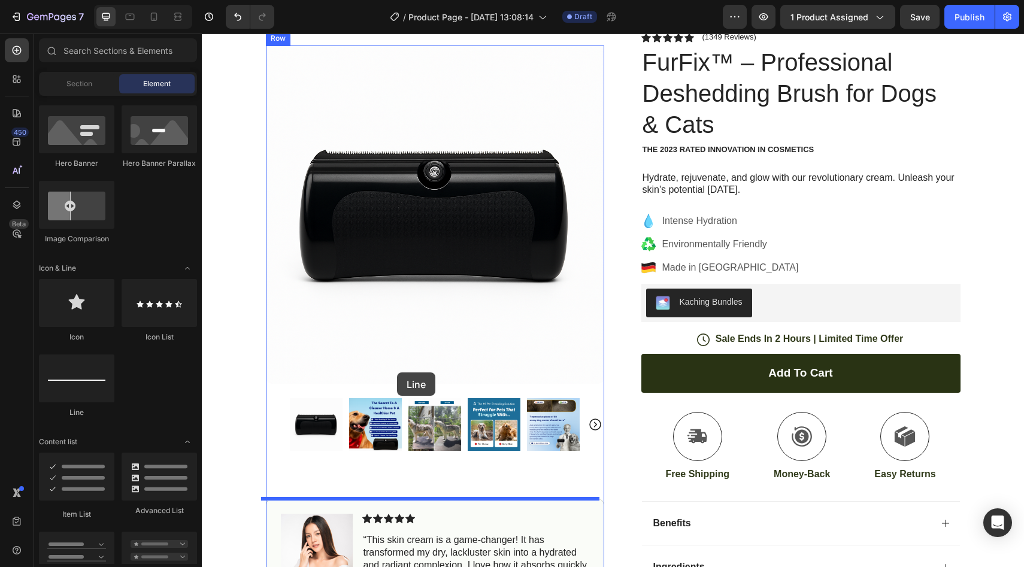
drag, startPoint x: 280, startPoint y: 422, endPoint x: 397, endPoint y: 373, distance: 127.3
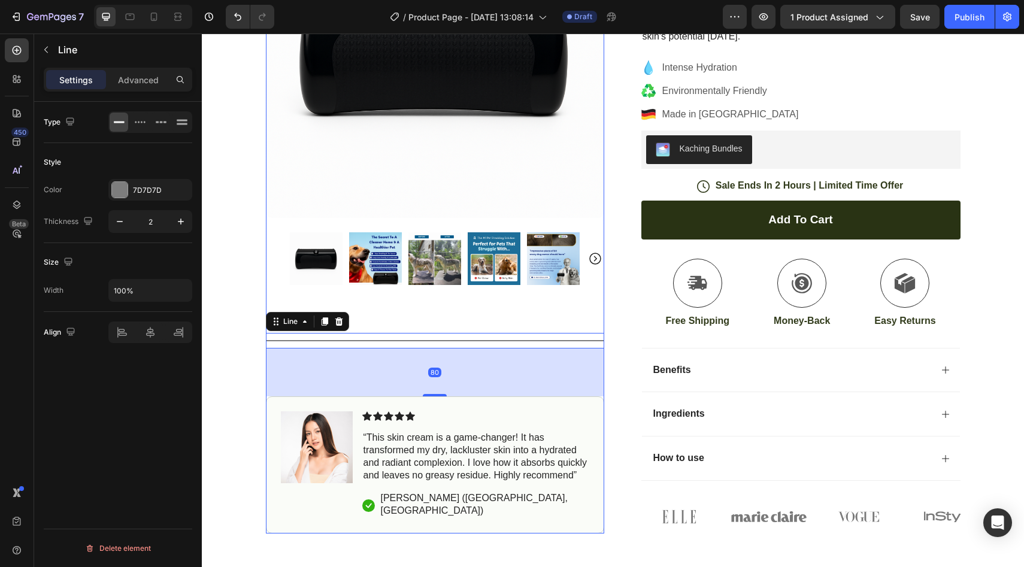
scroll to position [307, 0]
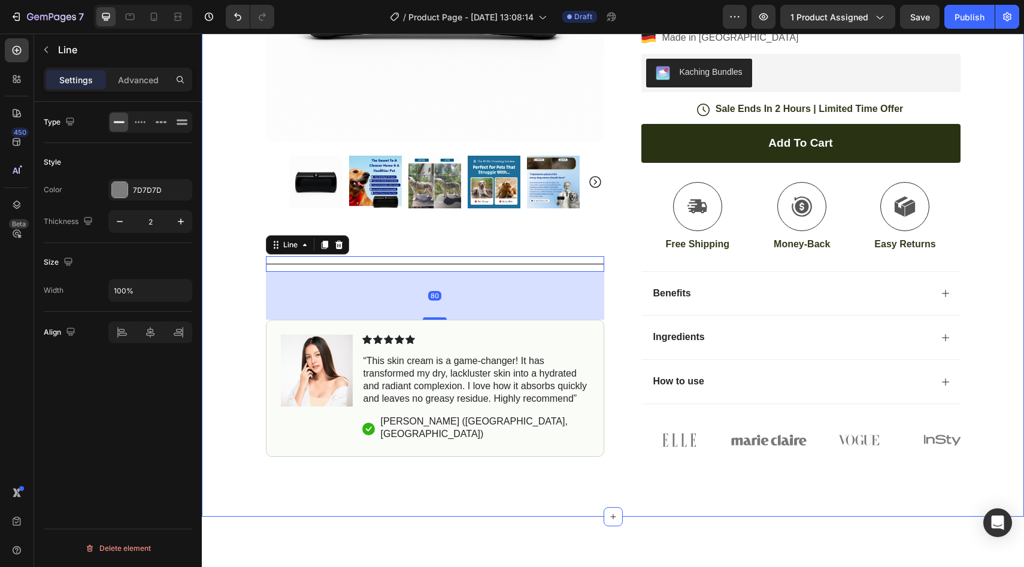
click at [217, 307] on div "Icon Free Shipping [DATE] Only Text Block Row Icon 84,000+ Happy Customer Text …" at bounding box center [613, 104] width 823 height 706
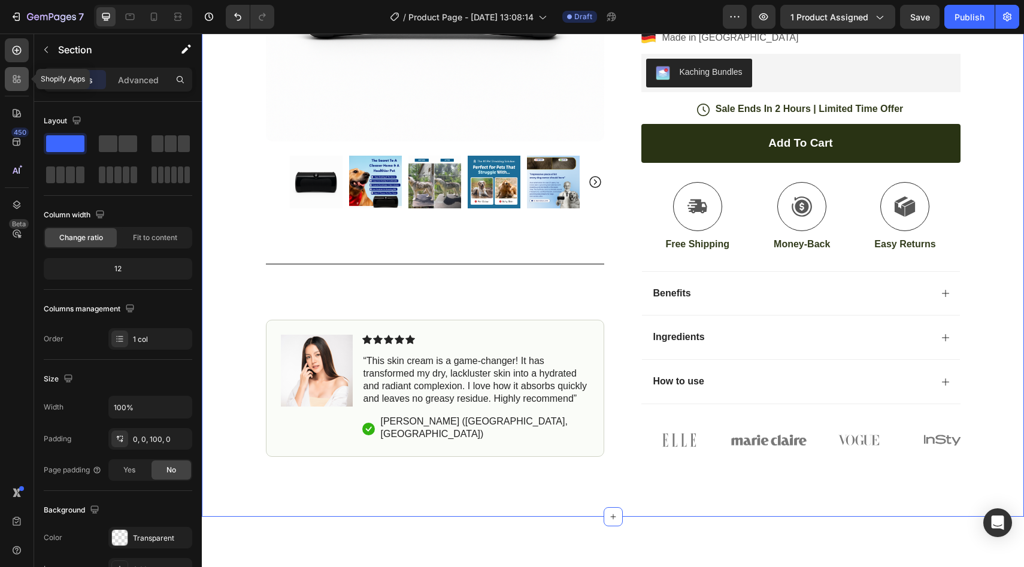
click at [8, 71] on div at bounding box center [17, 79] width 24 height 24
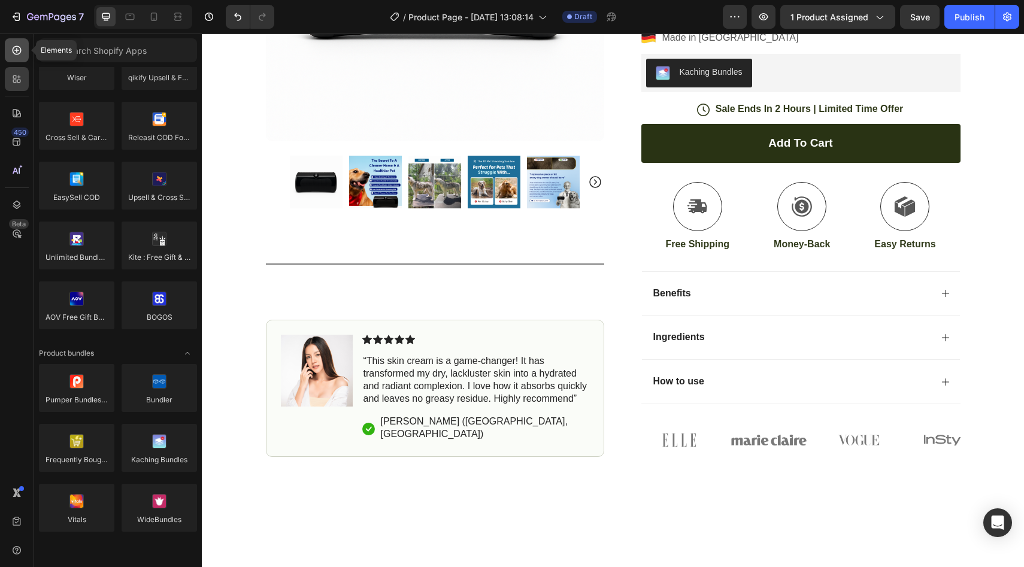
click at [15, 52] on icon at bounding box center [17, 50] width 12 height 12
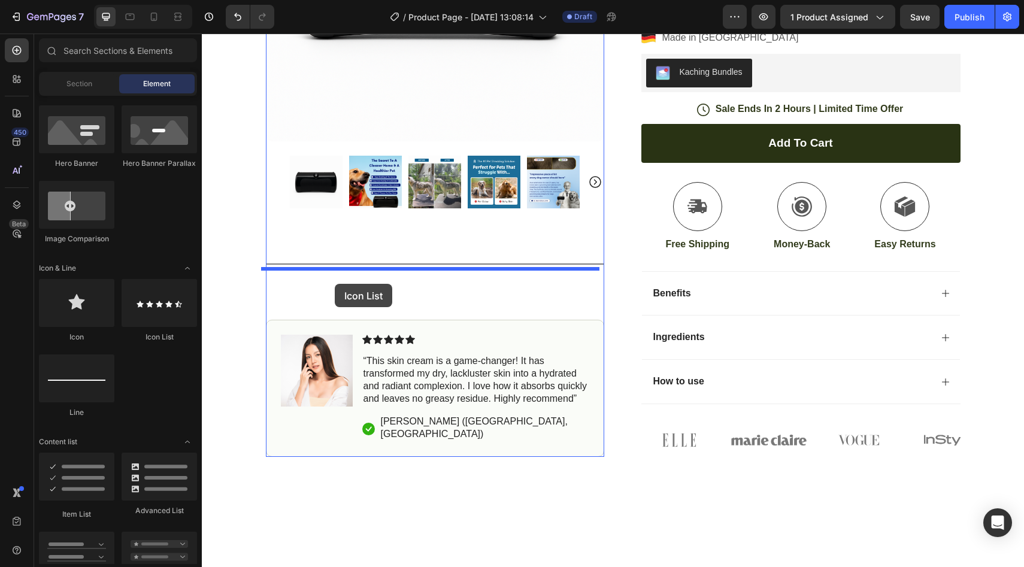
drag, startPoint x: 356, startPoint y: 344, endPoint x: 335, endPoint y: 284, distance: 63.5
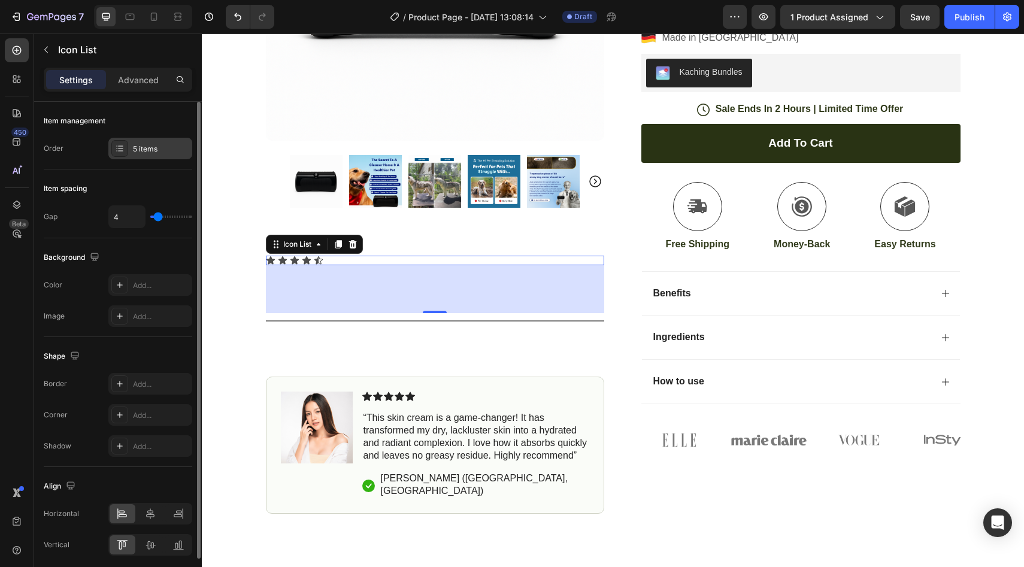
click at [127, 146] on div at bounding box center [119, 148] width 17 height 17
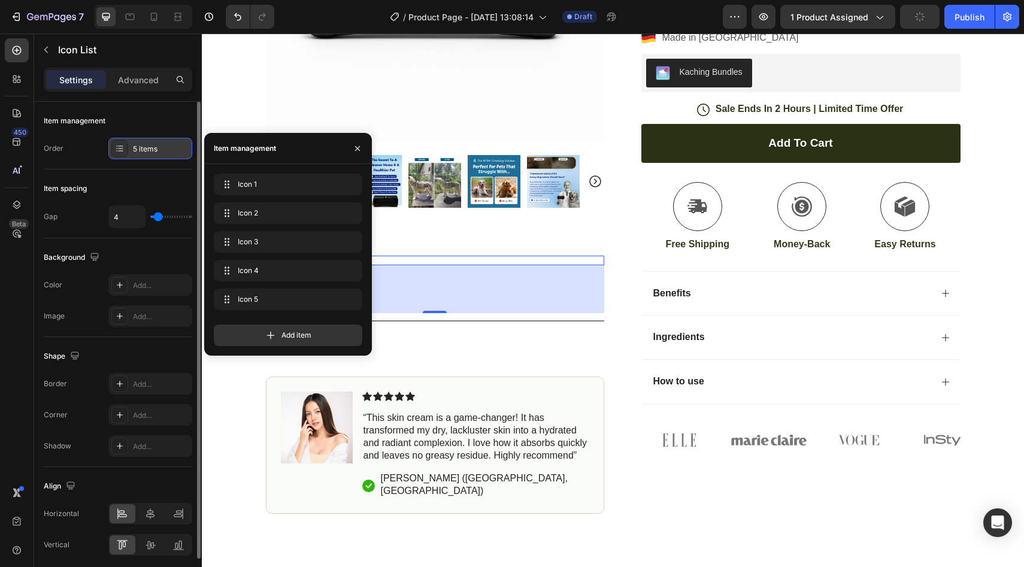
click at [127, 146] on div at bounding box center [119, 148] width 17 height 17
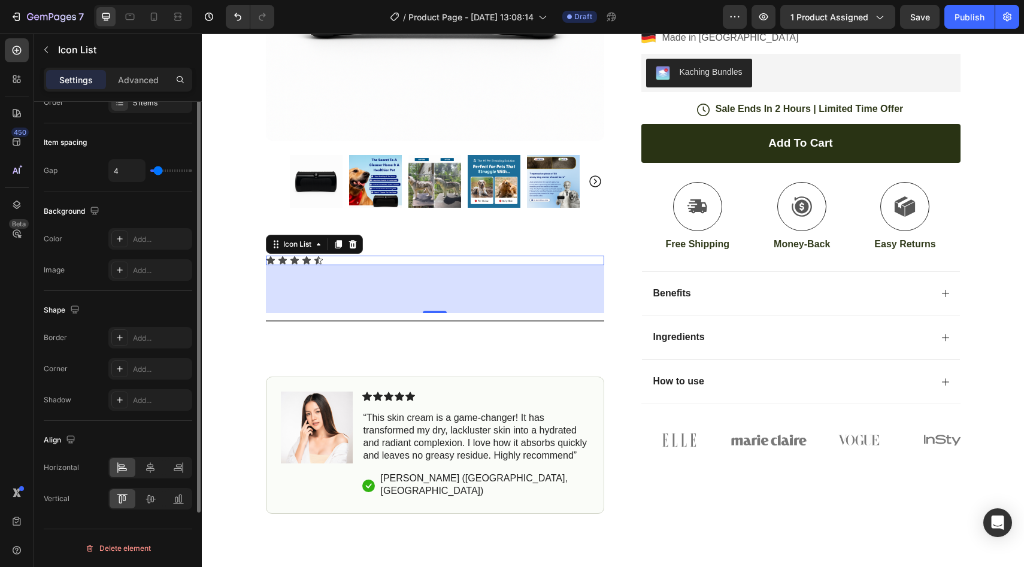
scroll to position [0, 0]
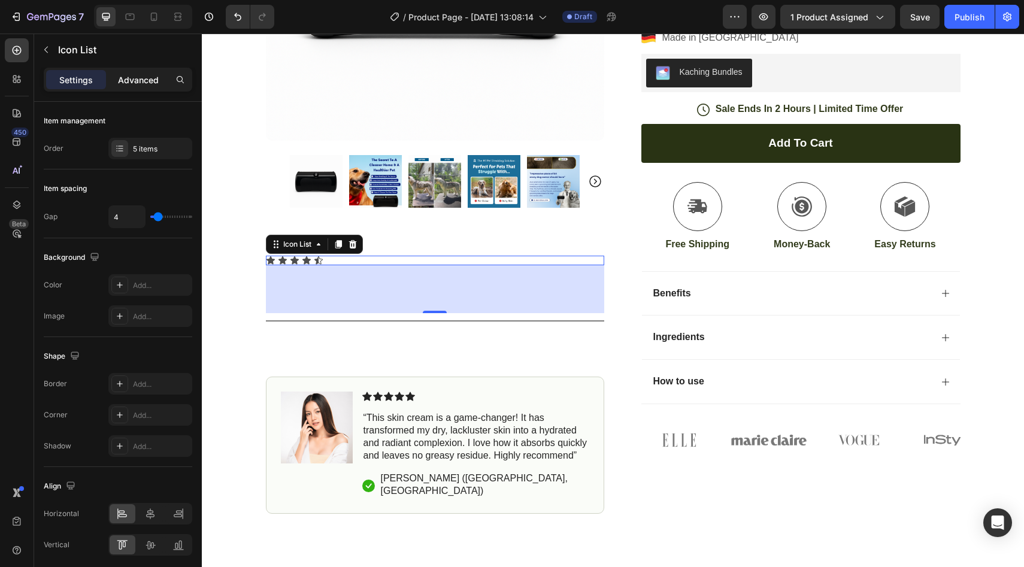
click at [141, 75] on p "Advanced" at bounding box center [138, 80] width 41 height 13
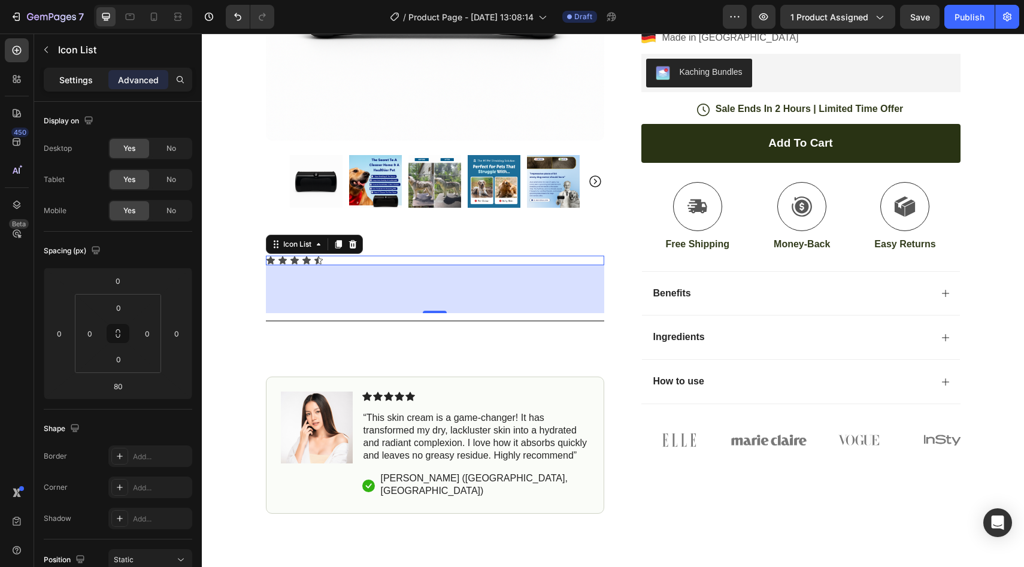
click at [66, 77] on p "Settings" at bounding box center [76, 80] width 34 height 13
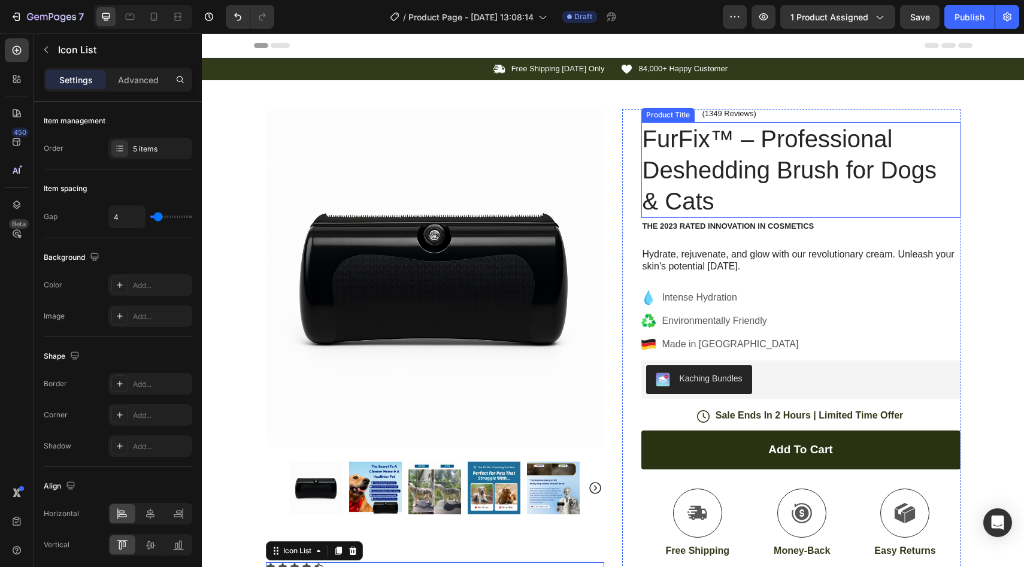
click at [758, 146] on h1 "FurFix™ – Professional Deshedding Brush for Dogs & Cats" at bounding box center [801, 170] width 319 height 96
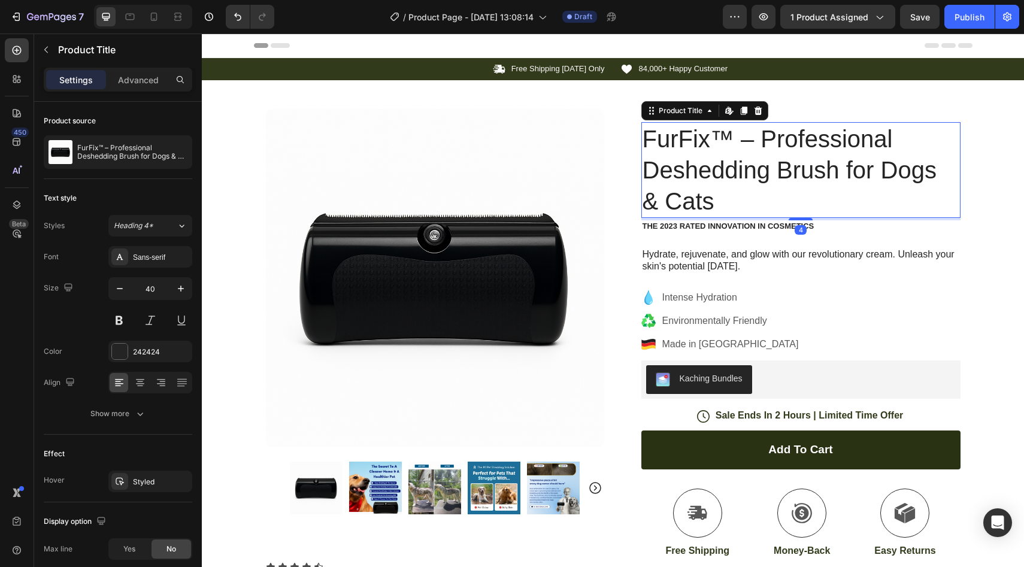
click at [754, 112] on icon at bounding box center [759, 111] width 10 height 10
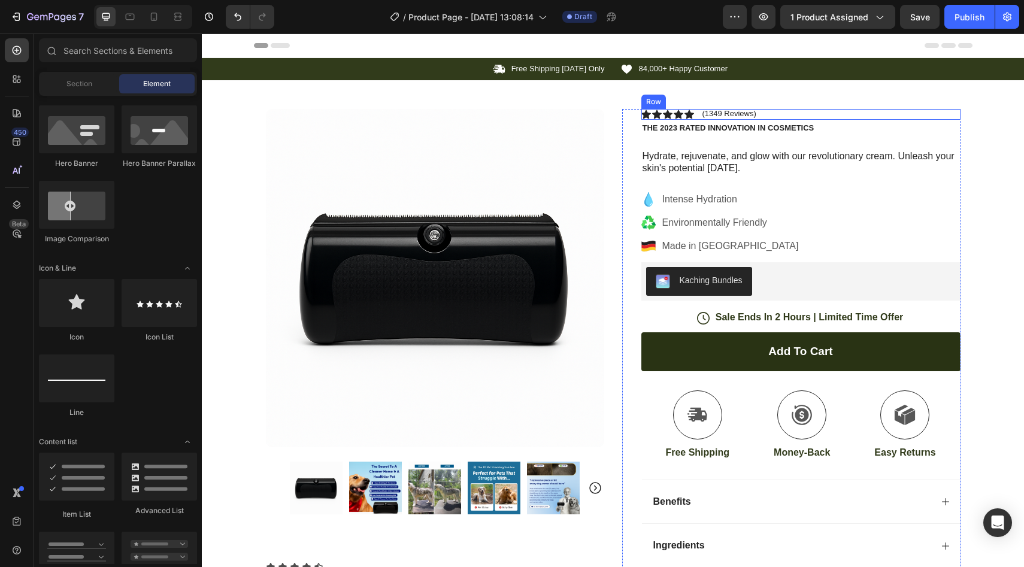
click at [755, 111] on div "Icon Icon Icon Icon Icon Icon List (1349 Reviews) Text Block Row" at bounding box center [801, 114] width 319 height 11
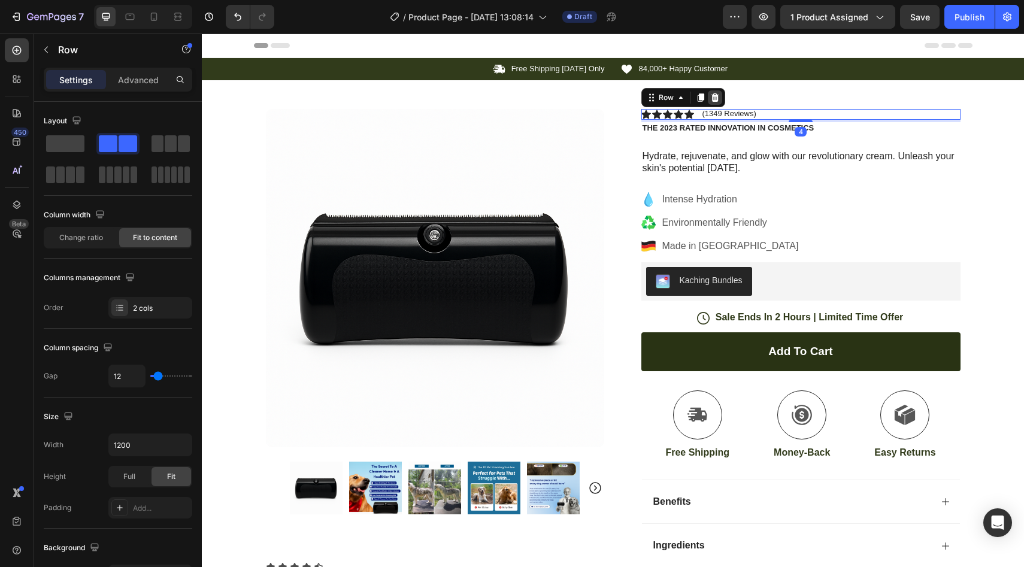
click at [713, 97] on icon at bounding box center [715, 98] width 10 height 10
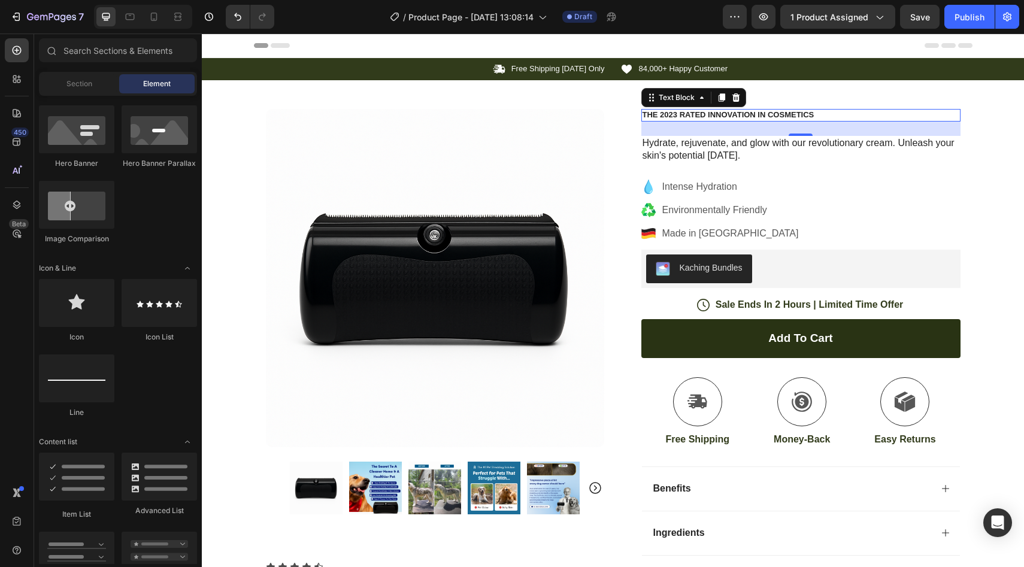
click at [719, 120] on p "The 2023 Rated Innovation in Cosmetics" at bounding box center [801, 115] width 317 height 10
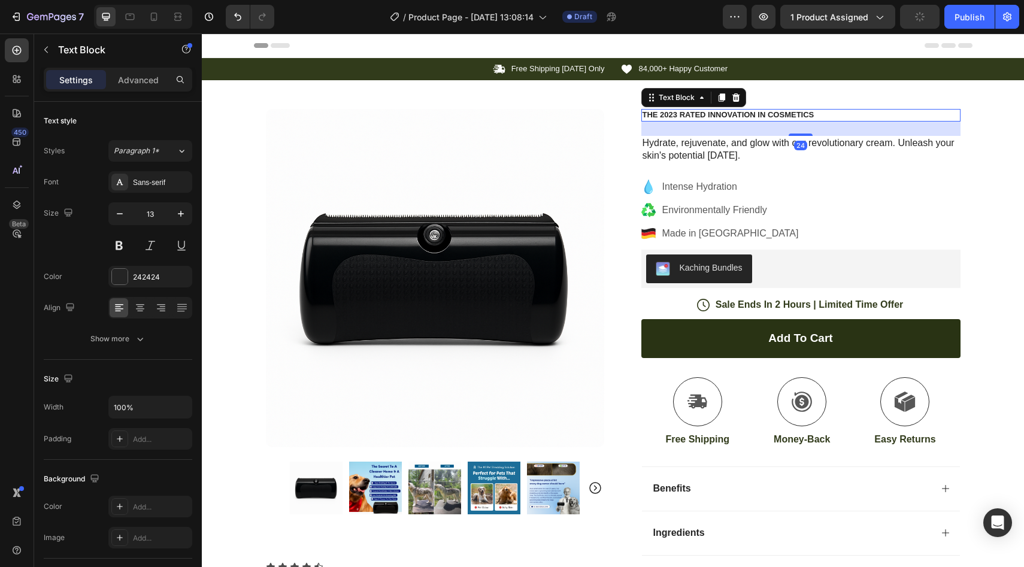
click at [731, 101] on icon at bounding box center [736, 98] width 10 height 10
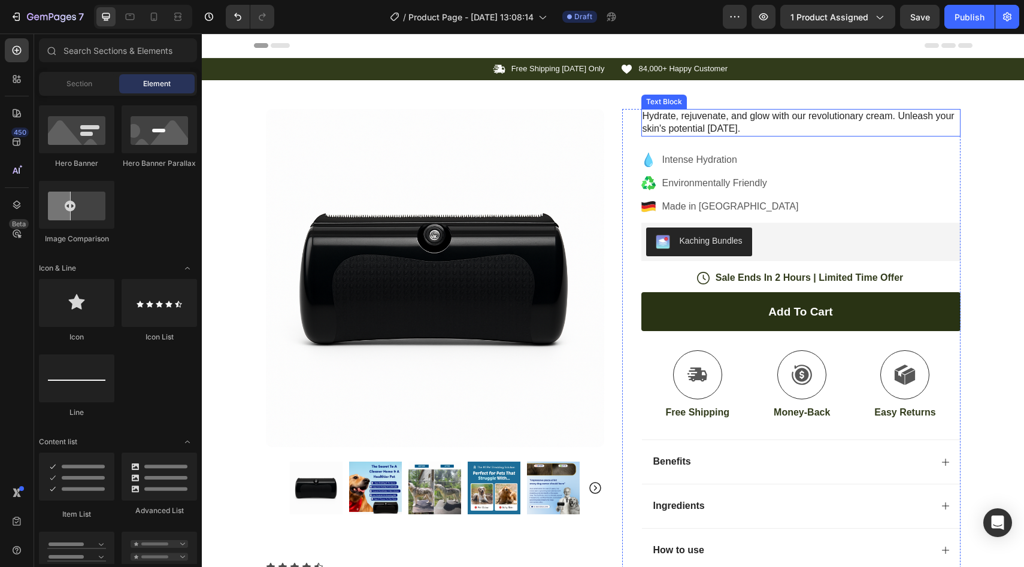
click at [730, 113] on p "Hydrate, rejuvenate, and glow with our revolutionary cream. Unleash your skin's…" at bounding box center [801, 122] width 317 height 25
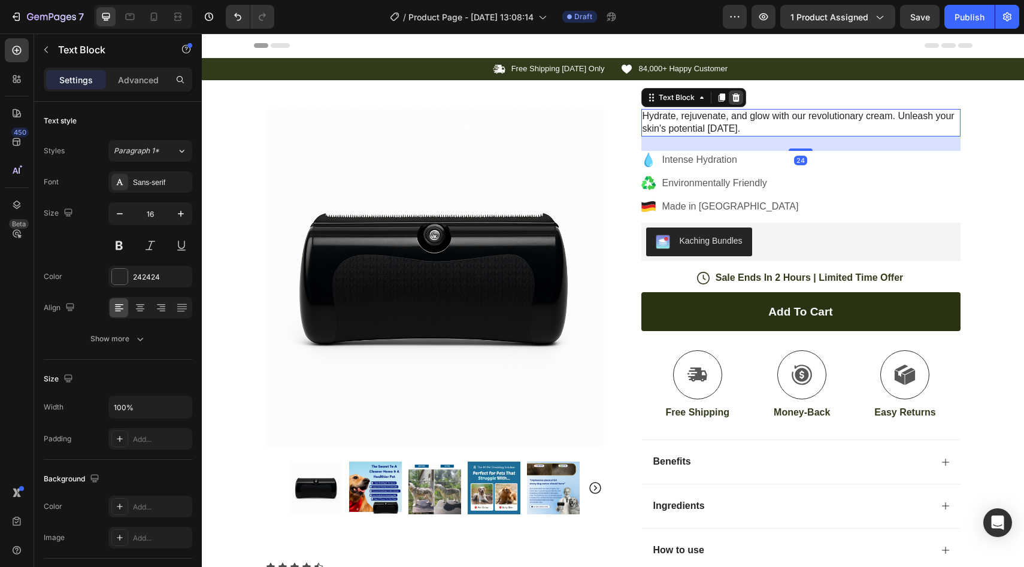
click at [732, 101] on icon at bounding box center [736, 97] width 8 height 8
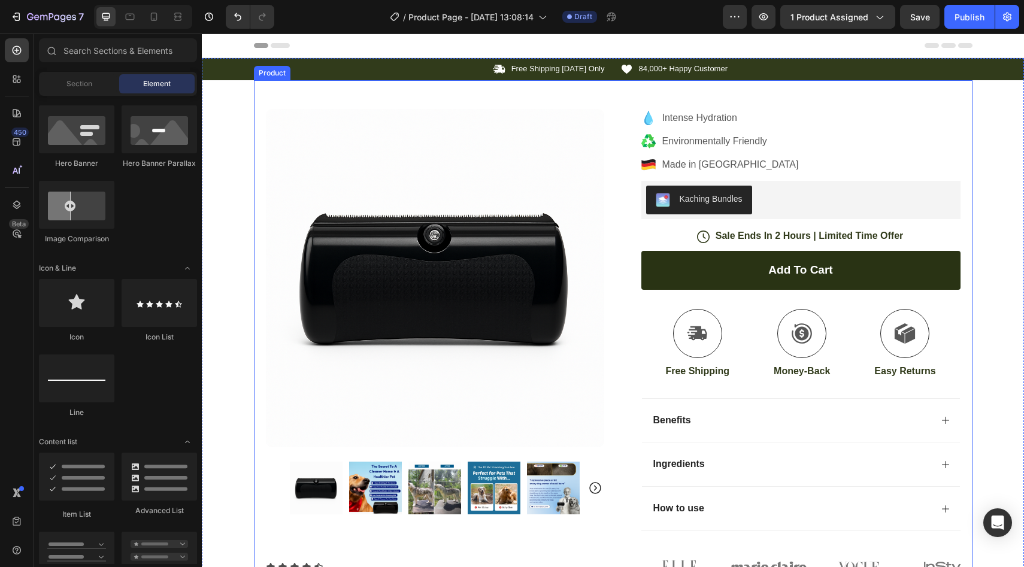
click at [728, 122] on p "Intense Hydration" at bounding box center [731, 118] width 137 height 14
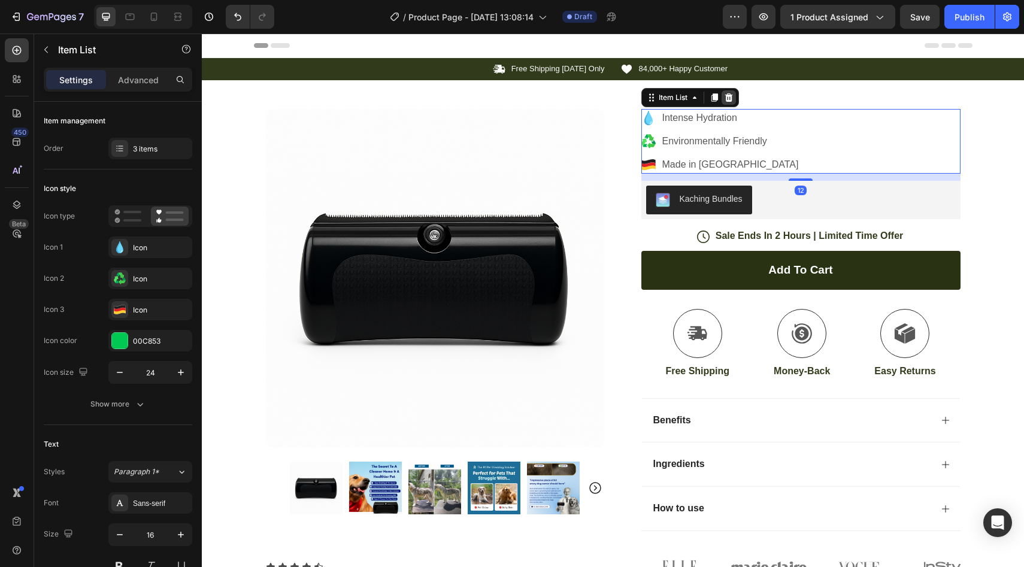
click at [731, 100] on div at bounding box center [729, 97] width 14 height 14
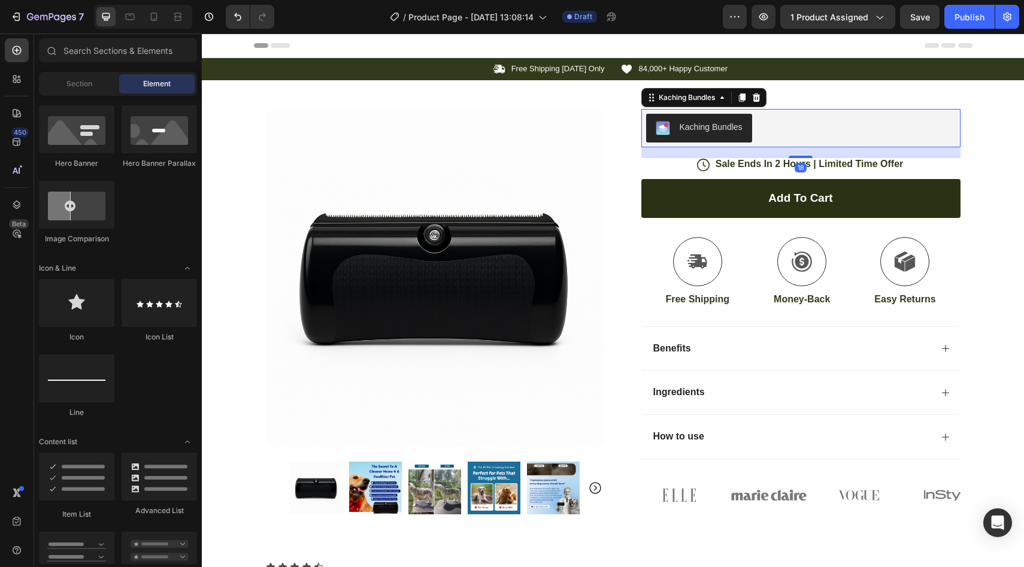
click at [727, 121] on div "Kaching Bundles" at bounding box center [711, 127] width 63 height 13
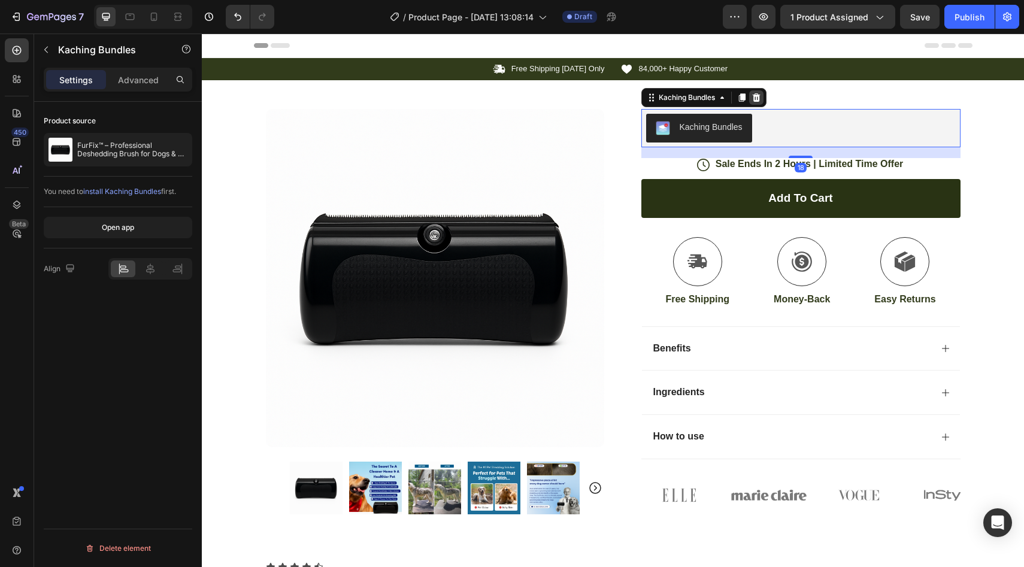
click at [752, 98] on icon at bounding box center [757, 98] width 10 height 10
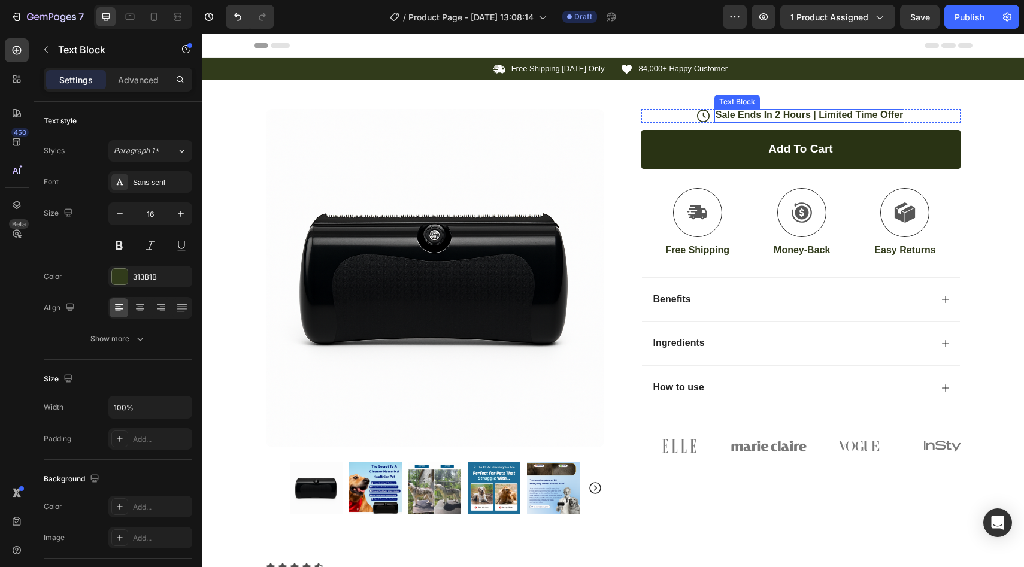
click at [760, 110] on p "Sale Ends In 2 Hours | Limited Time Offer" at bounding box center [810, 115] width 188 height 13
click at [805, 99] on icon at bounding box center [810, 98] width 10 height 10
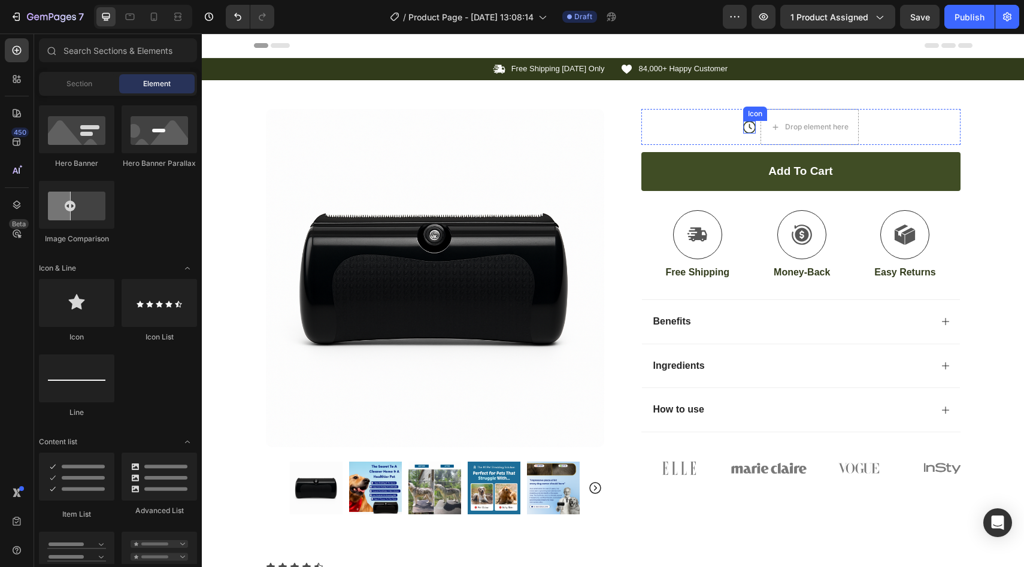
click at [739, 153] on button "Add to cart" at bounding box center [801, 171] width 319 height 39
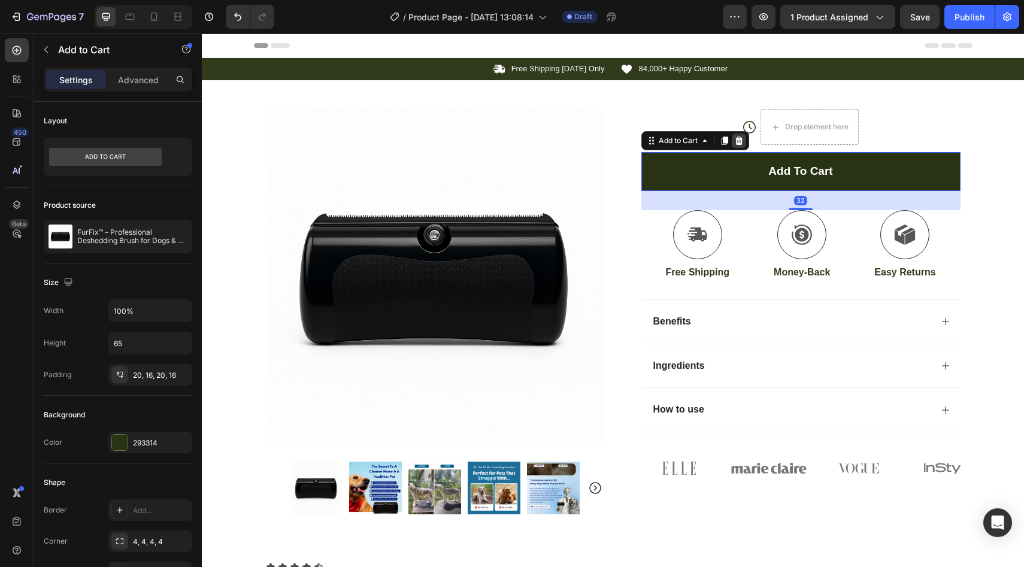
click at [735, 141] on icon at bounding box center [739, 141] width 8 height 8
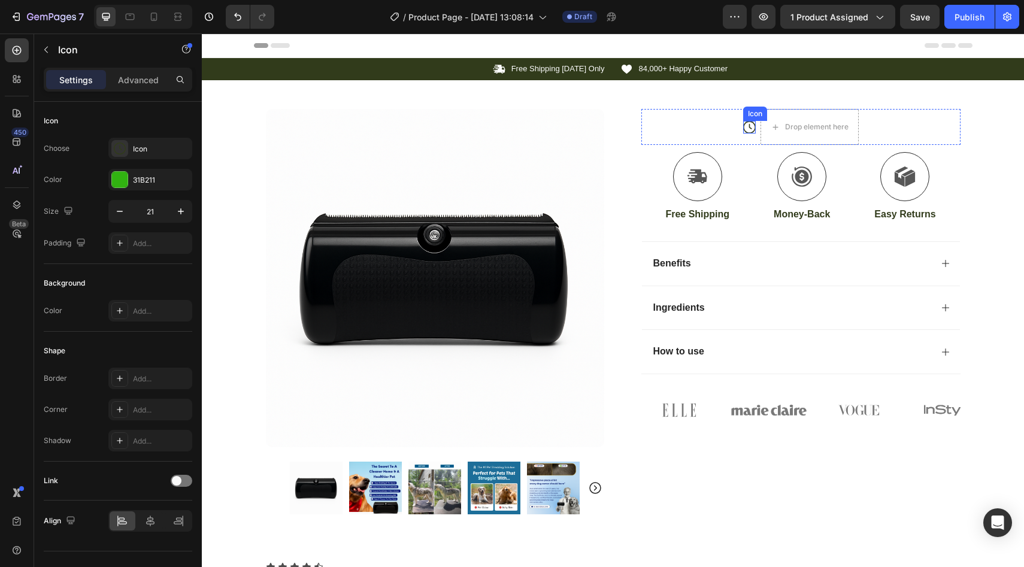
click at [743, 127] on icon at bounding box center [749, 127] width 13 height 13
click at [817, 105] on div at bounding box center [816, 109] width 14 height 14
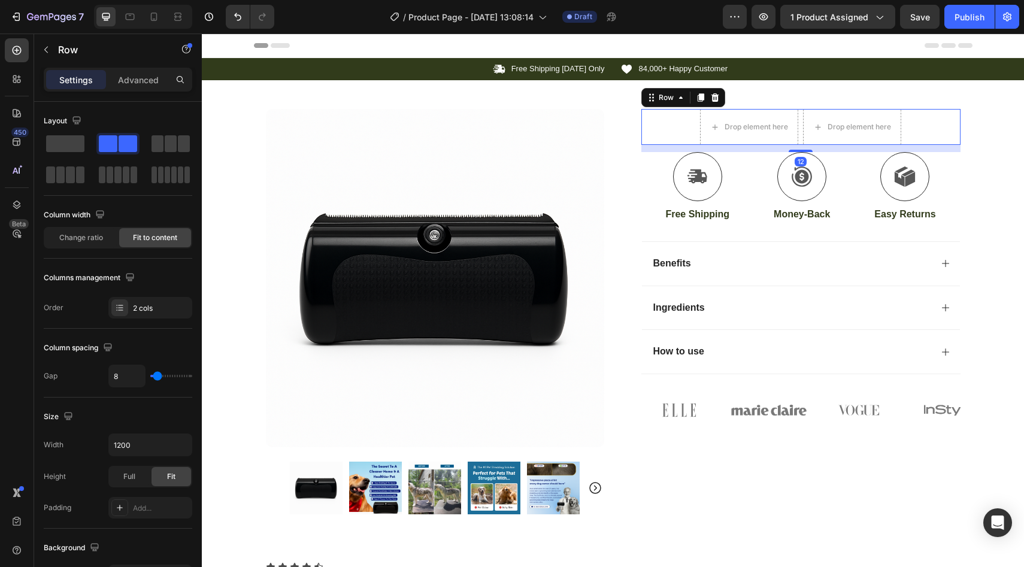
click at [719, 93] on div "Row" at bounding box center [684, 97] width 84 height 19
click at [715, 95] on div at bounding box center [715, 97] width 14 height 14
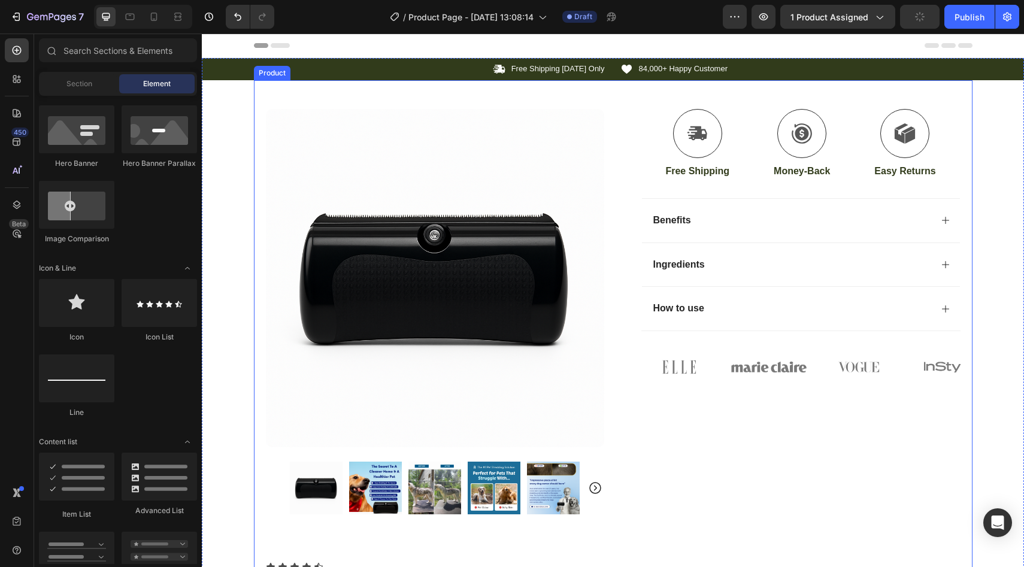
click at [707, 112] on div "Icon" at bounding box center [697, 133] width 66 height 49
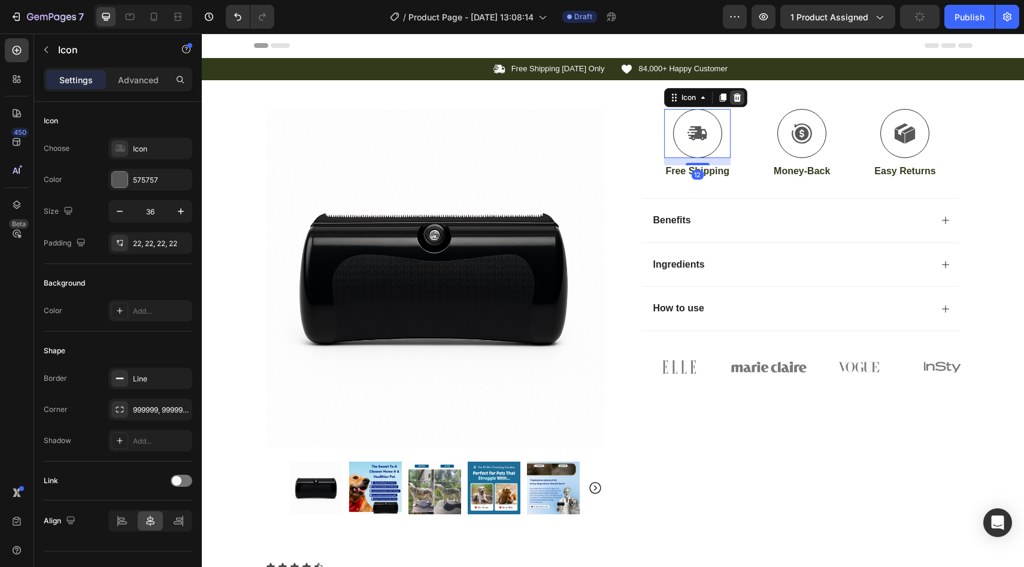
click at [733, 99] on icon at bounding box center [738, 98] width 10 height 10
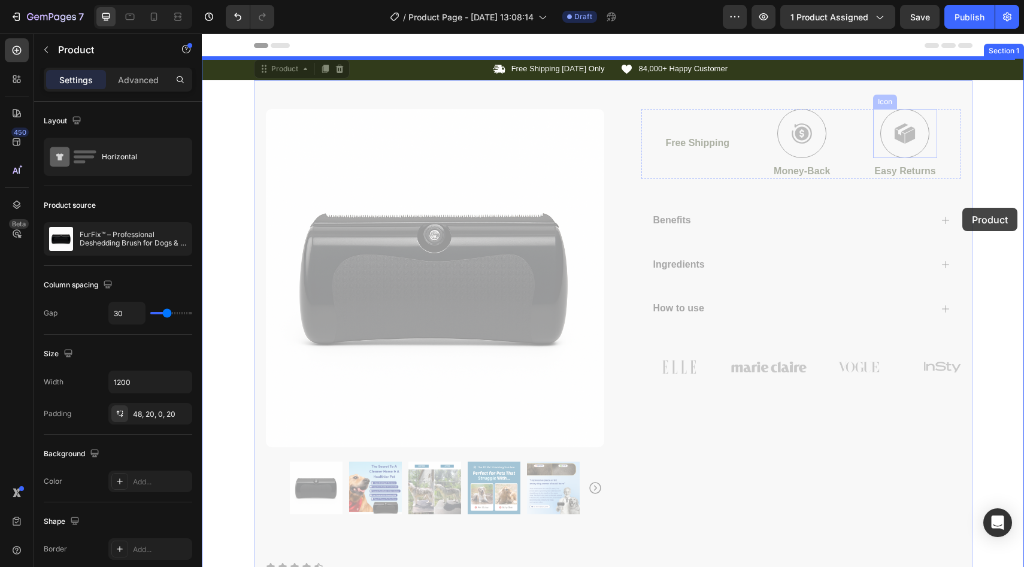
drag, startPoint x: 673, startPoint y: 109, endPoint x: 972, endPoint y: 220, distance: 319.0
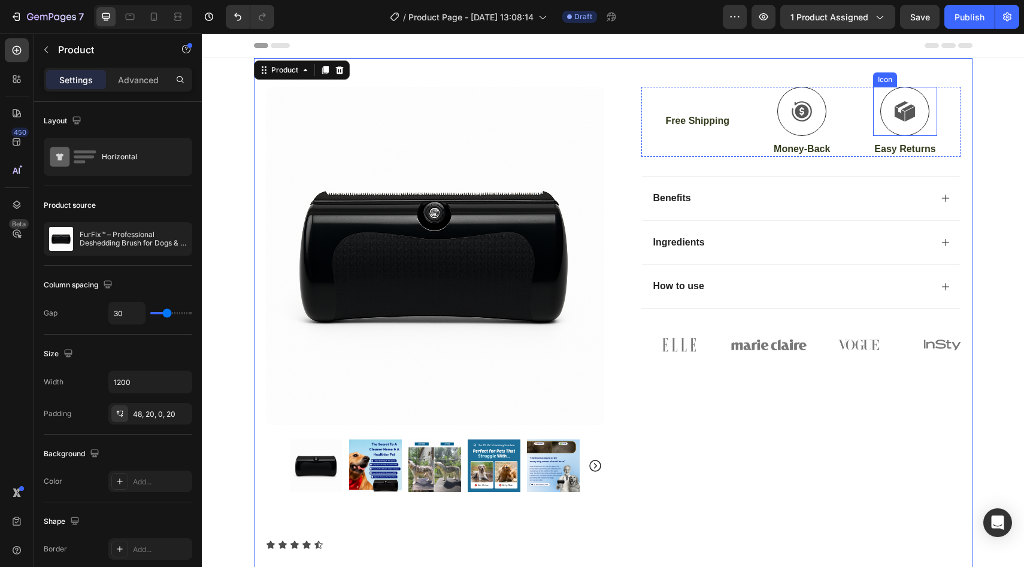
click at [920, 110] on div at bounding box center [905, 111] width 49 height 49
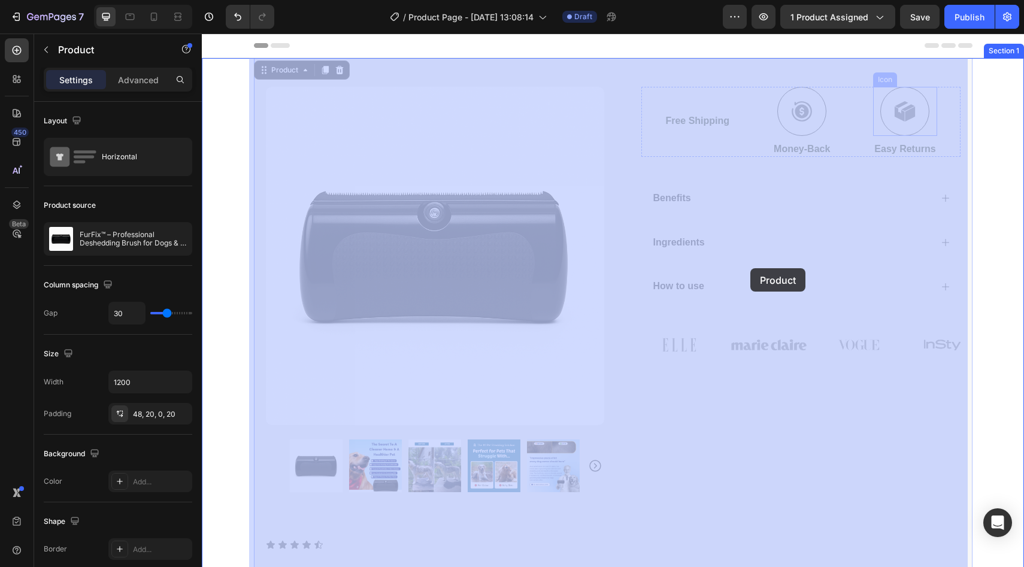
drag, startPoint x: 967, startPoint y: 104, endPoint x: 735, endPoint y: 286, distance: 295.3
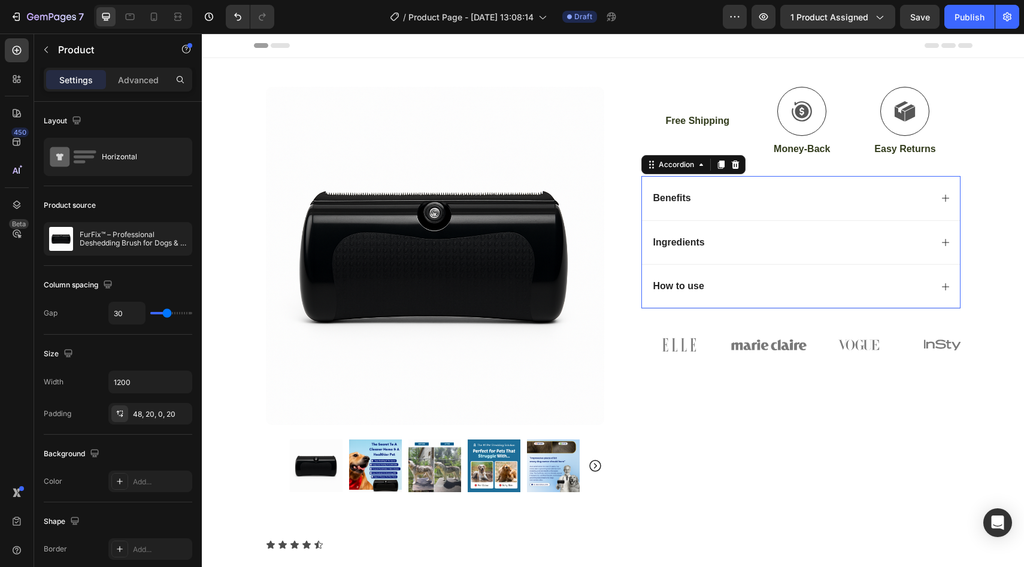
click at [731, 293] on div "How to use" at bounding box center [792, 287] width 280 height 16
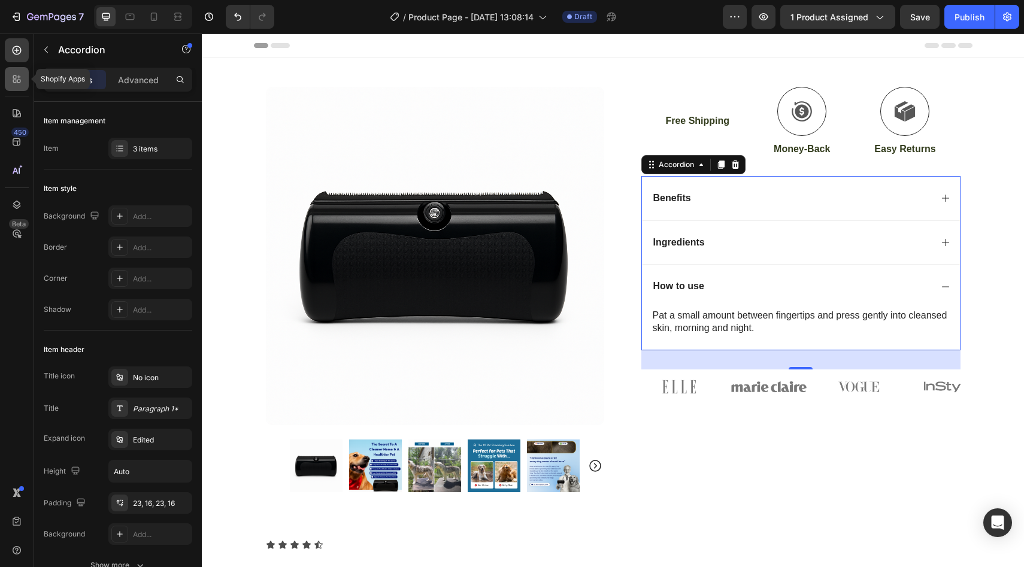
click at [13, 77] on icon at bounding box center [15, 77] width 4 height 4
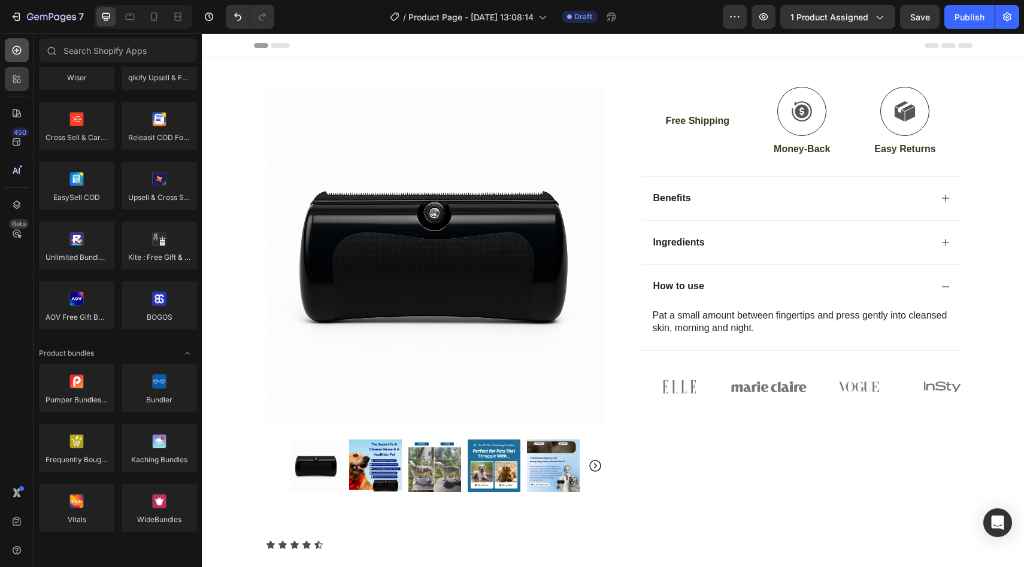
click at [9, 55] on div at bounding box center [17, 50] width 24 height 24
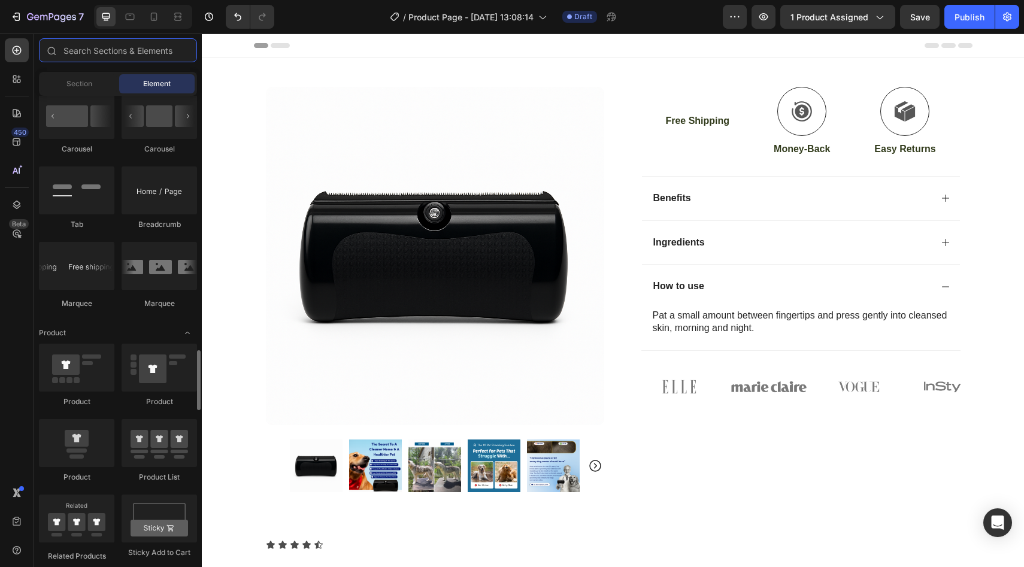
scroll to position [1380, 0]
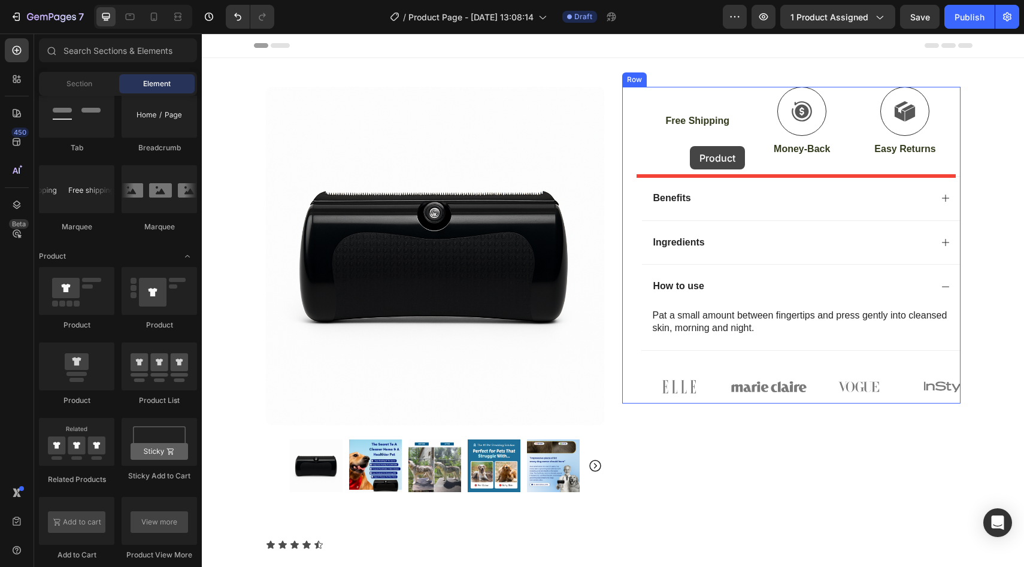
drag, startPoint x: 355, startPoint y: 335, endPoint x: 690, endPoint y: 145, distance: 385.8
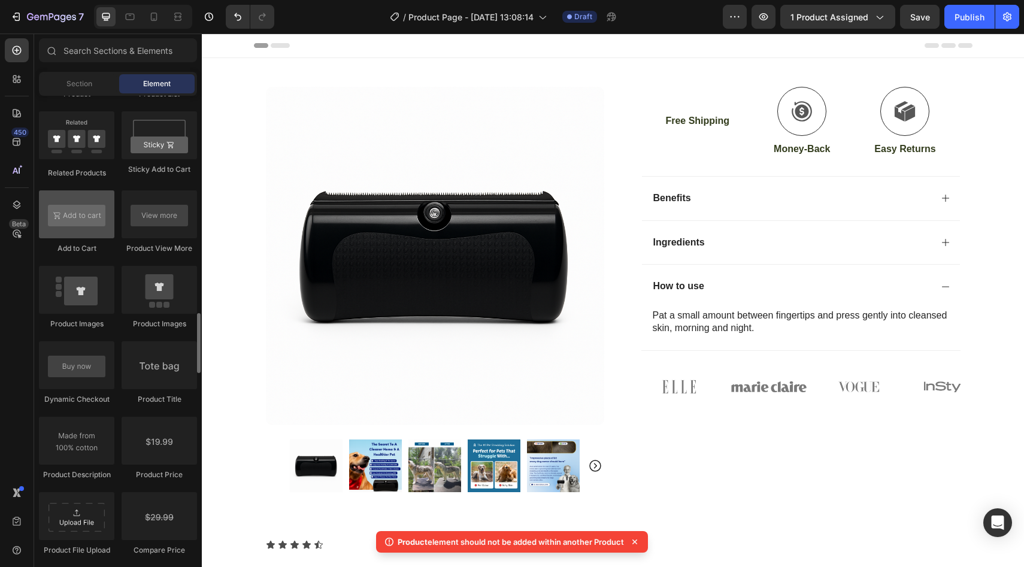
scroll to position [1764, 0]
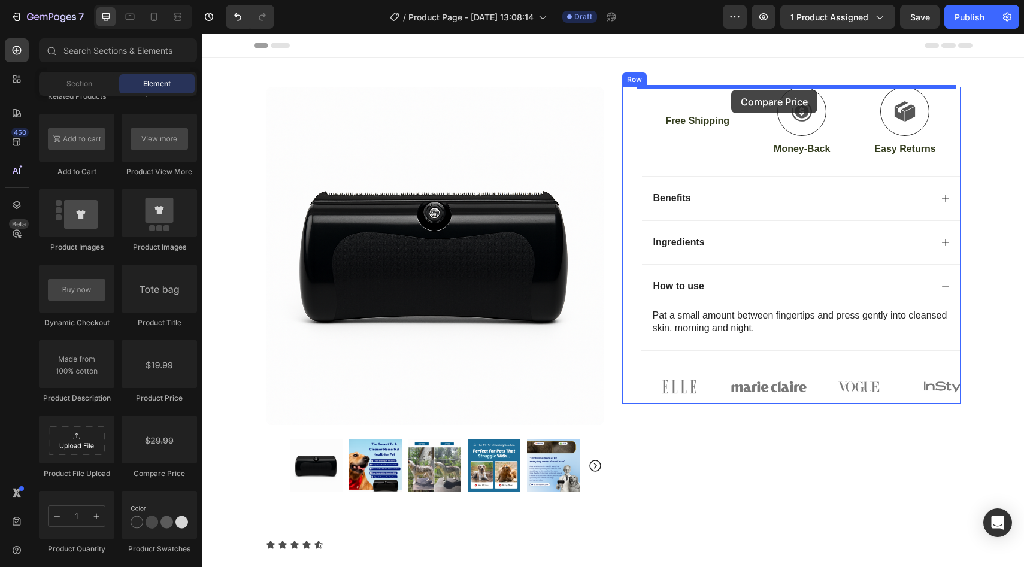
drag, startPoint x: 362, startPoint y: 470, endPoint x: 727, endPoint y: 136, distance: 494.9
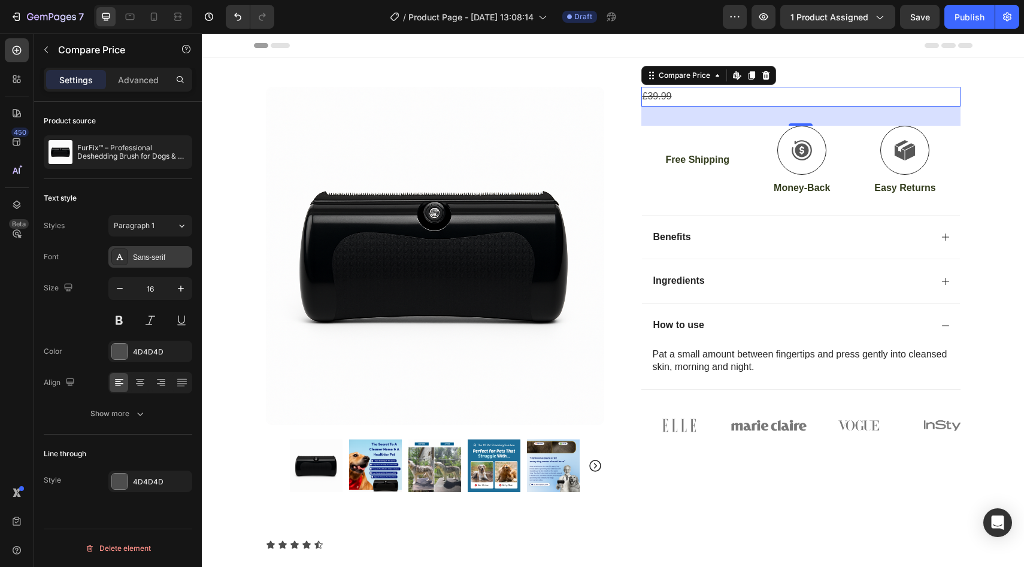
click at [165, 254] on div "Sans-serif" at bounding box center [161, 257] width 56 height 11
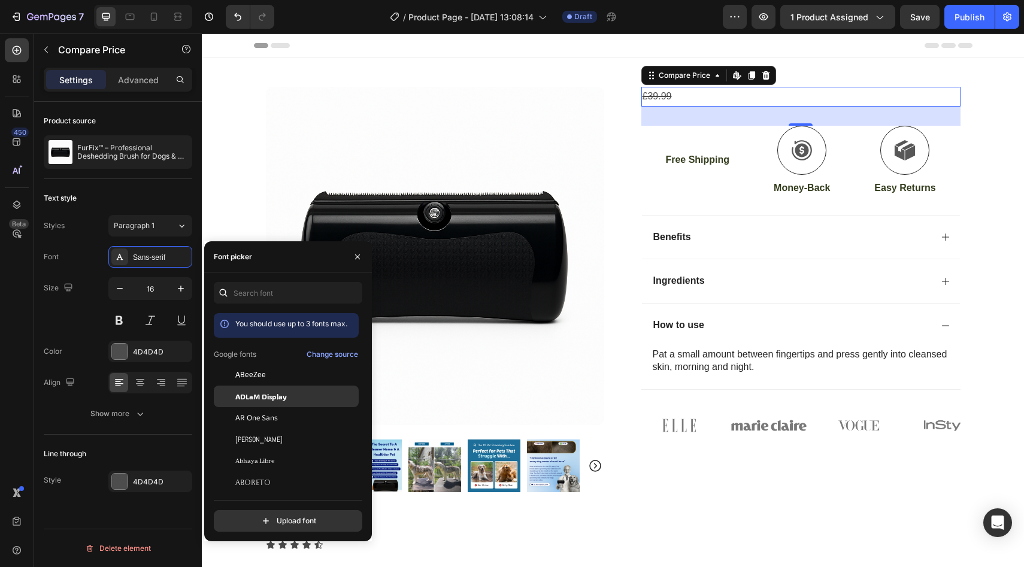
click at [276, 398] on span "ADLaM Display" at bounding box center [261, 396] width 52 height 11
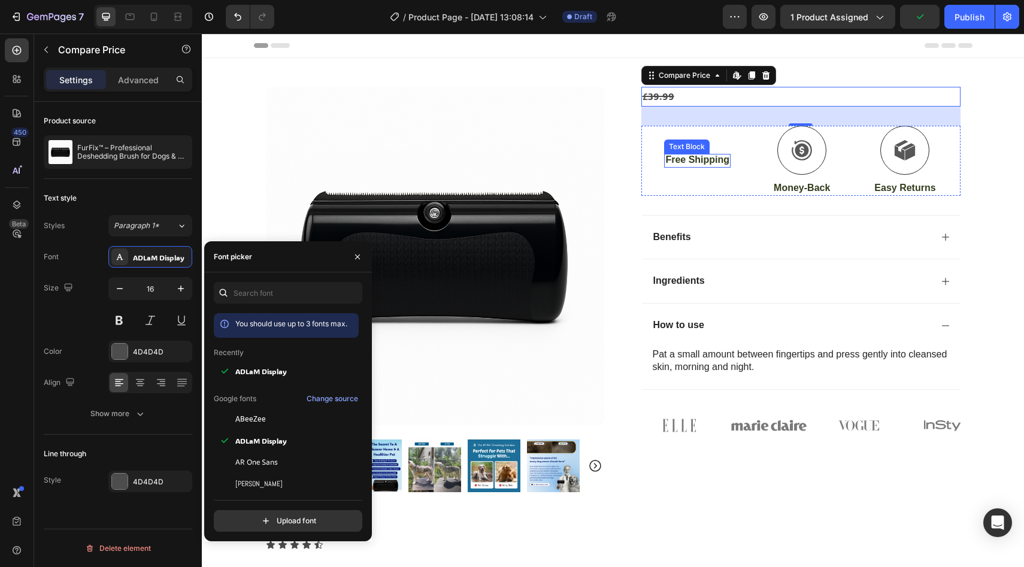
click at [688, 161] on p "Free Shipping" at bounding box center [698, 160] width 64 height 13
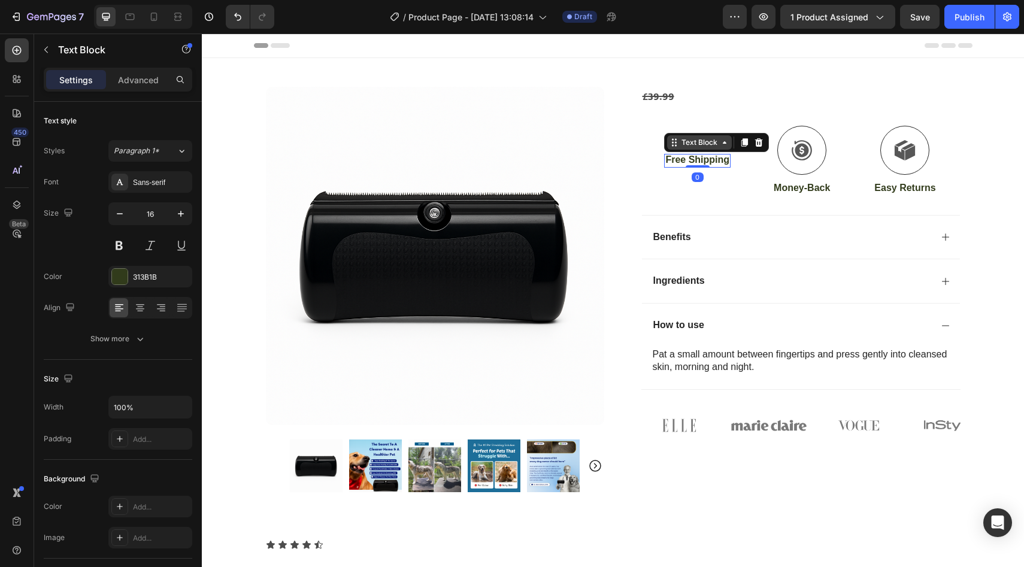
click at [722, 145] on icon at bounding box center [725, 143] width 10 height 10
click at [722, 146] on icon at bounding box center [725, 143] width 10 height 10
click at [690, 149] on div "Text Block" at bounding box center [699, 142] width 65 height 14
click at [151, 179] on div "Sans-serif" at bounding box center [161, 182] width 56 height 11
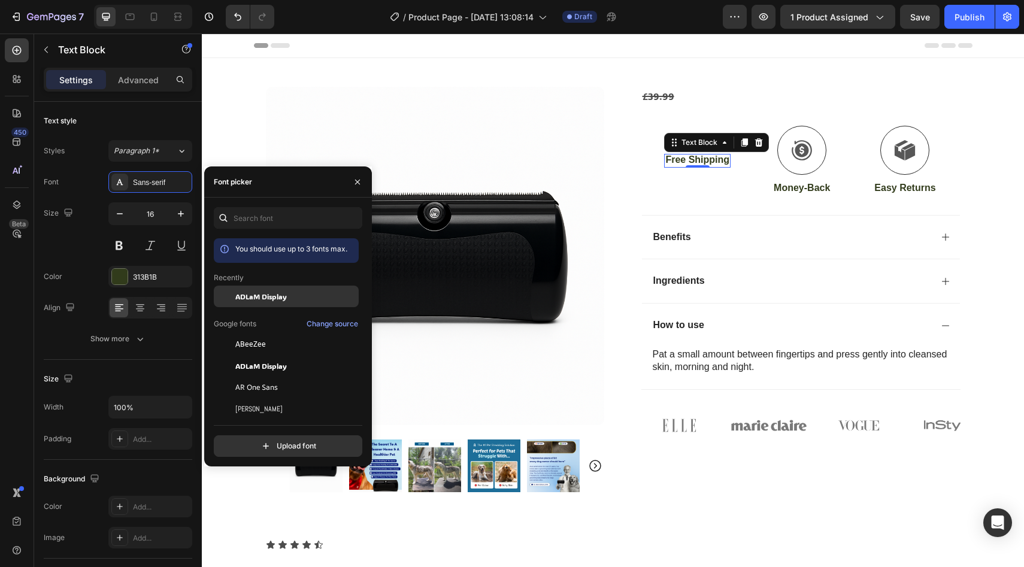
click at [272, 295] on span "ADLaM Display" at bounding box center [261, 296] width 52 height 11
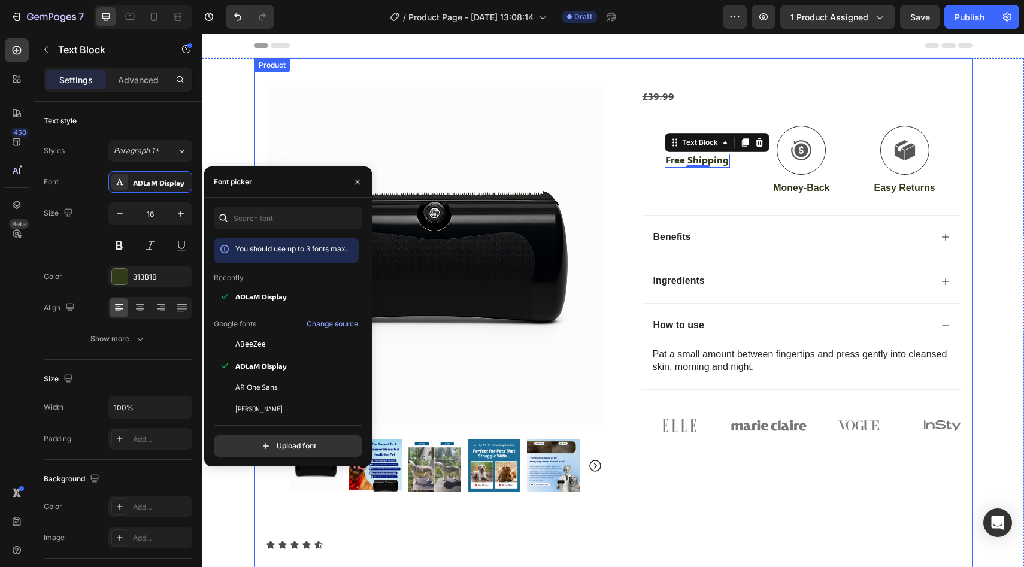
click at [735, 77] on div "Product Images Icon Icon Icon Icon Icon Icon List Title Line Image Icon Icon Ic…" at bounding box center [613, 428] width 719 height 740
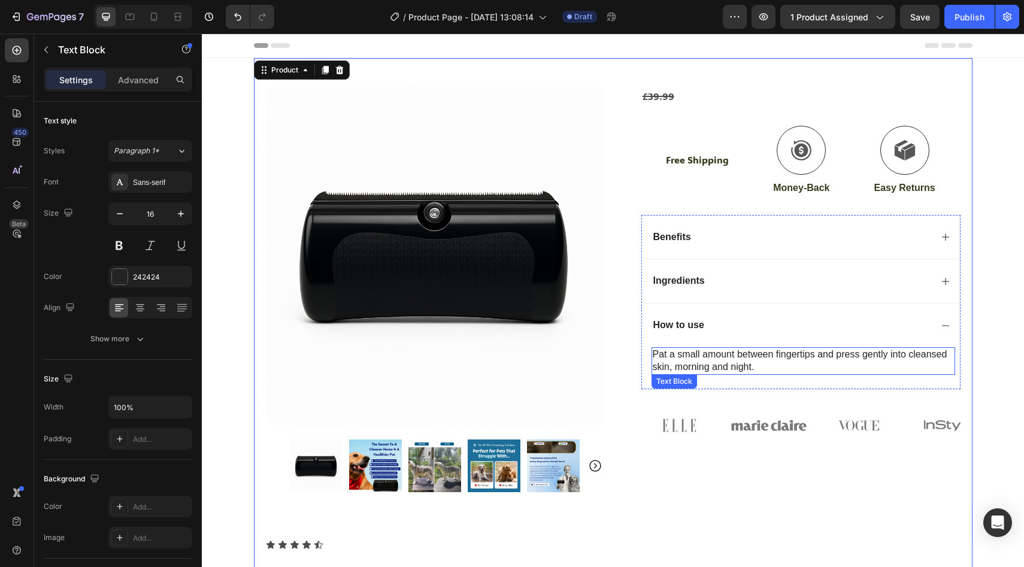
click at [700, 361] on p "Pat a small amount between fingertips and press gently into cleansed skin, morn…" at bounding box center [803, 361] width 301 height 25
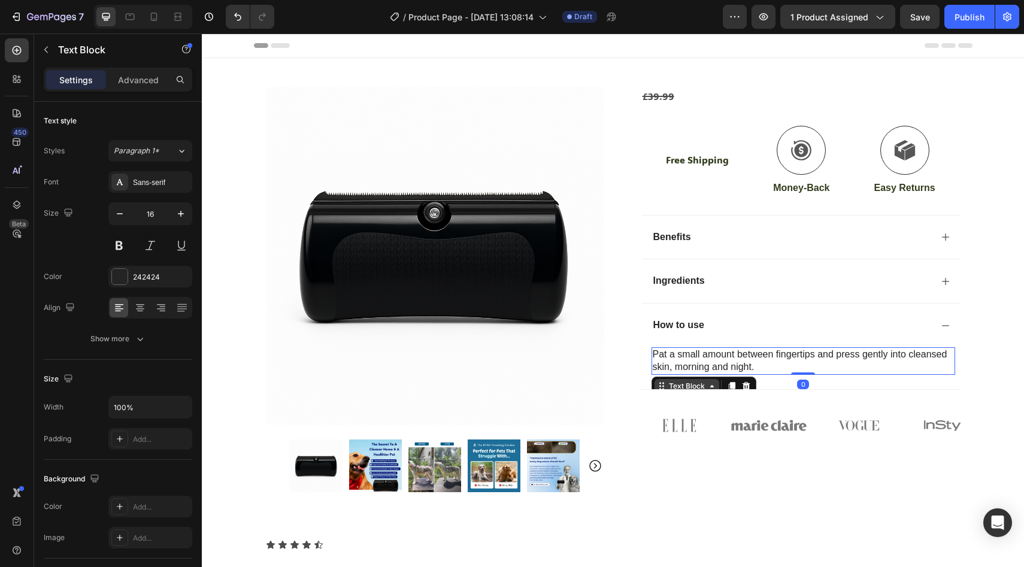
click at [699, 388] on div "Text Block" at bounding box center [687, 386] width 41 height 11
click at [166, 188] on div "Sans-serif" at bounding box center [161, 182] width 56 height 11
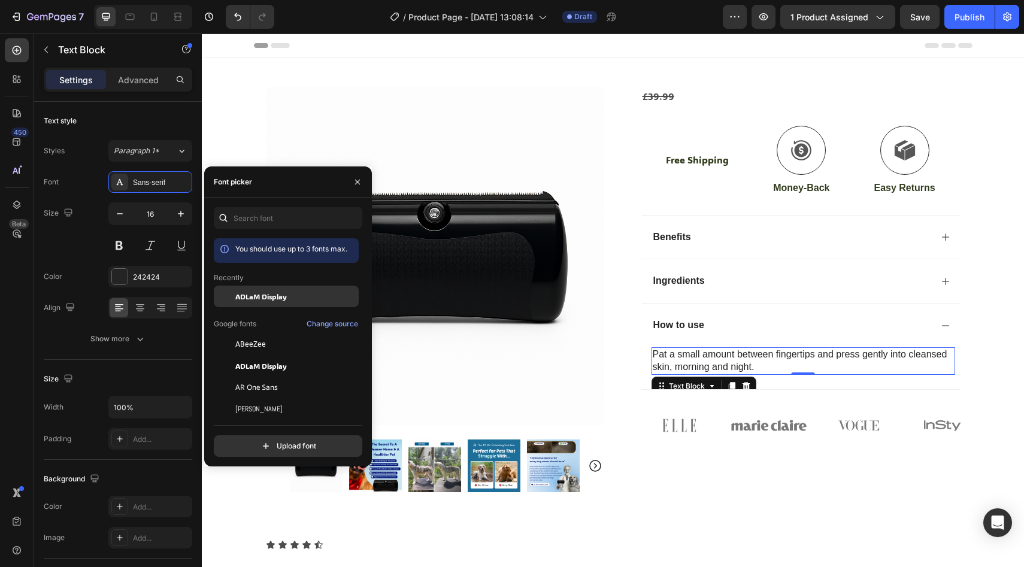
click at [261, 300] on span "ADLaM Display" at bounding box center [261, 296] width 52 height 11
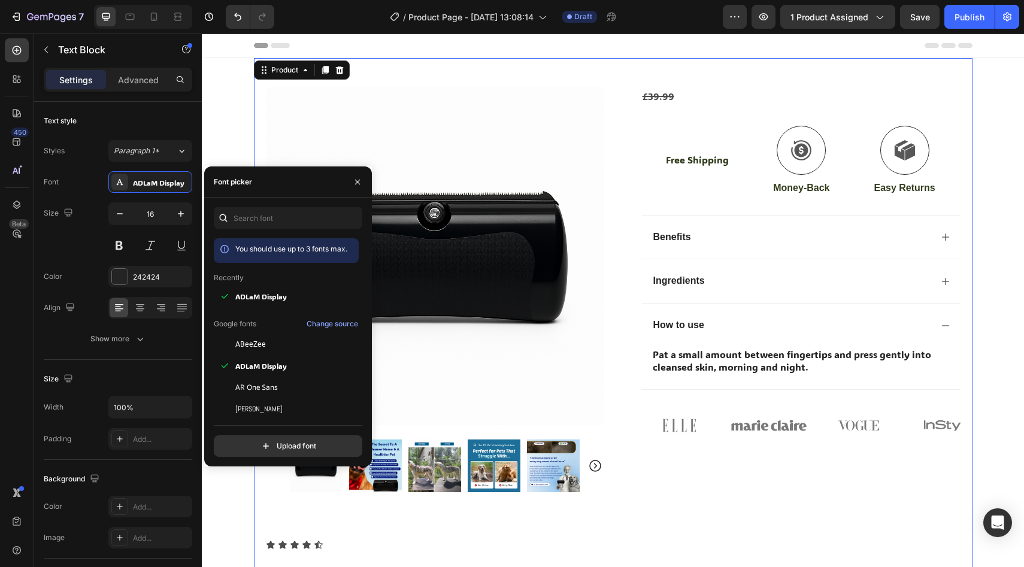
click at [800, 462] on div "£39.99 Compare Price Compare Price Free Shipping Text Block Icon Money-Back Tex…" at bounding box center [791, 443] width 338 height 712
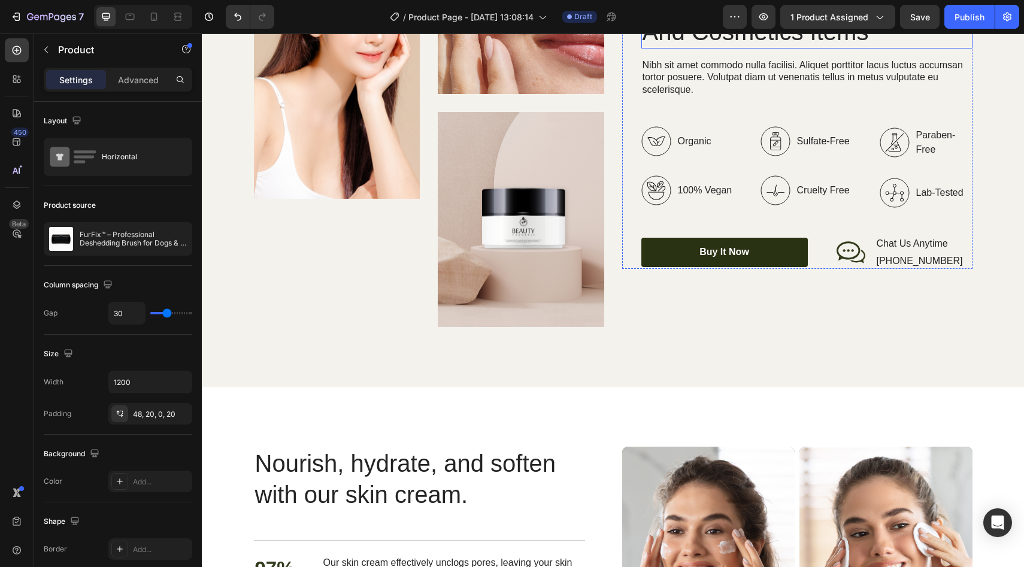
scroll to position [2070, 0]
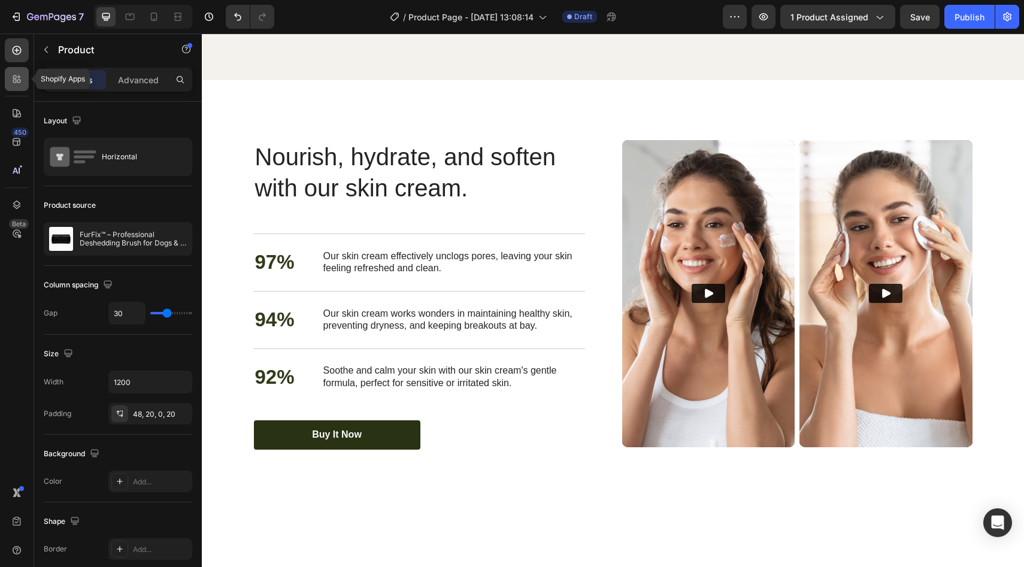
click at [13, 72] on div at bounding box center [17, 79] width 24 height 24
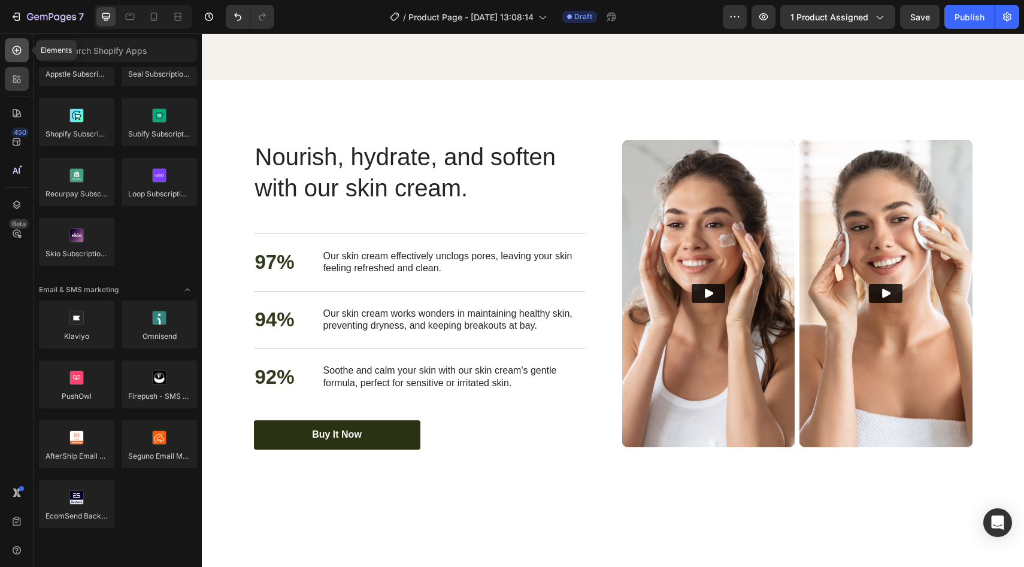
click at [22, 51] on icon at bounding box center [17, 50] width 12 height 12
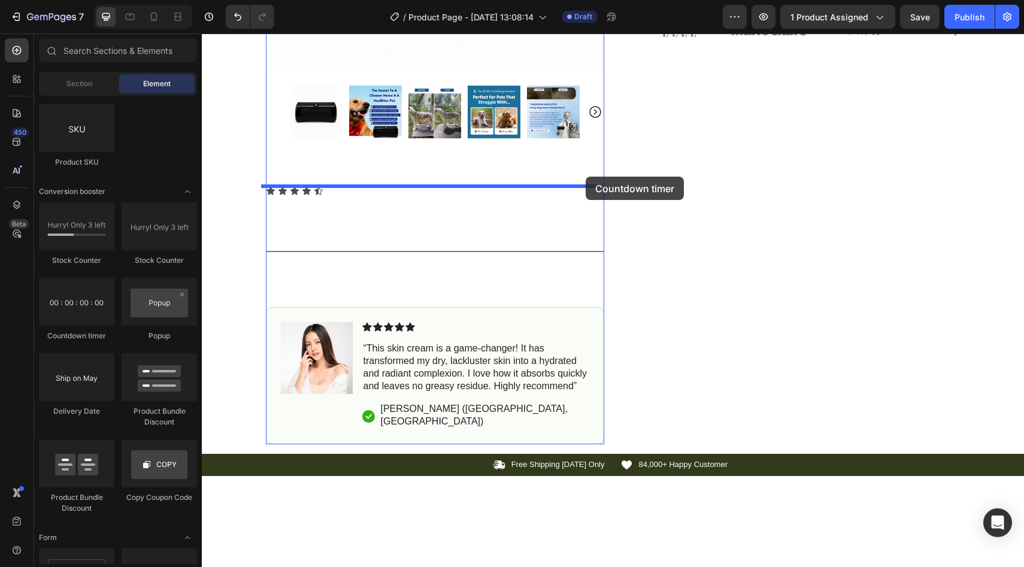
scroll to position [0, 0]
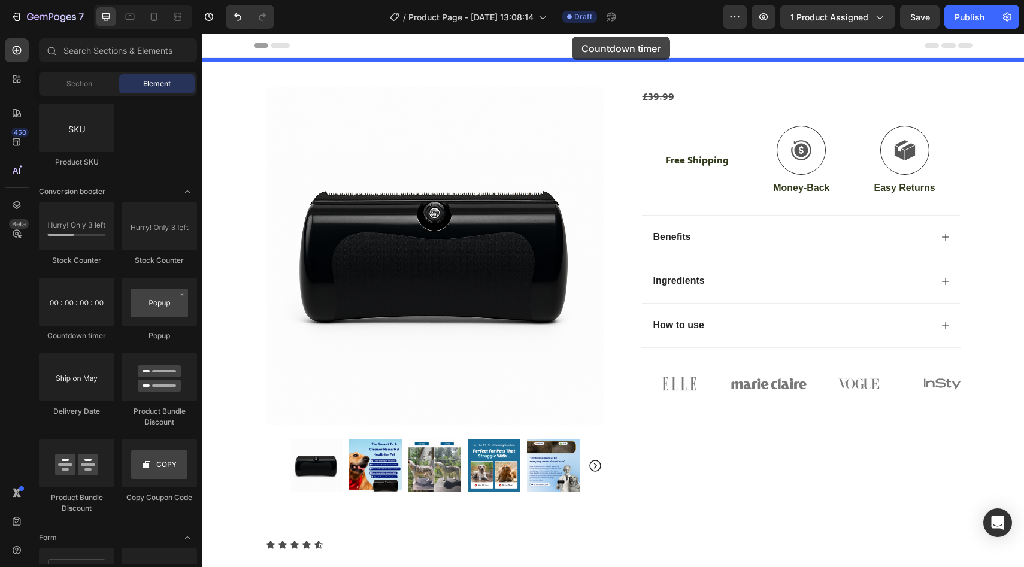
drag, startPoint x: 282, startPoint y: 341, endPoint x: 572, endPoint y: 37, distance: 420.8
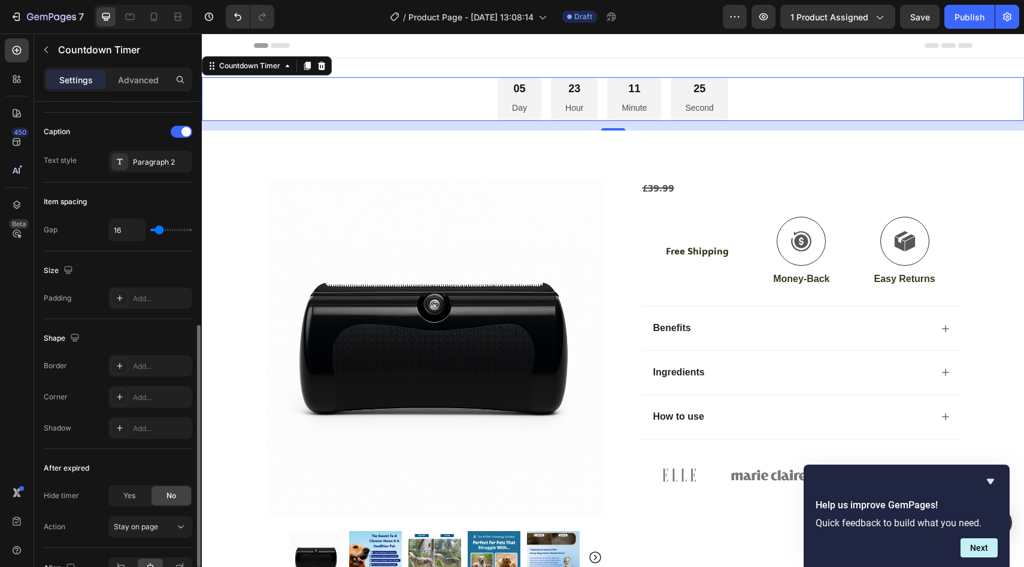
scroll to position [530, 0]
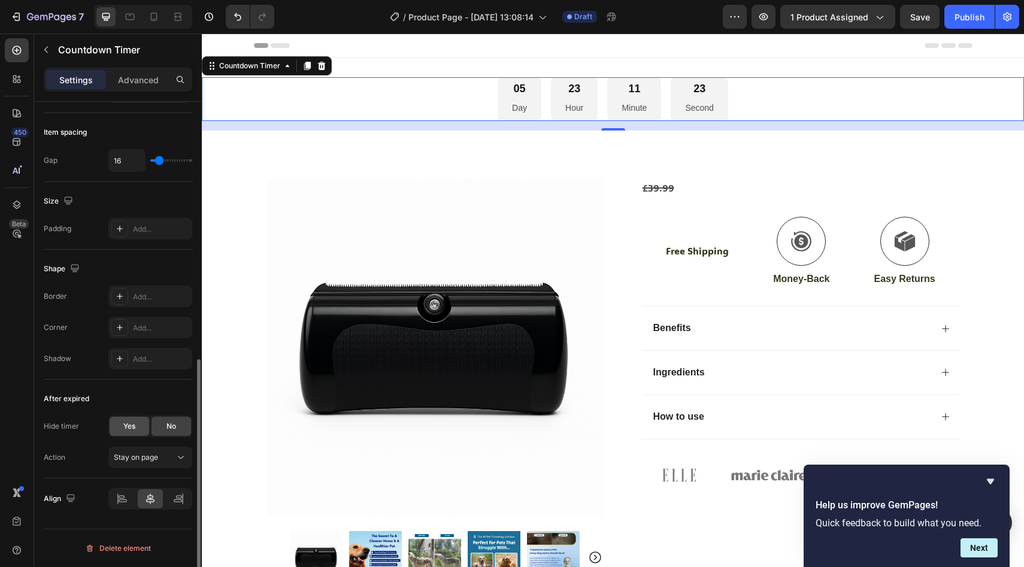
click at [125, 427] on span "Yes" at bounding box center [129, 426] width 12 height 11
click at [123, 427] on div "Yes" at bounding box center [130, 426] width 40 height 19
click at [169, 427] on span "No" at bounding box center [172, 426] width 10 height 11
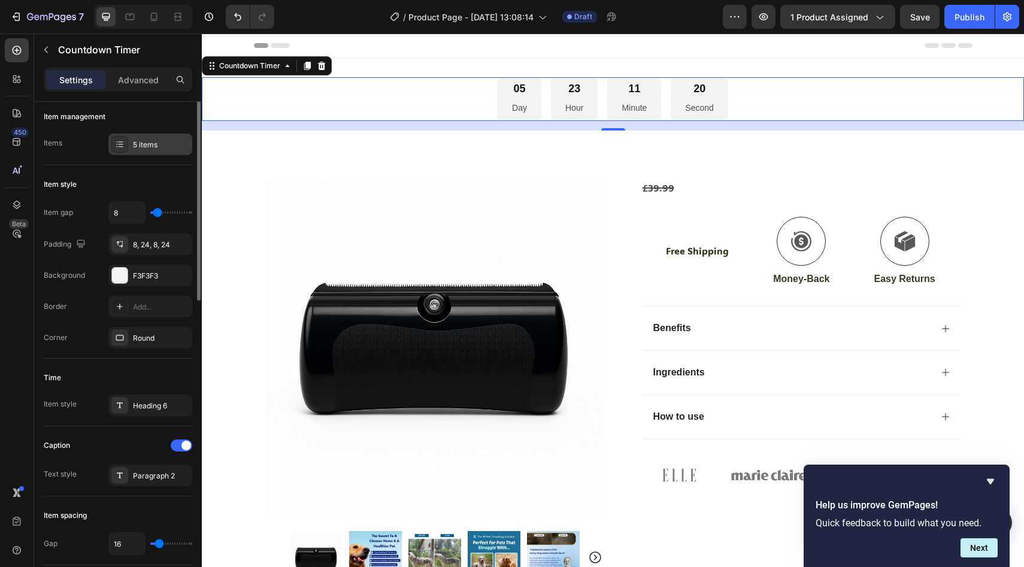
scroll to position [0, 0]
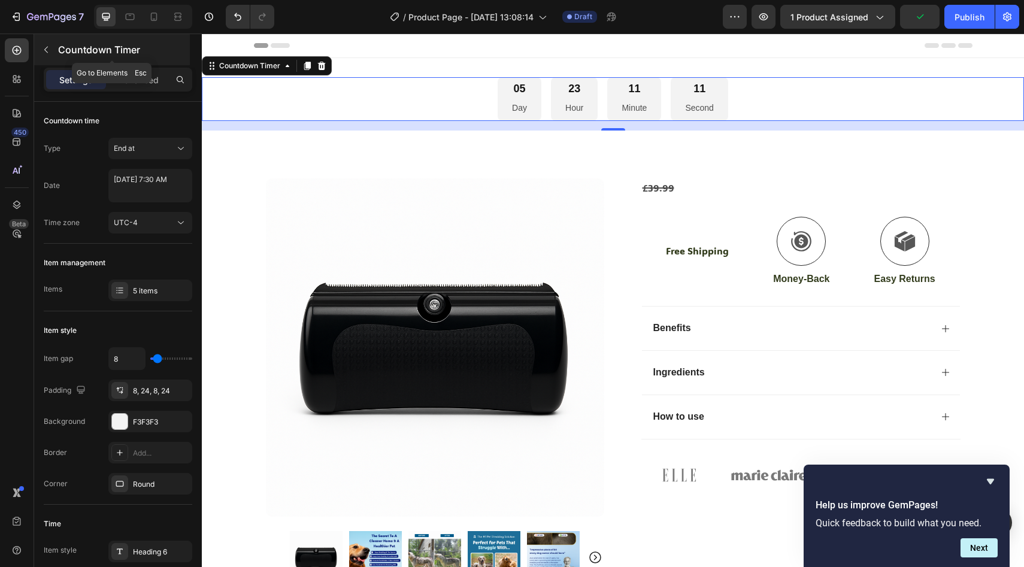
click at [46, 48] on icon "button" at bounding box center [46, 50] width 4 height 7
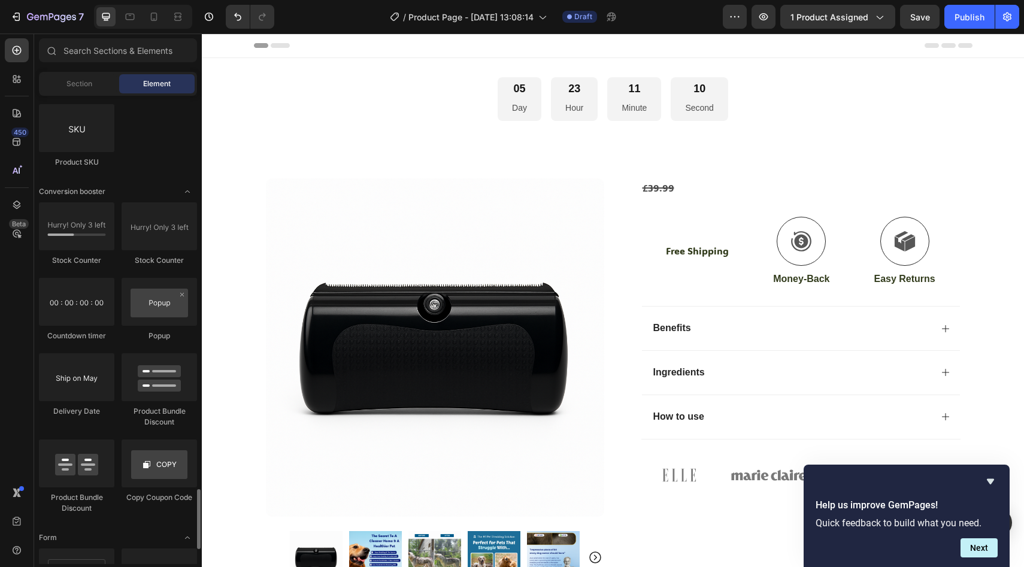
scroll to position [2454, 0]
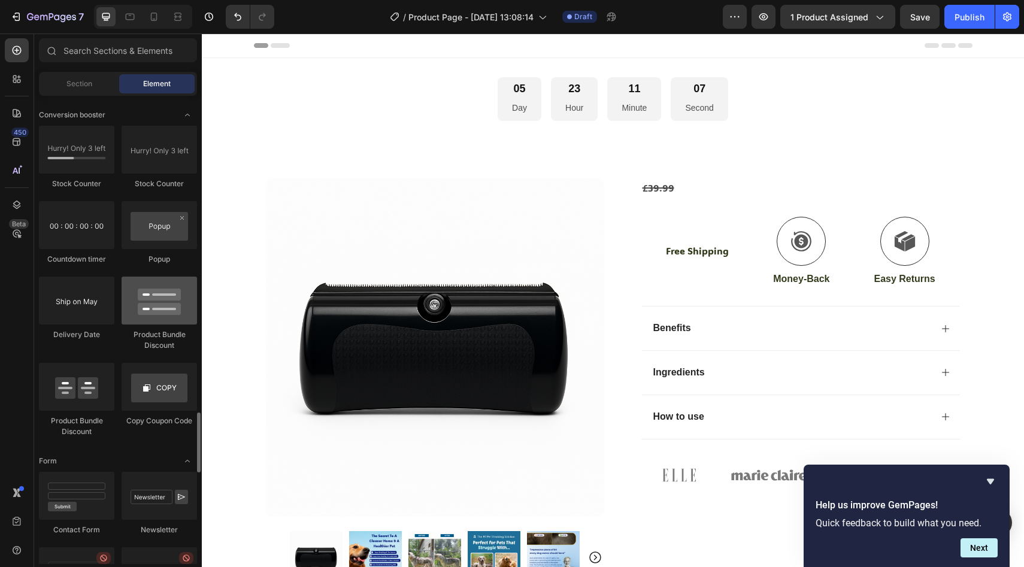
click at [172, 310] on div at bounding box center [159, 301] width 75 height 48
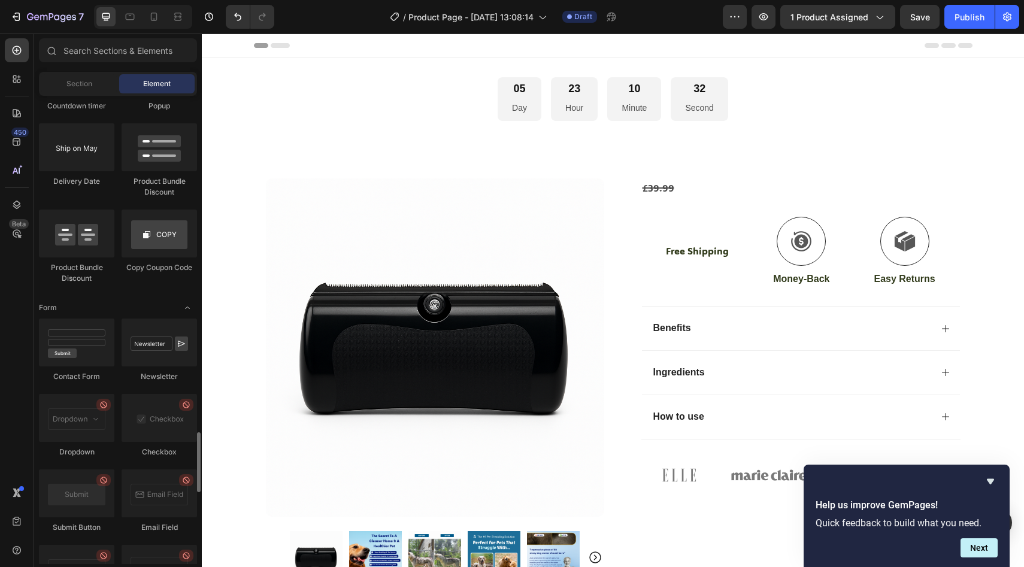
scroll to position [2224, 0]
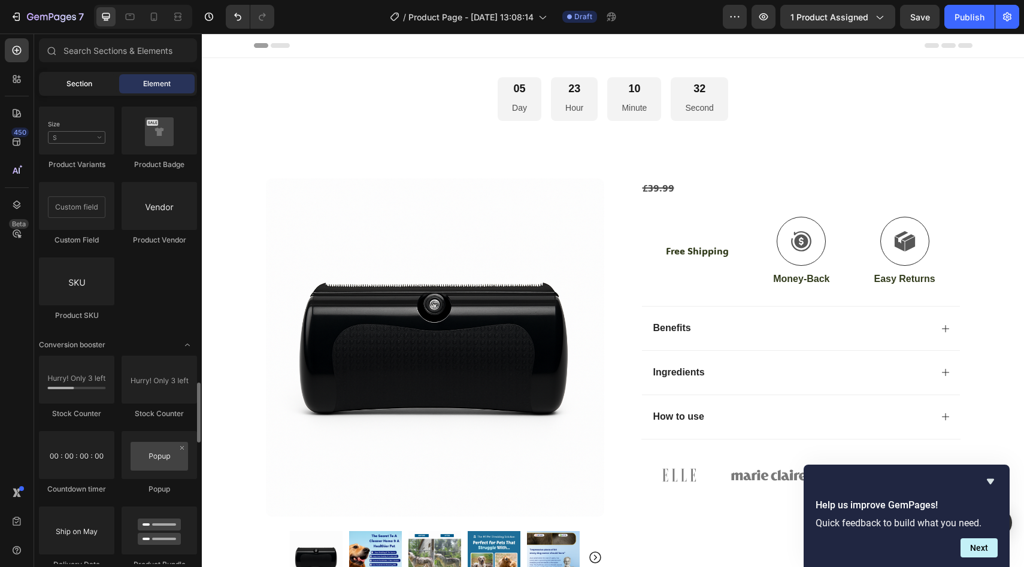
click at [83, 86] on span "Section" at bounding box center [79, 83] width 26 height 11
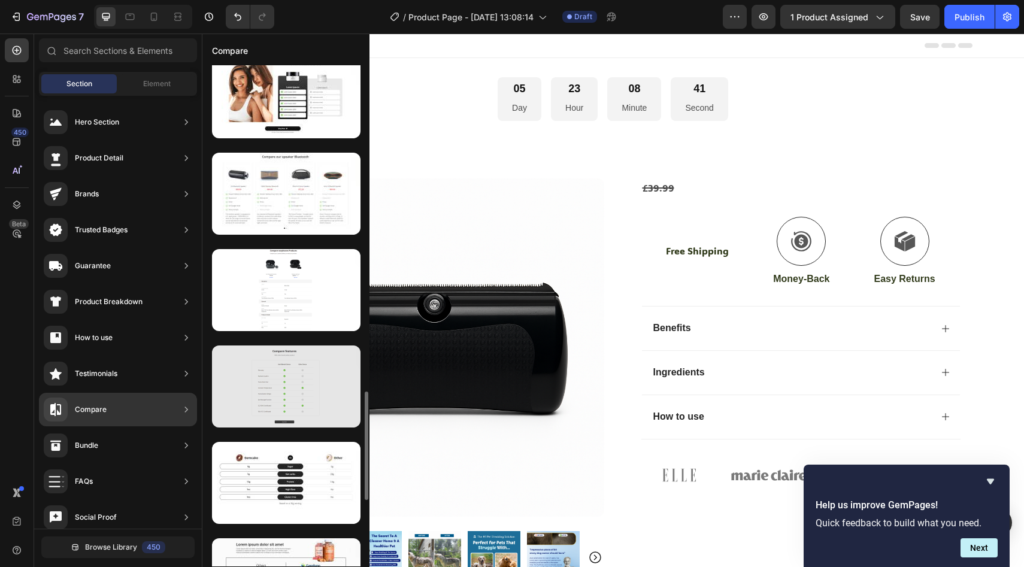
scroll to position [1150, 0]
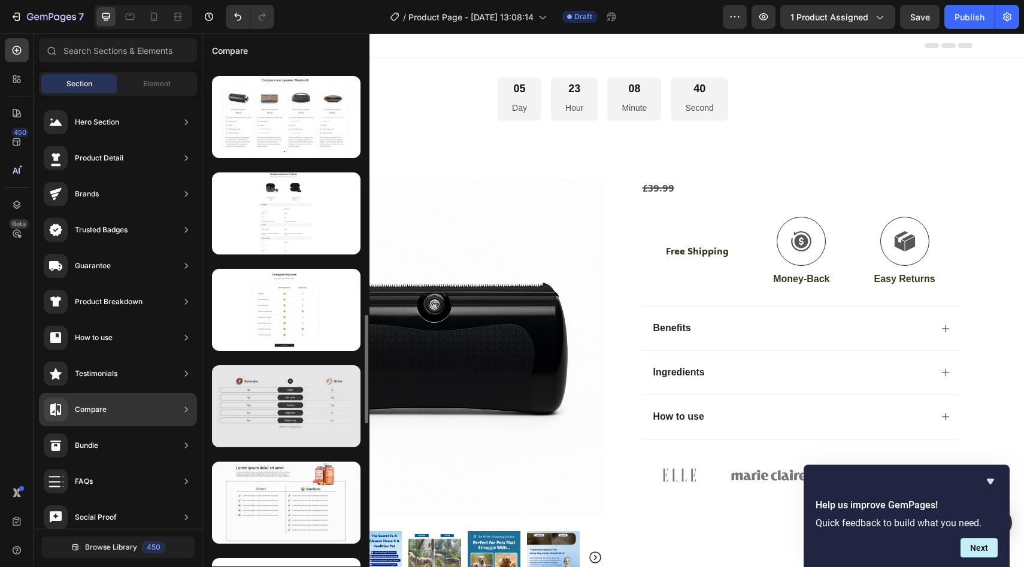
click at [313, 424] on div at bounding box center [286, 406] width 149 height 82
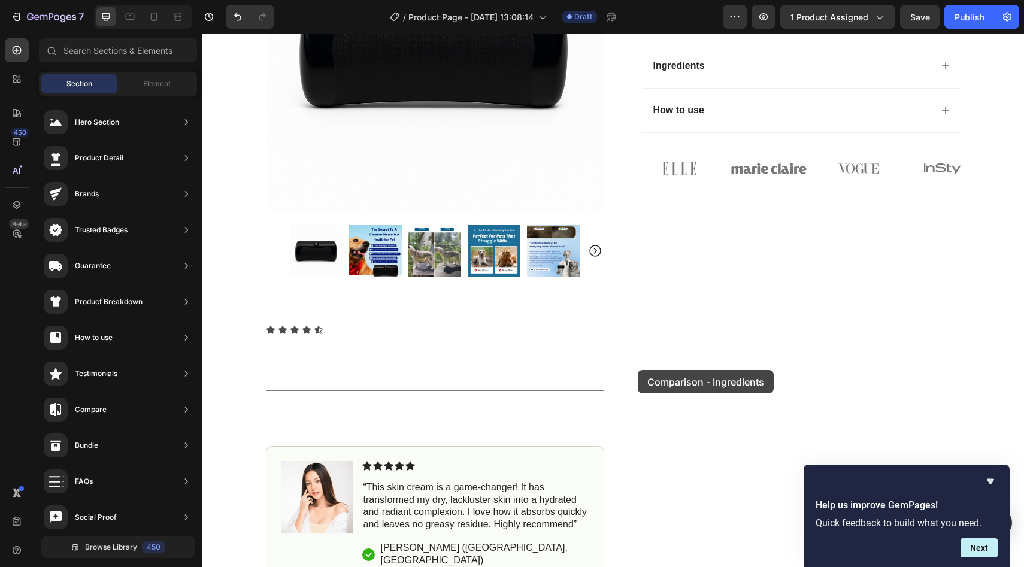
drag, startPoint x: 488, startPoint y: 447, endPoint x: 639, endPoint y: 370, distance: 169.6
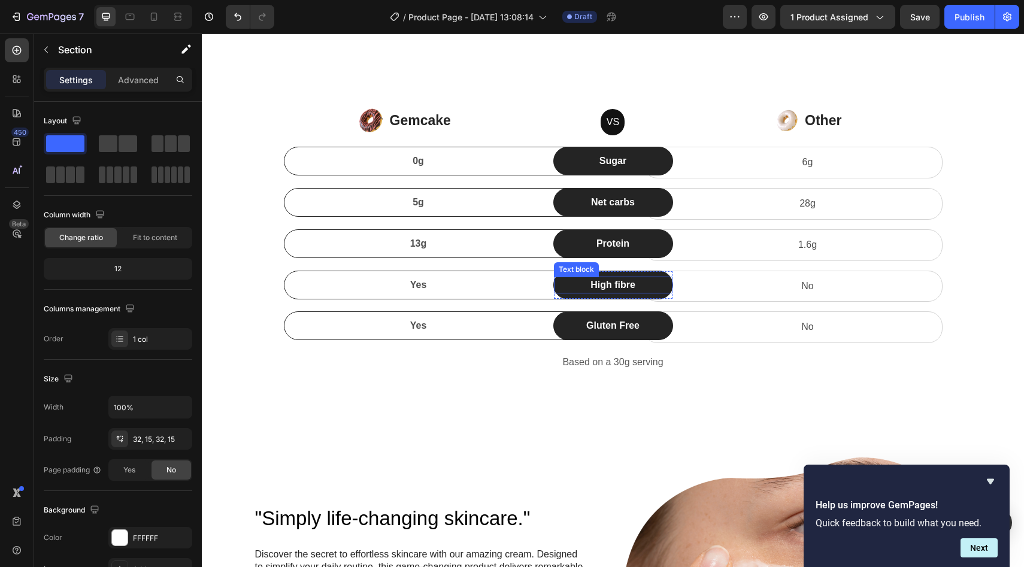
scroll to position [894, 0]
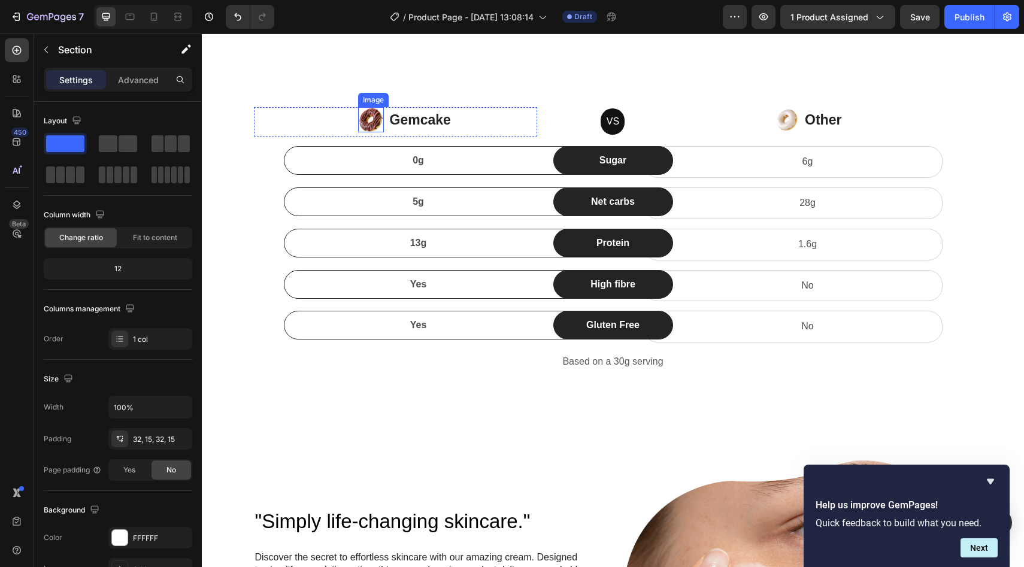
click at [372, 107] on img at bounding box center [371, 120] width 26 height 26
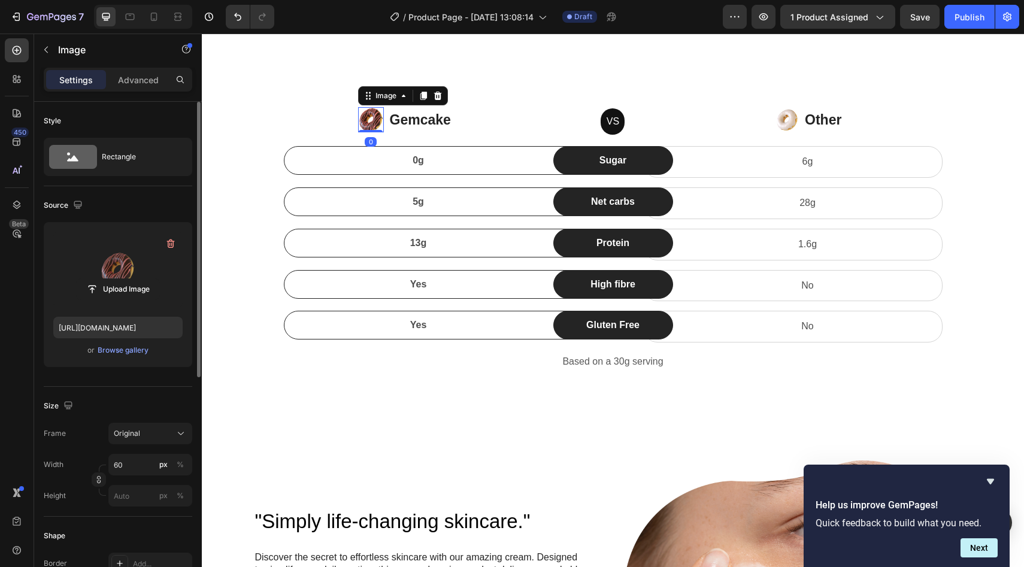
click at [117, 271] on label at bounding box center [117, 269] width 129 height 75
click at [117, 279] on input "file" at bounding box center [118, 289] width 83 height 20
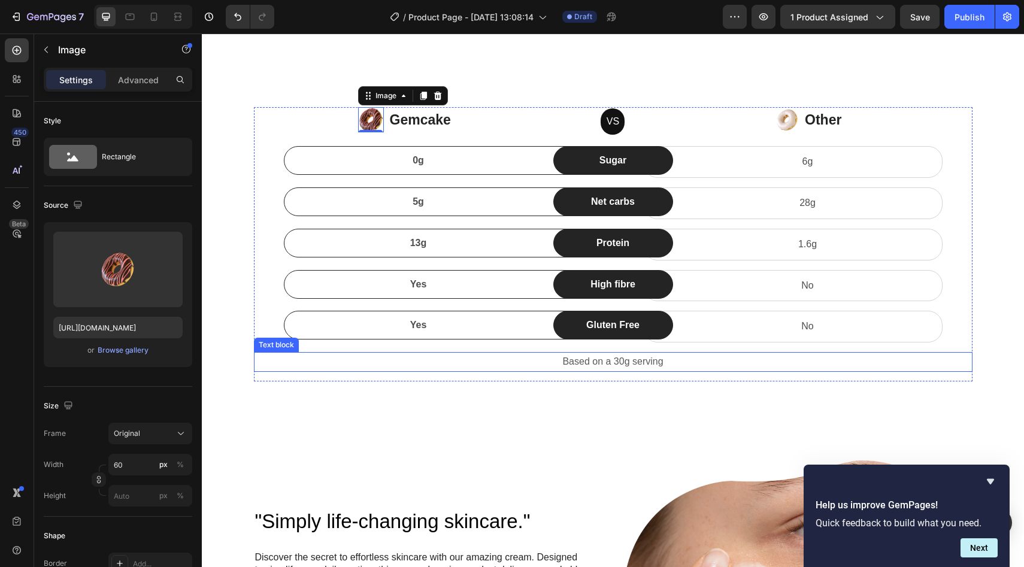
click at [601, 353] on p "Based on a 30g serving" at bounding box center [613, 361] width 716 height 17
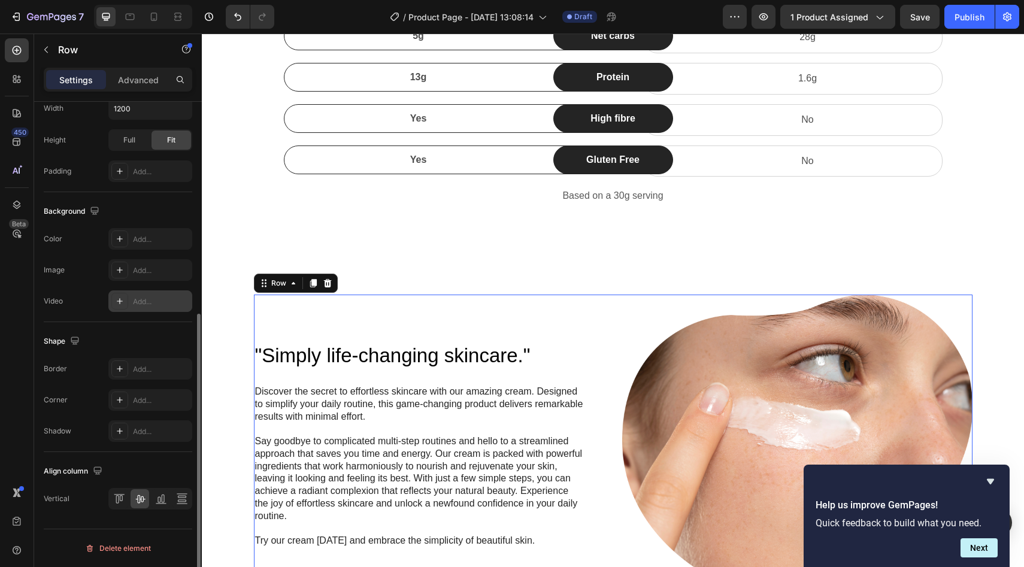
scroll to position [0, 0]
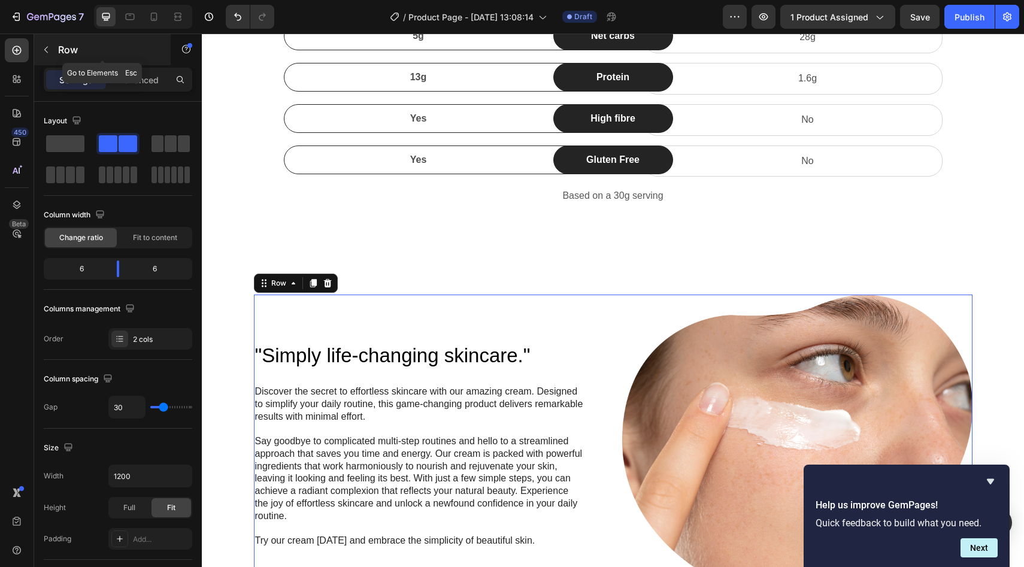
click at [38, 52] on button "button" at bounding box center [46, 49] width 19 height 19
